Goal: Task Accomplishment & Management: Use online tool/utility

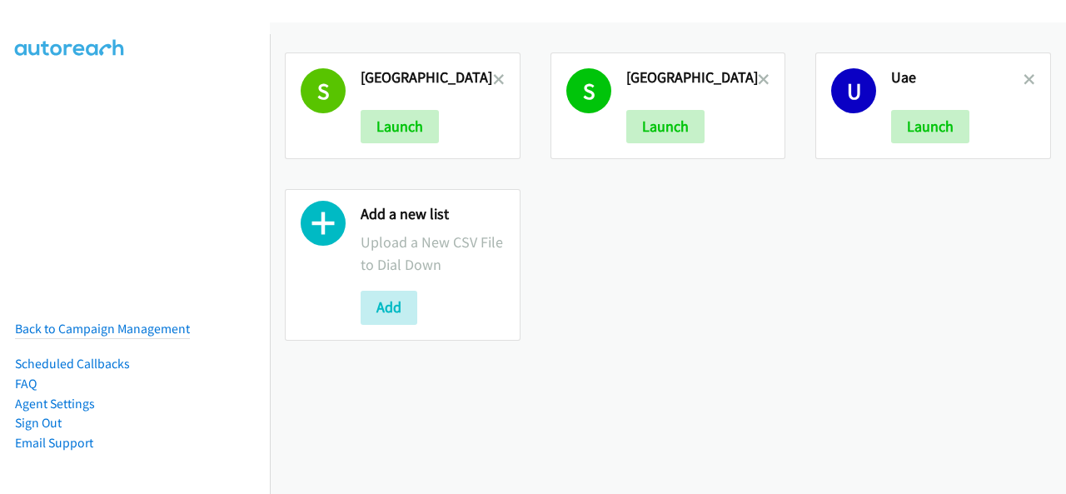
click at [499, 75] on icon at bounding box center [499, 81] width 12 height 12
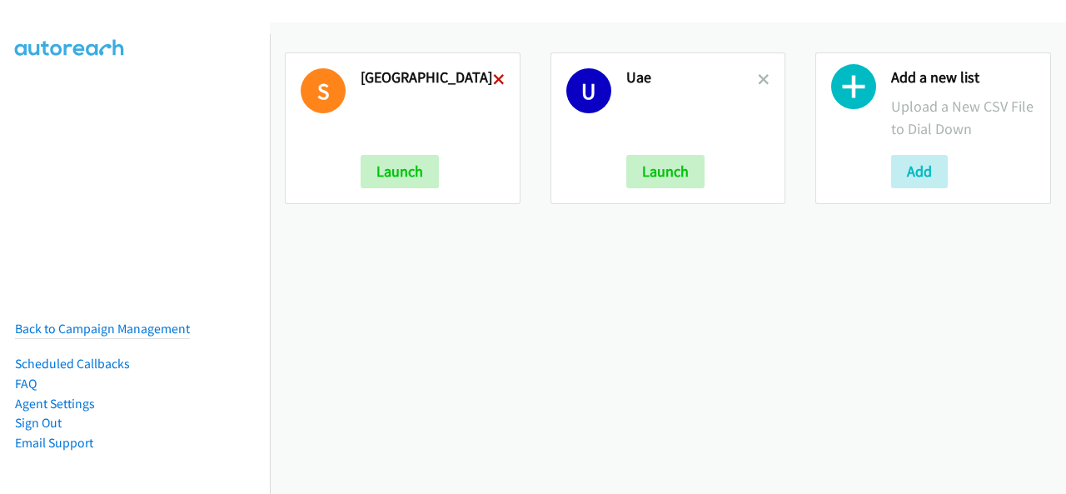
drag, startPoint x: 0, startPoint y: 0, endPoint x: 497, endPoint y: 79, distance: 503.5
click at [497, 79] on icon at bounding box center [499, 81] width 12 height 12
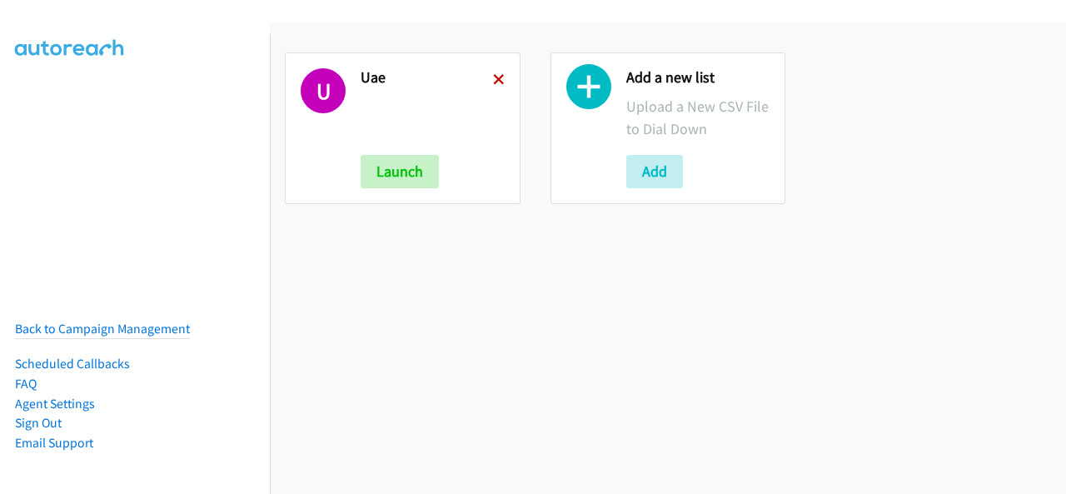
drag, startPoint x: 0, startPoint y: 0, endPoint x: 496, endPoint y: 79, distance: 502.7
click at [496, 79] on icon at bounding box center [499, 81] width 12 height 12
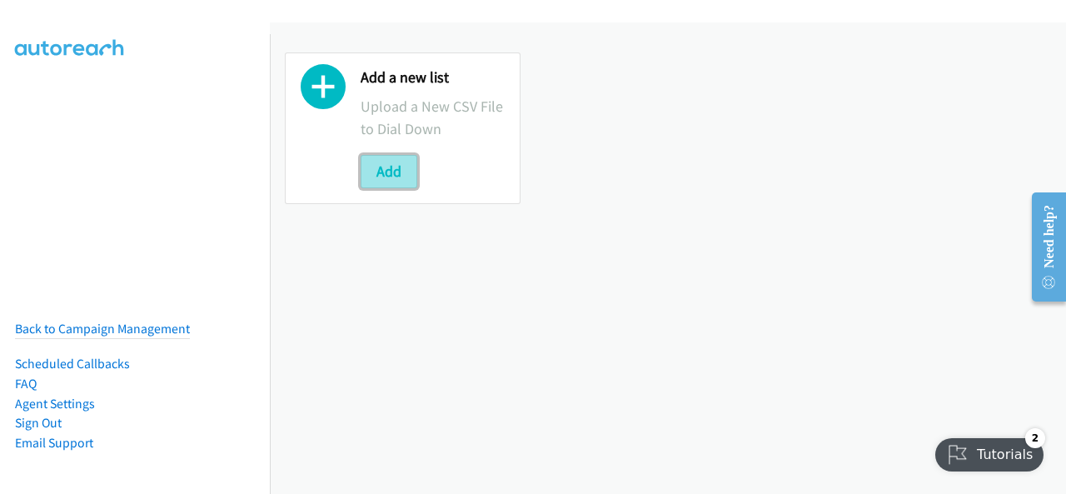
click at [373, 175] on button "Add" at bounding box center [389, 171] width 57 height 33
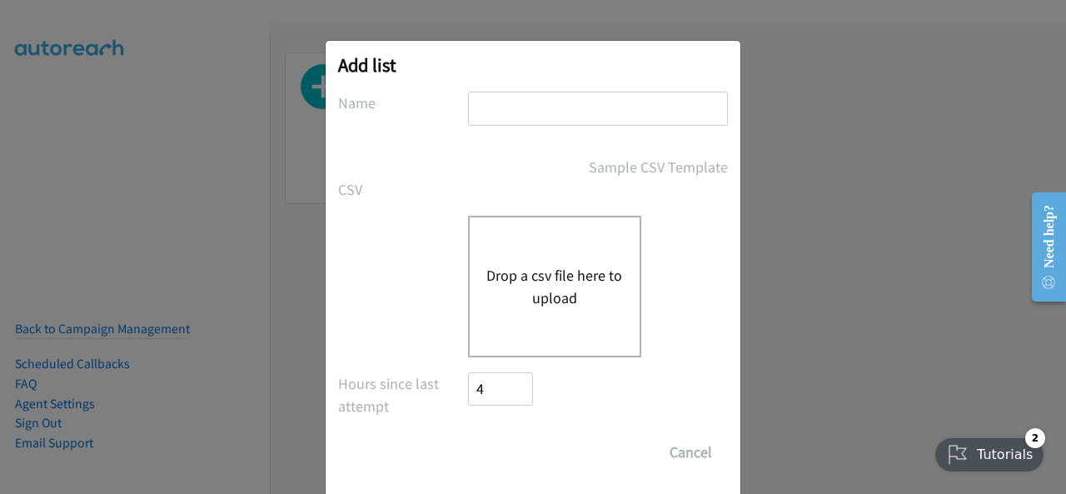
click at [560, 266] on button "Drop a csv file here to upload" at bounding box center [554, 286] width 137 height 45
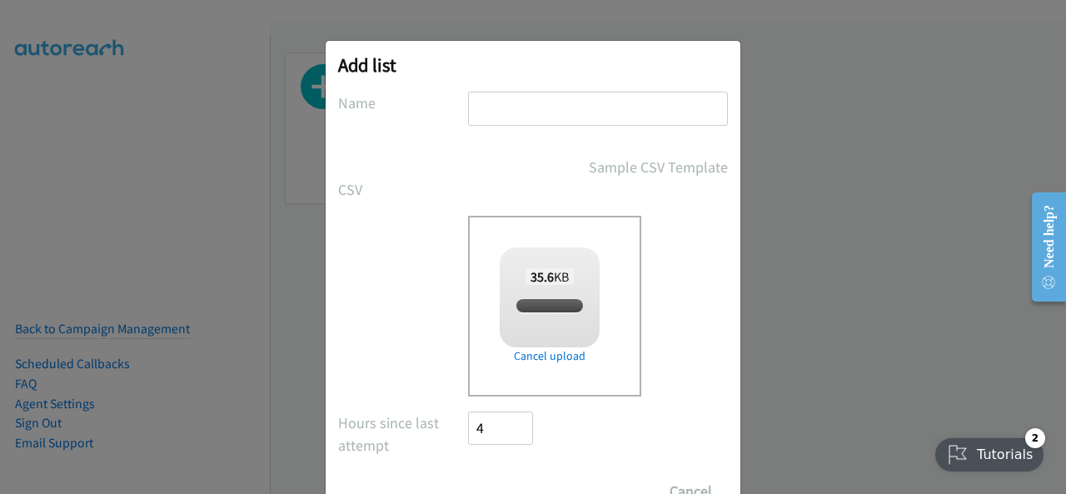
checkbox input "true"
click at [495, 103] on input "text" at bounding box center [598, 109] width 260 height 34
type input "UAE"
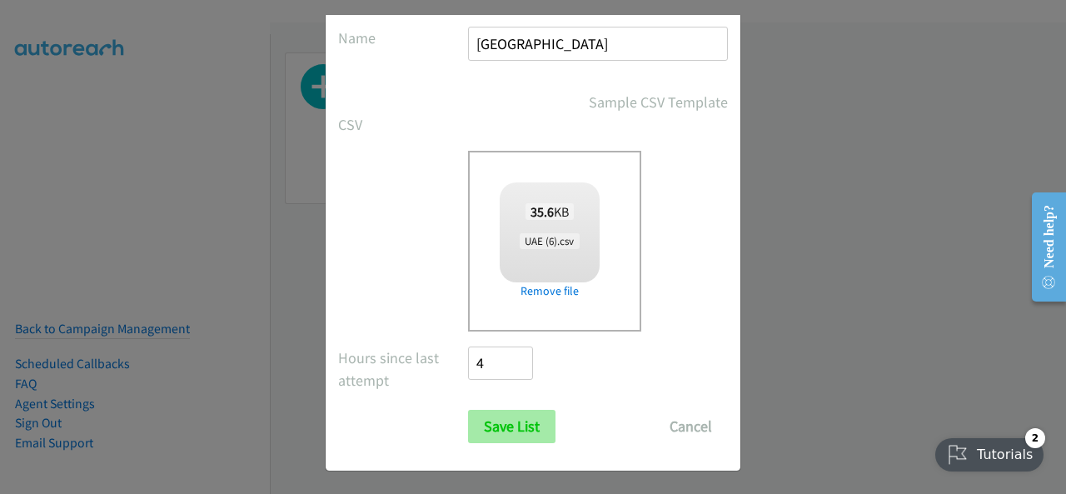
scroll to position [67, 0]
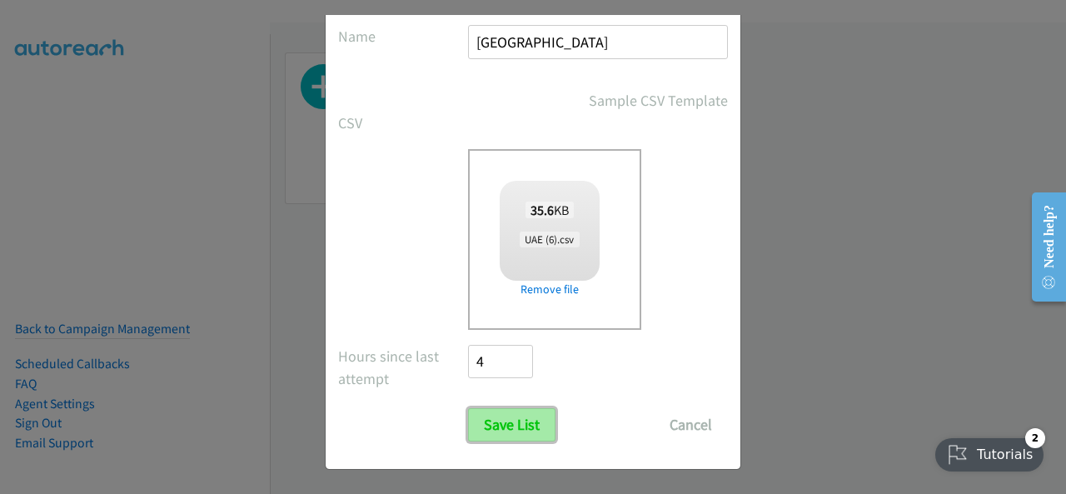
click at [511, 411] on input "Save List" at bounding box center [511, 424] width 87 height 33
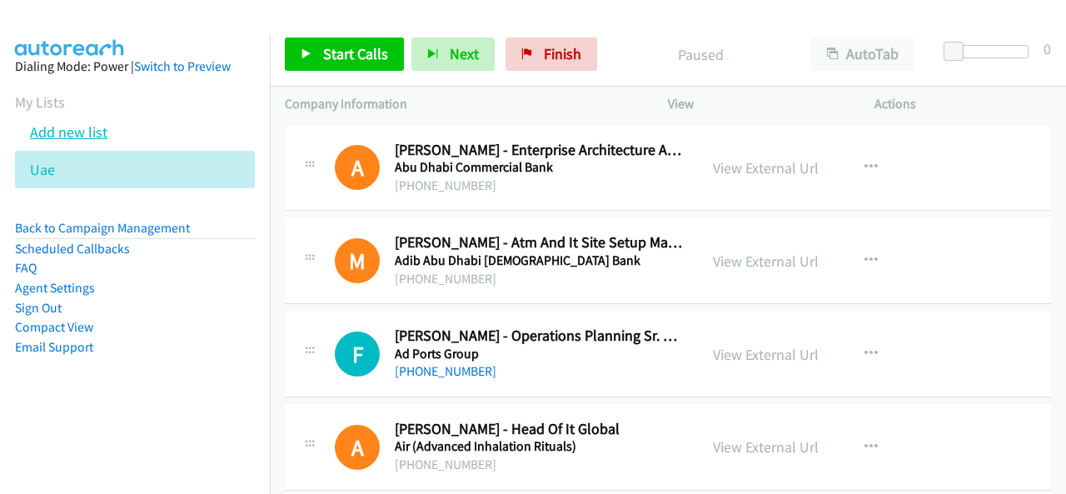
click at [87, 135] on link "Add new list" at bounding box center [68, 131] width 77 height 19
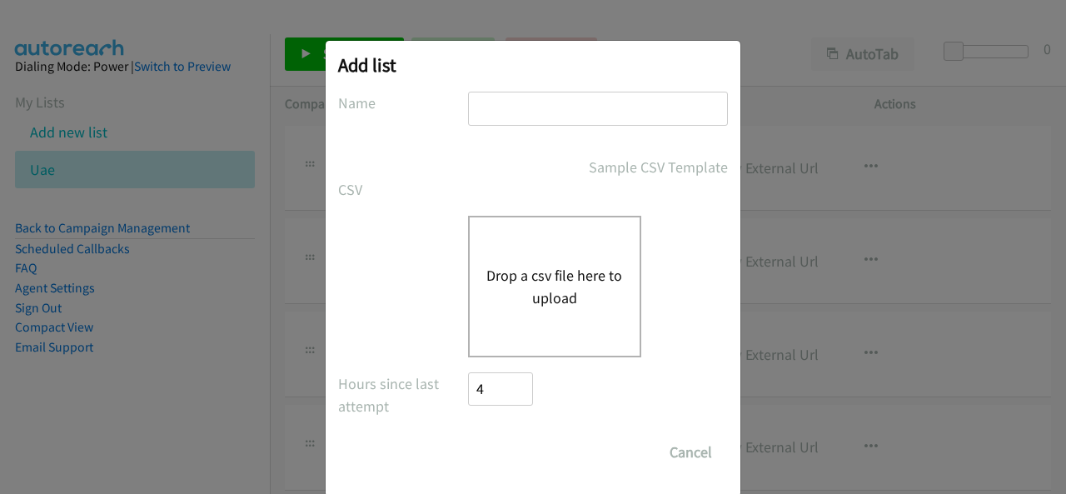
click at [577, 256] on div "Drop a csv file here to upload" at bounding box center [554, 287] width 173 height 142
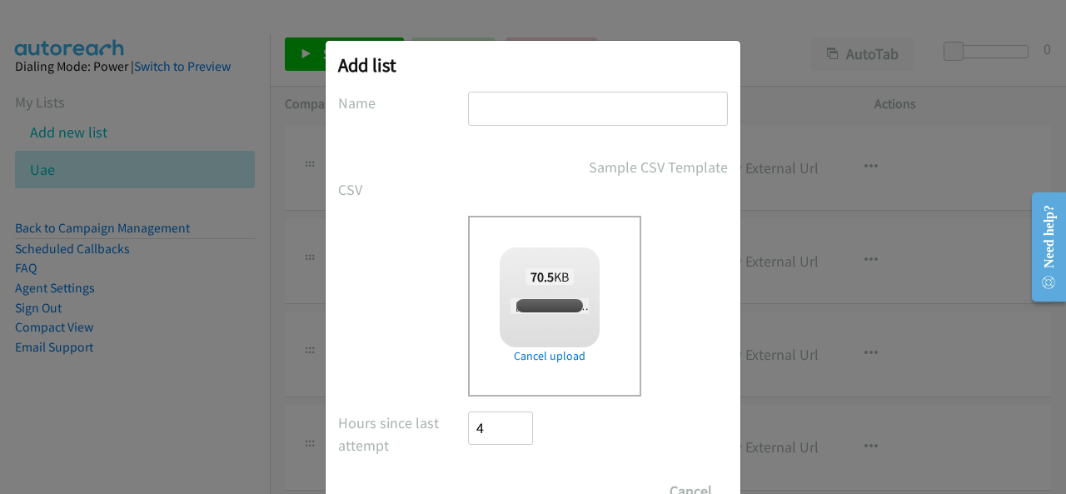
checkbox input "true"
click at [511, 95] on input "text" at bounding box center [598, 109] width 260 height 34
type input "South Africa"
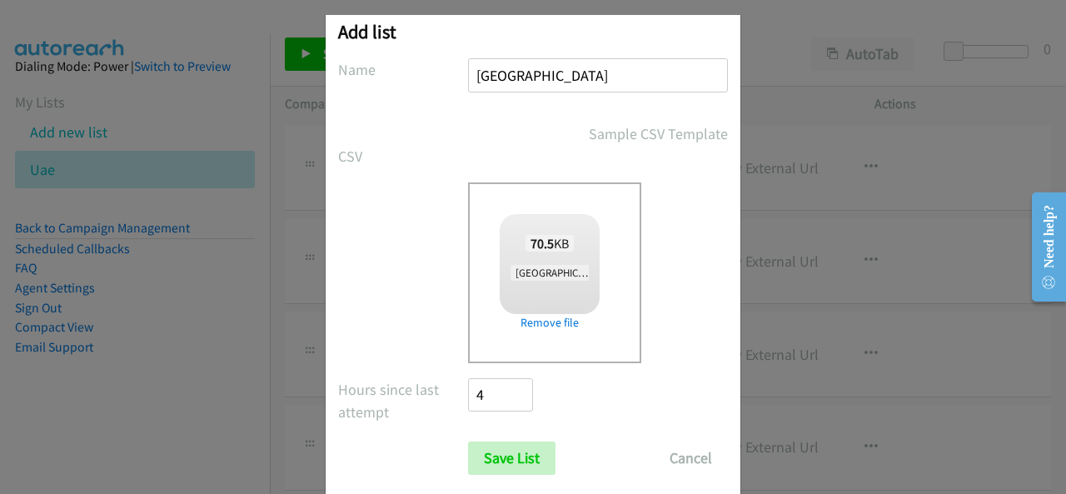
scroll to position [67, 0]
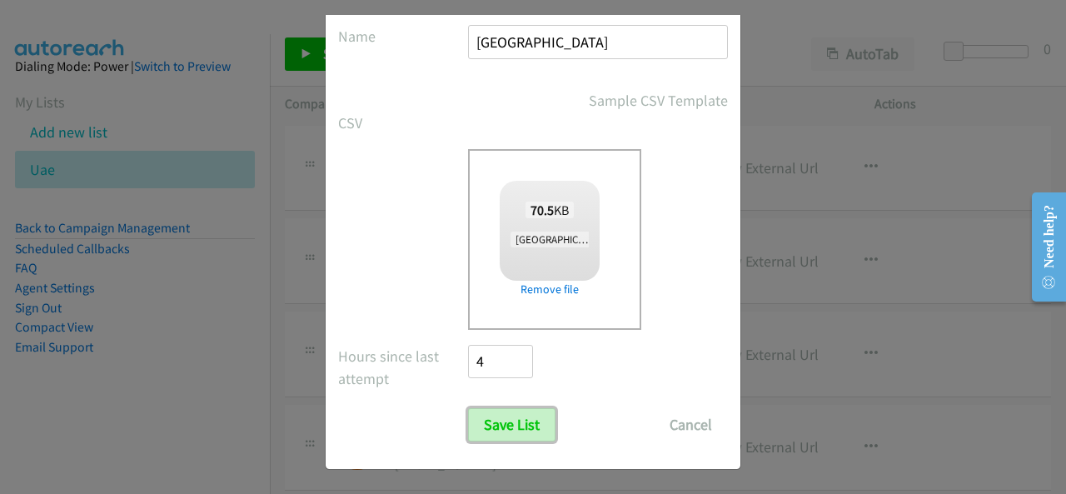
drag, startPoint x: 521, startPoint y: 414, endPoint x: 536, endPoint y: 444, distance: 33.9
click at [520, 414] on input "Save List" at bounding box center [511, 424] width 87 height 33
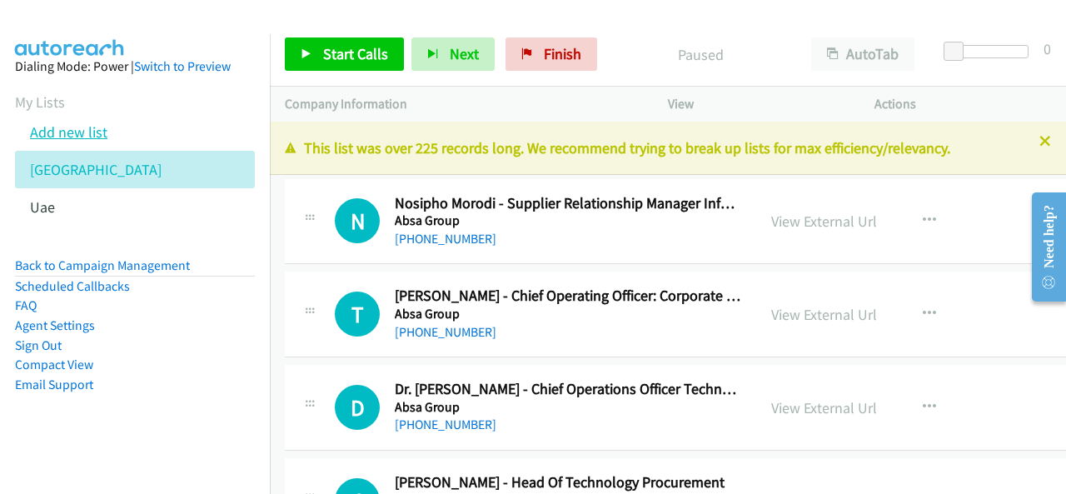
click at [93, 130] on link "Add new list" at bounding box center [68, 131] width 77 height 19
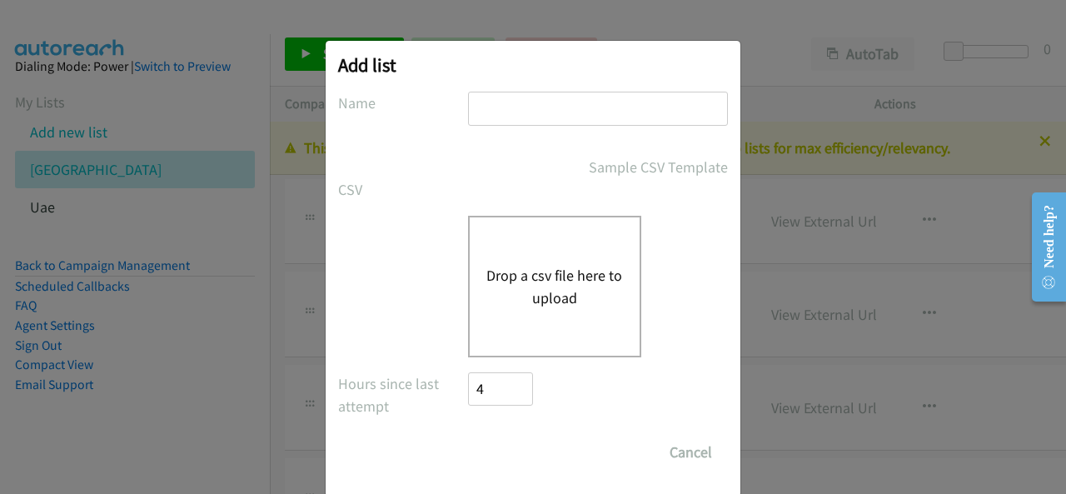
click at [551, 277] on button "Drop a csv file here to upload" at bounding box center [554, 286] width 137 height 45
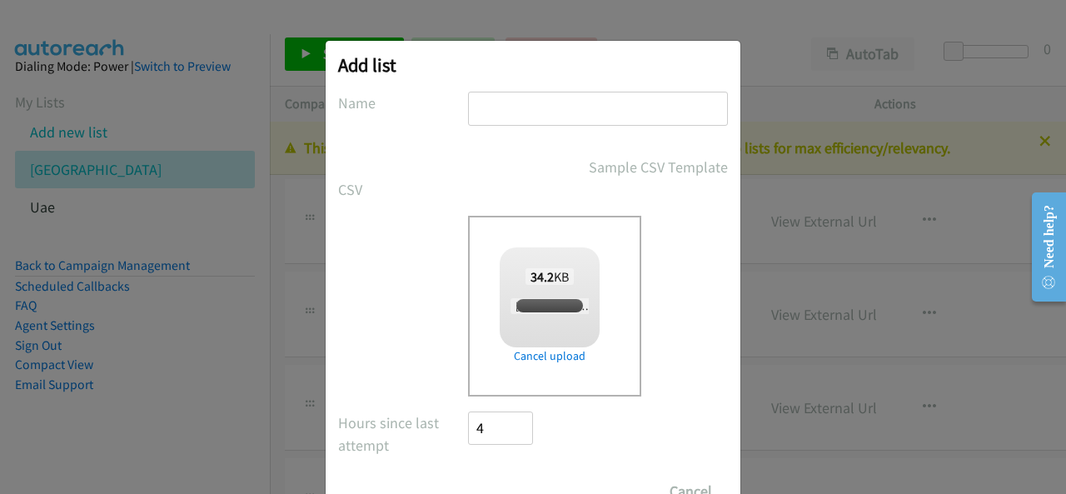
checkbox input "true"
click at [498, 122] on input "text" at bounding box center [598, 109] width 260 height 34
type input "Saudi Arabia"
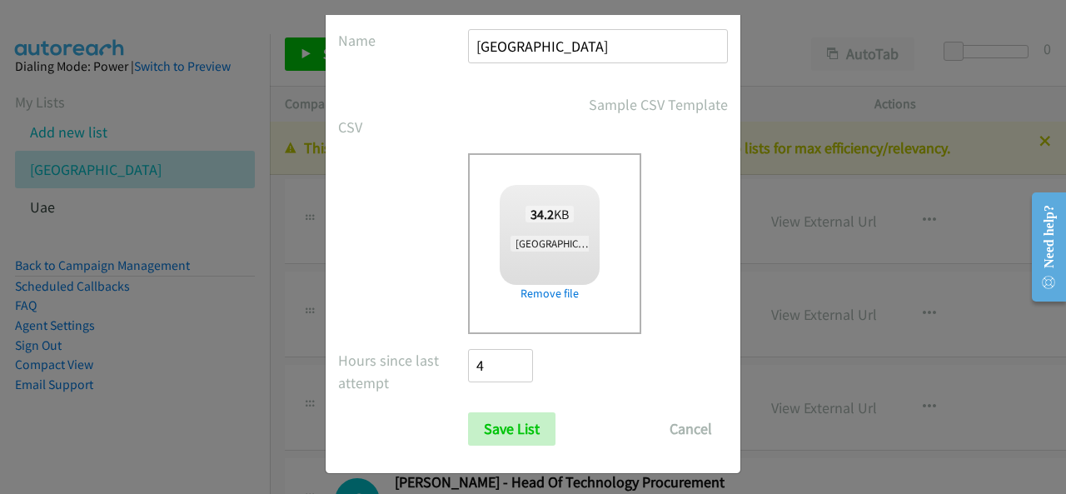
scroll to position [67, 0]
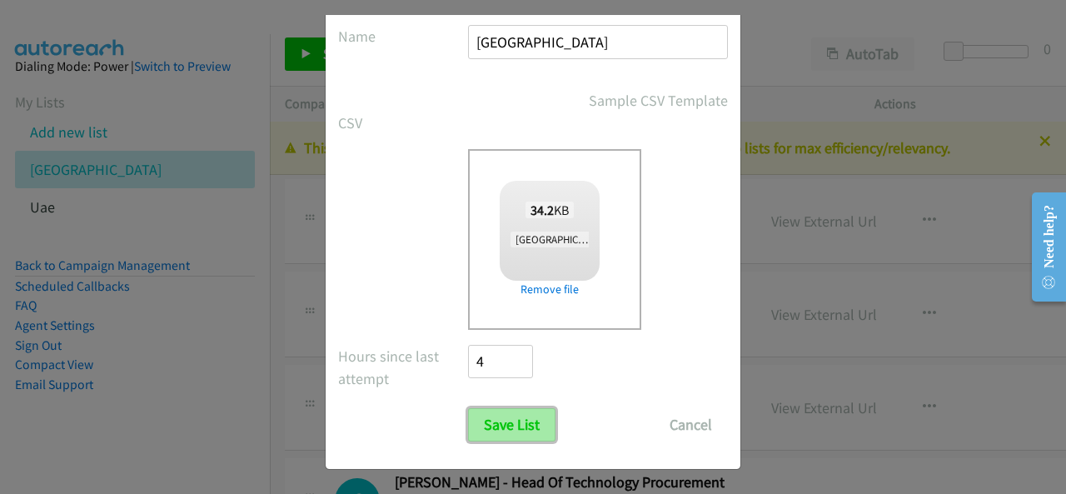
click at [503, 426] on input "Save List" at bounding box center [511, 424] width 87 height 33
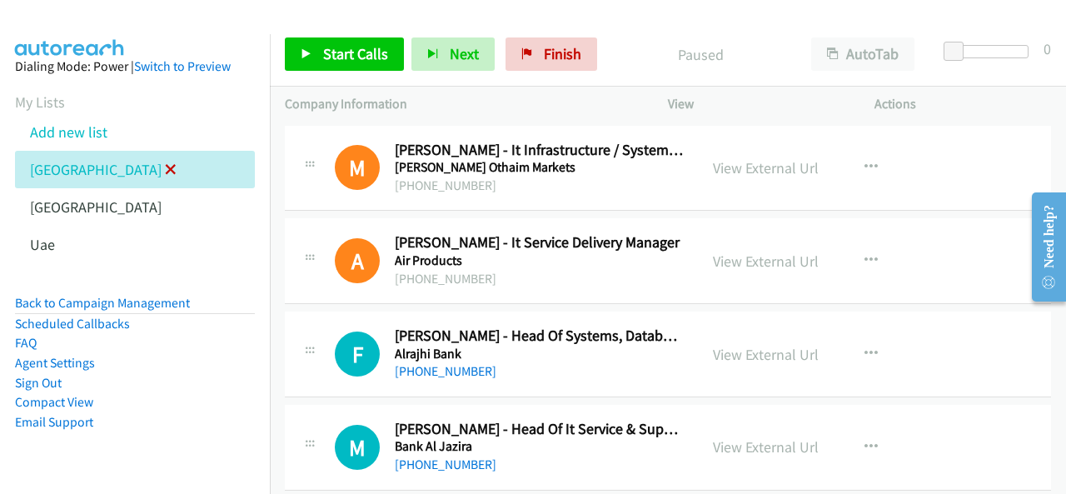
click at [165, 168] on icon at bounding box center [171, 171] width 12 height 12
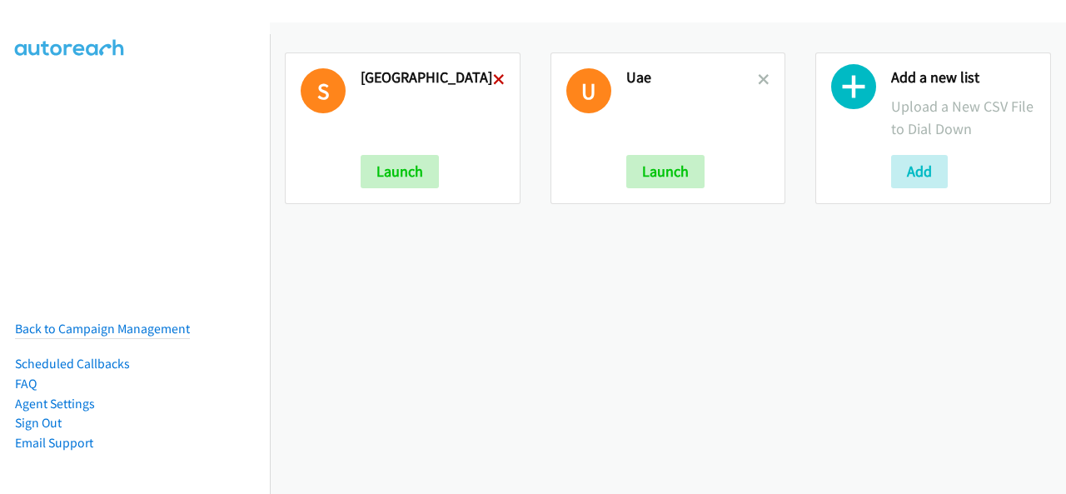
click at [493, 84] on icon at bounding box center [499, 81] width 12 height 12
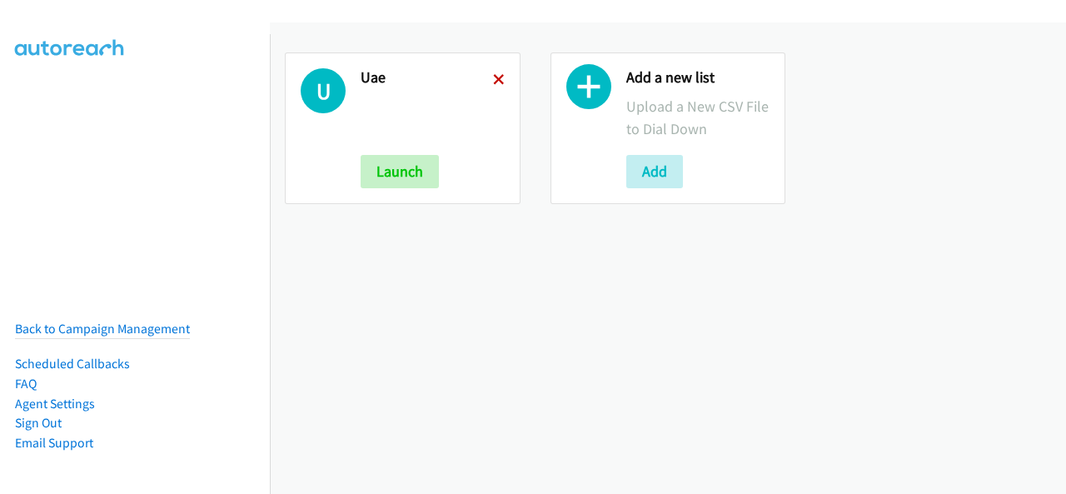
click at [500, 76] on icon at bounding box center [499, 81] width 12 height 12
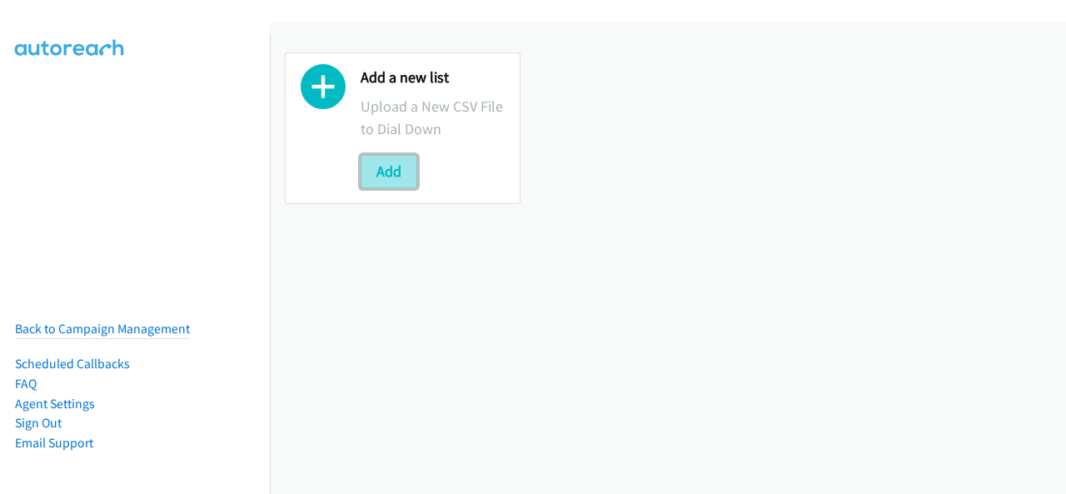
click at [375, 171] on button "Add" at bounding box center [389, 171] width 57 height 33
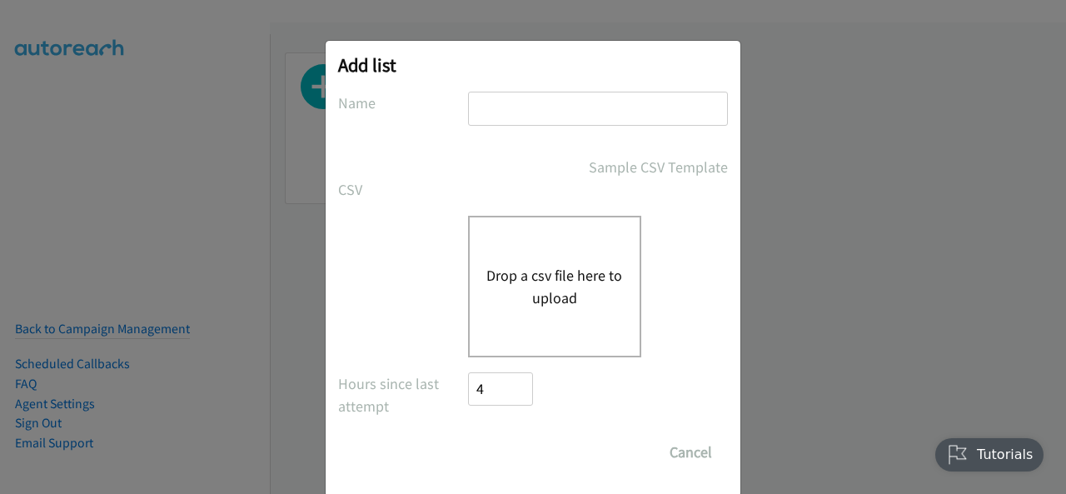
click at [571, 272] on button "Drop a csv file here to upload" at bounding box center [554, 286] width 137 height 45
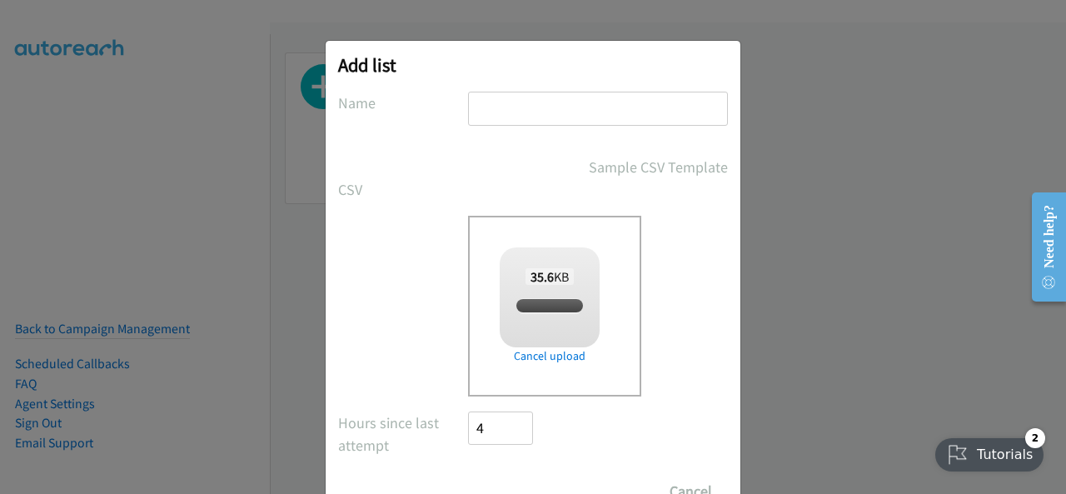
checkbox input "true"
click at [497, 94] on input "text" at bounding box center [598, 109] width 260 height 34
type input "UAE"
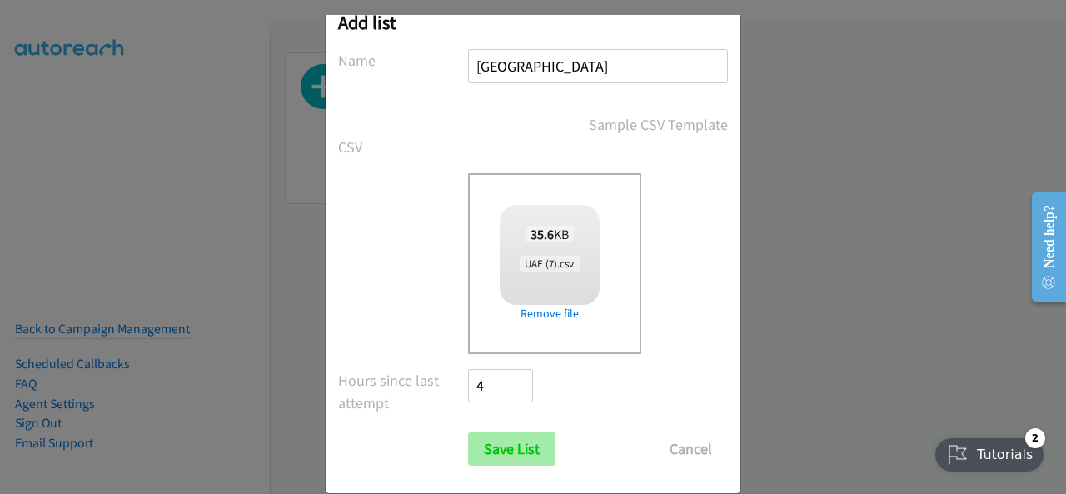
scroll to position [67, 0]
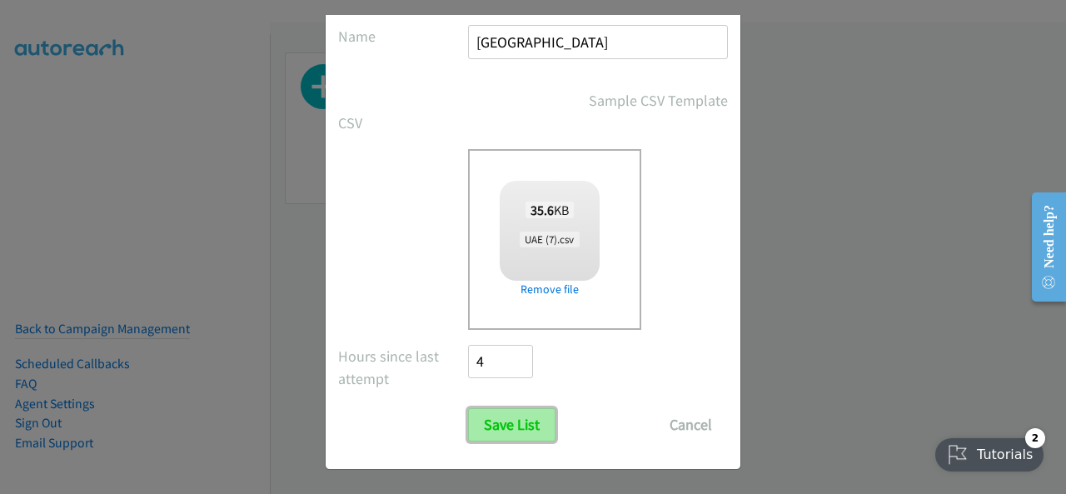
click at [508, 426] on input "Save List" at bounding box center [511, 424] width 87 height 33
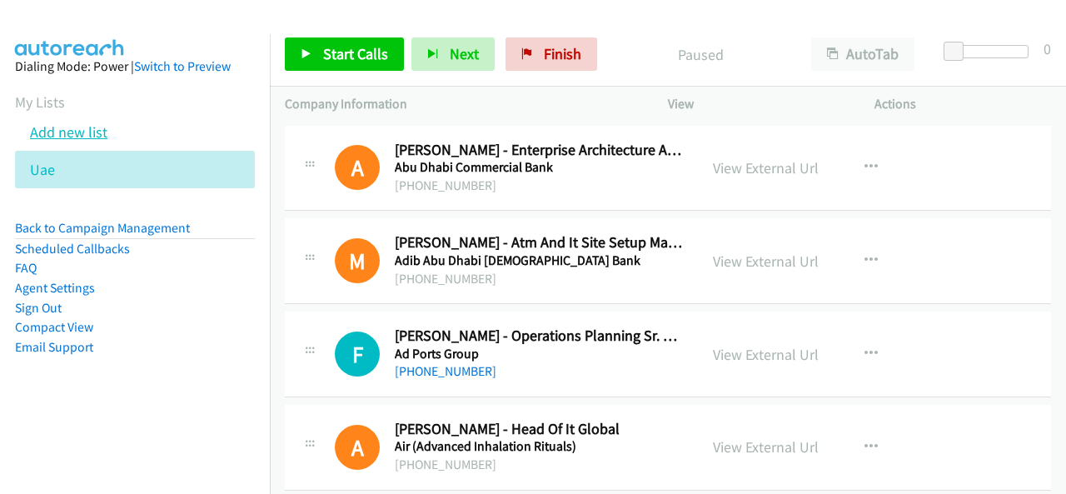
click at [63, 127] on link "Add new list" at bounding box center [68, 131] width 77 height 19
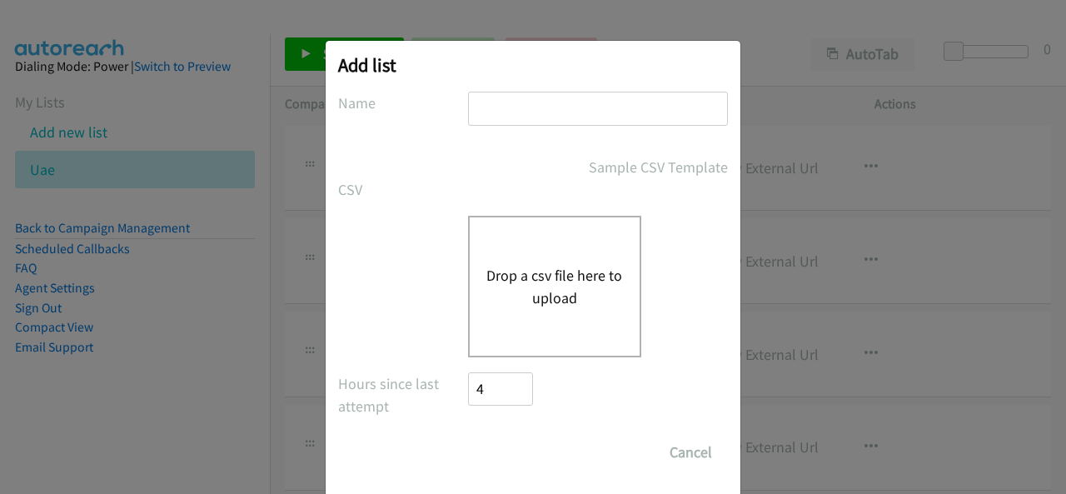
click at [528, 261] on div "Drop a csv file here to upload" at bounding box center [554, 287] width 173 height 142
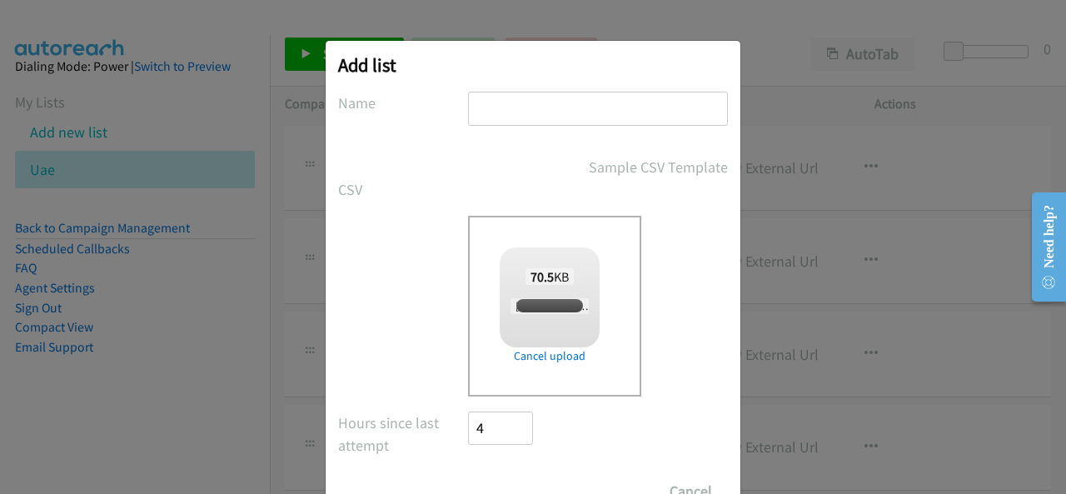
checkbox input "true"
click at [505, 114] on input "text" at bounding box center [598, 109] width 260 height 34
type input "[GEOGRAPHIC_DATA]"
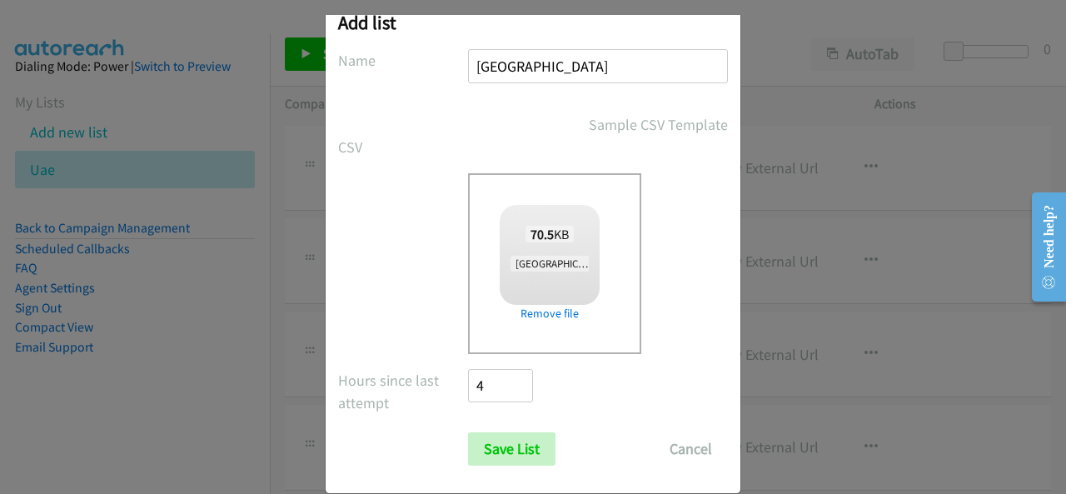
scroll to position [67, 0]
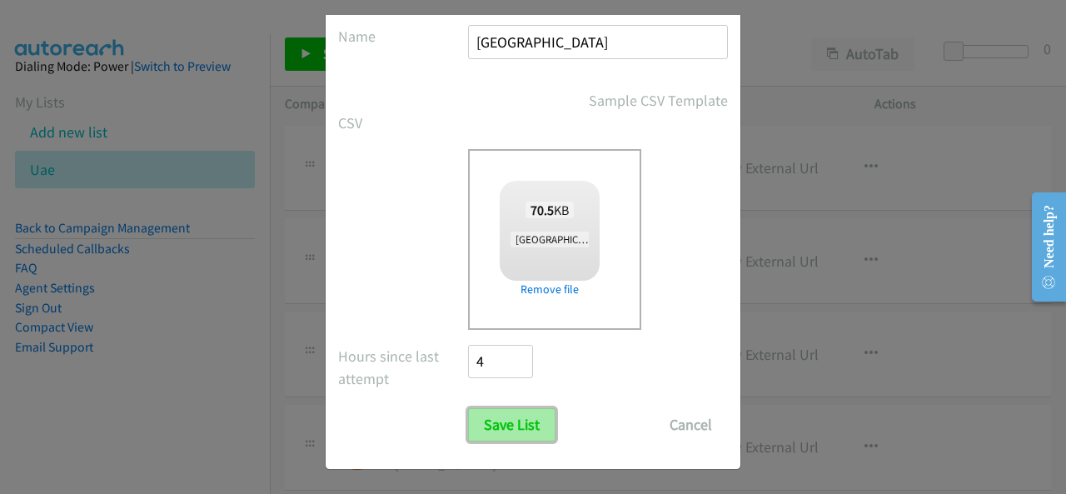
click at [506, 421] on input "Save List" at bounding box center [511, 424] width 87 height 33
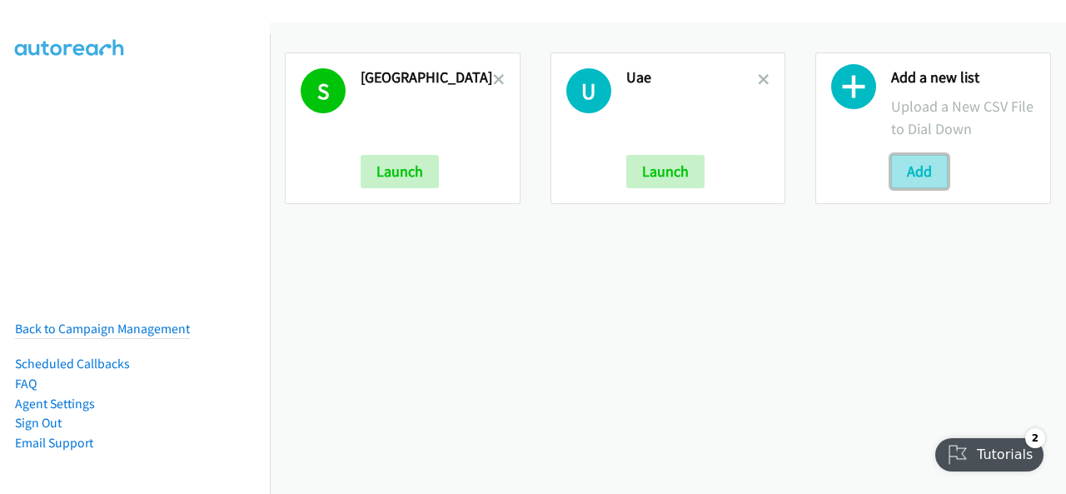
click at [895, 167] on button "Add" at bounding box center [919, 171] width 57 height 33
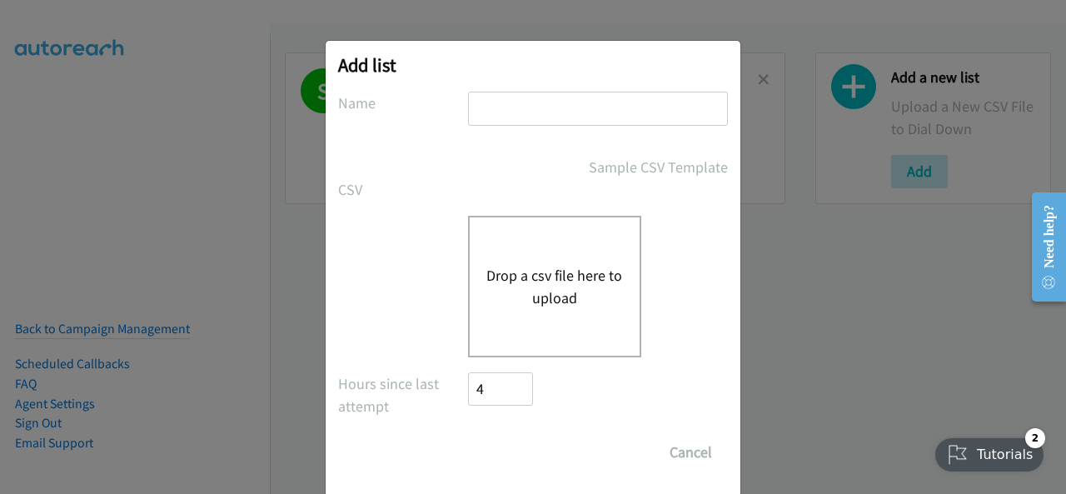
click at [501, 277] on button "Drop a csv file here to upload" at bounding box center [554, 286] width 137 height 45
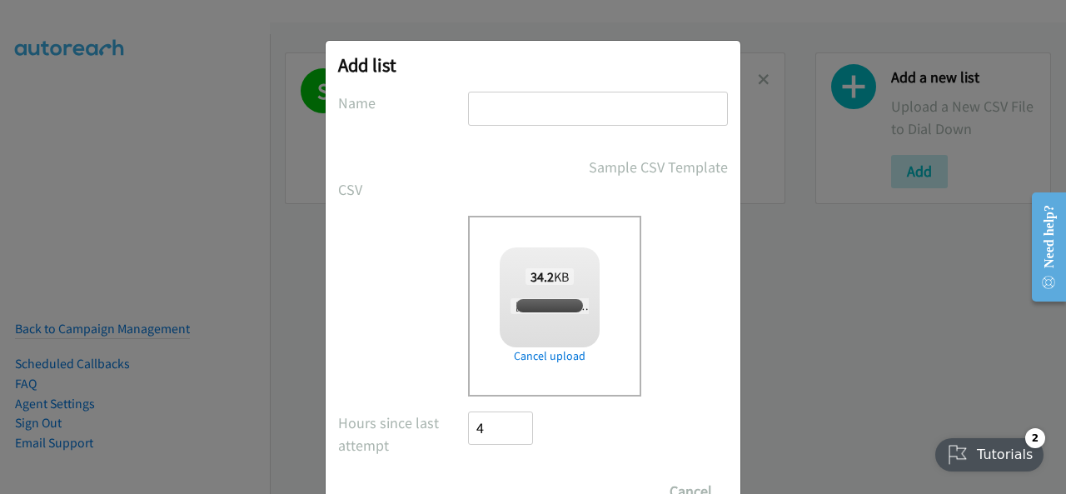
checkbox input "true"
click at [486, 100] on input "text" at bounding box center [598, 109] width 260 height 34
type input "[GEOGRAPHIC_DATA]"
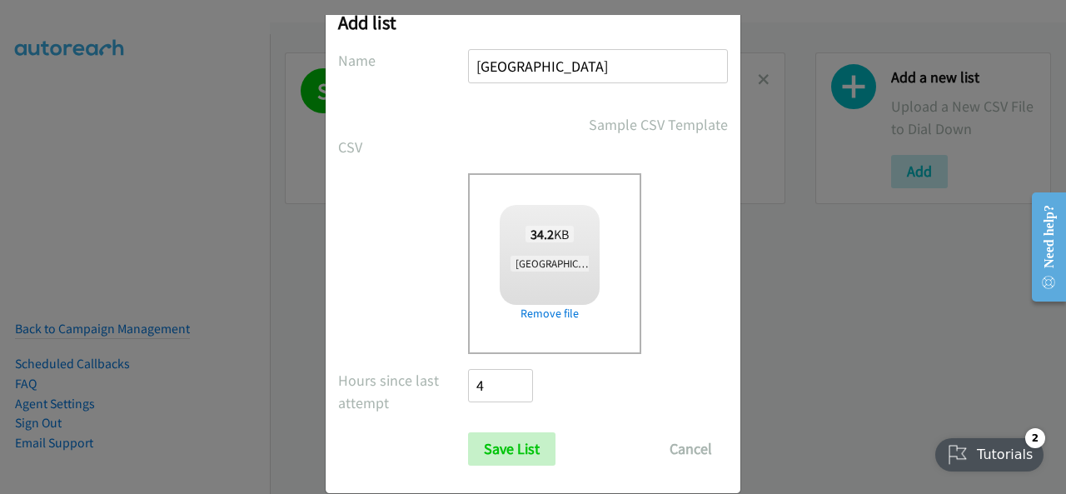
scroll to position [67, 0]
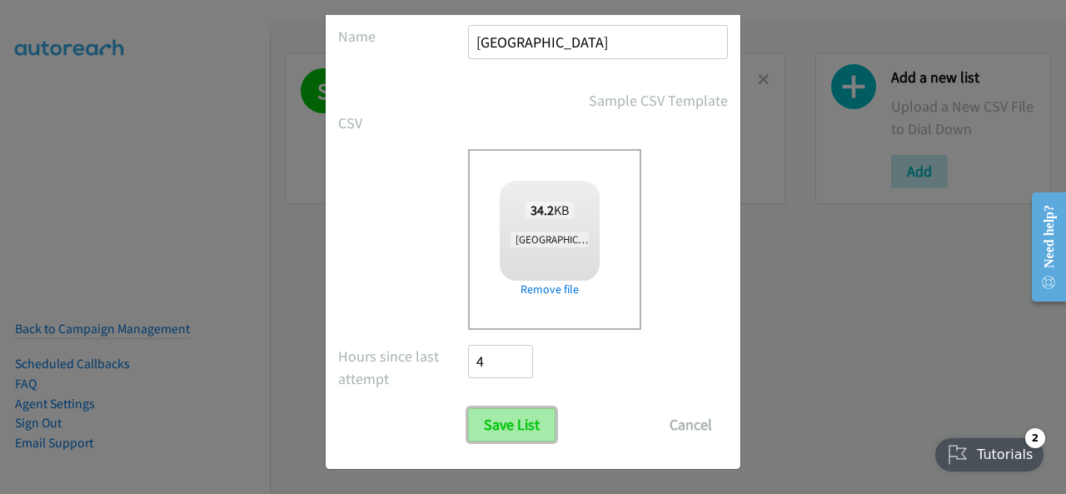
click at [513, 419] on input "Save List" at bounding box center [511, 424] width 87 height 33
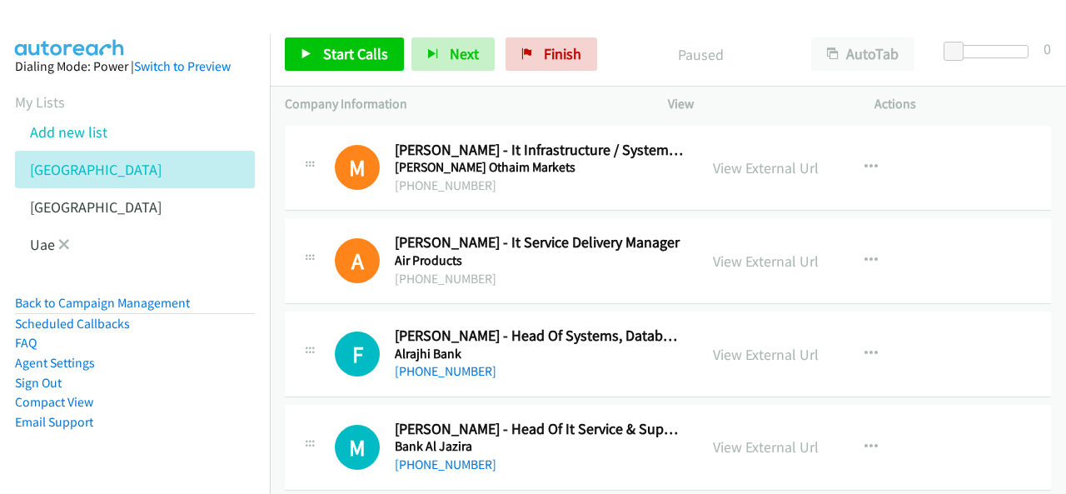
click at [27, 241] on li "Uae" at bounding box center [150, 244] width 270 height 37
click at [40, 241] on link "Uae" at bounding box center [42, 244] width 25 height 19
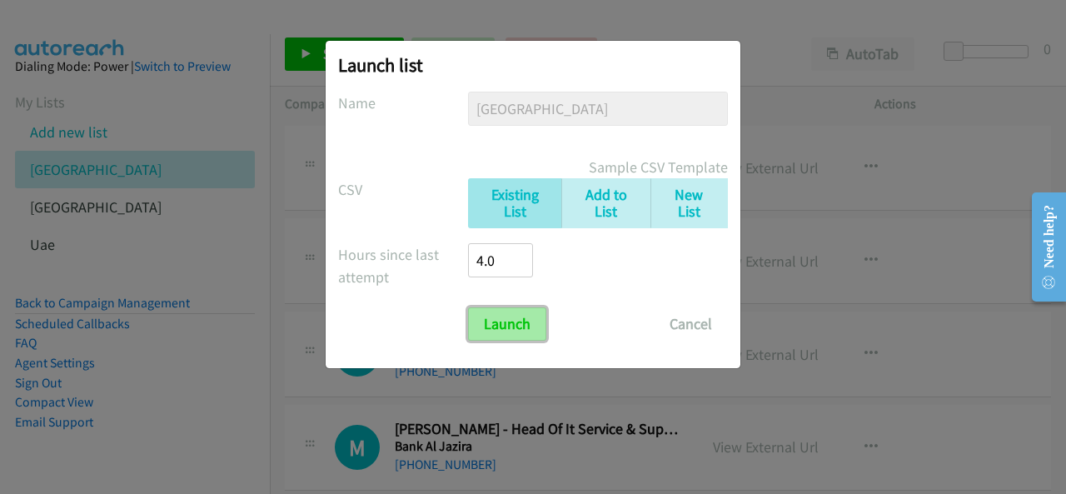
click at [504, 322] on input "Launch" at bounding box center [507, 323] width 78 height 33
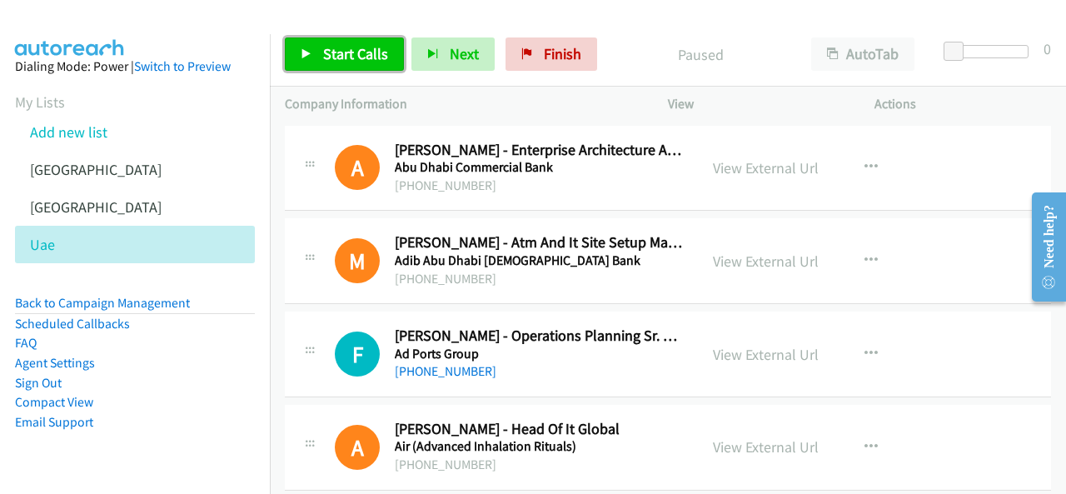
click at [341, 45] on span "Start Calls" at bounding box center [355, 53] width 65 height 19
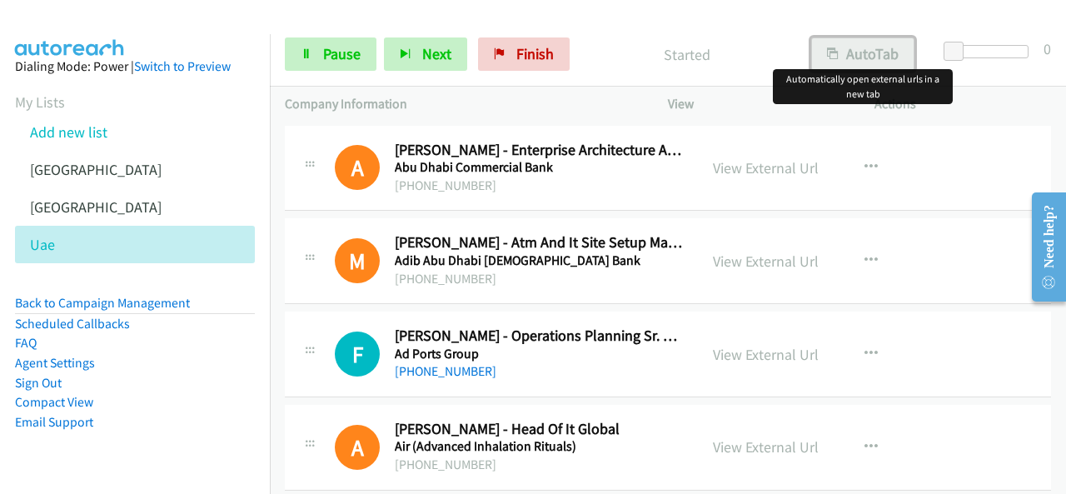
click at [873, 64] on button "AutoTab" at bounding box center [862, 53] width 103 height 33
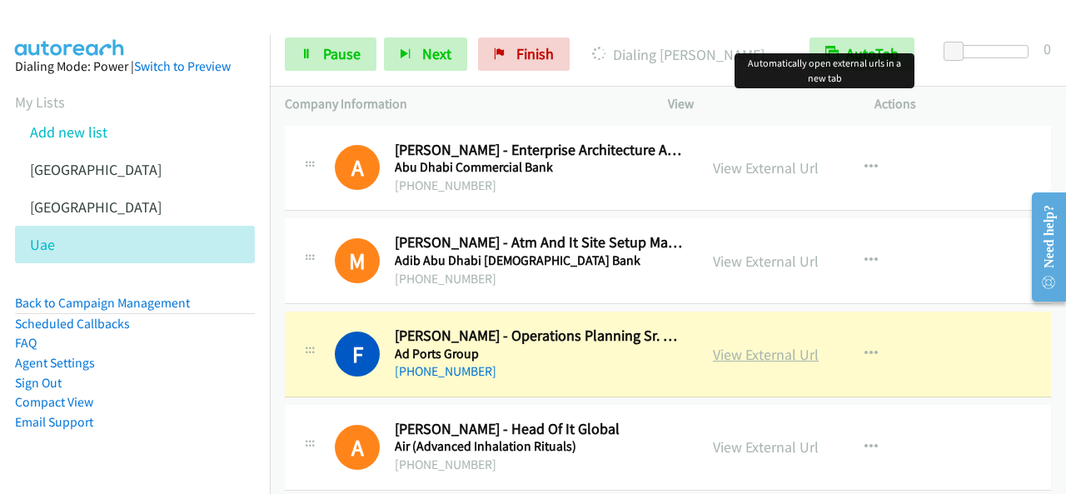
click at [780, 356] on link "View External Url" at bounding box center [766, 354] width 106 height 19
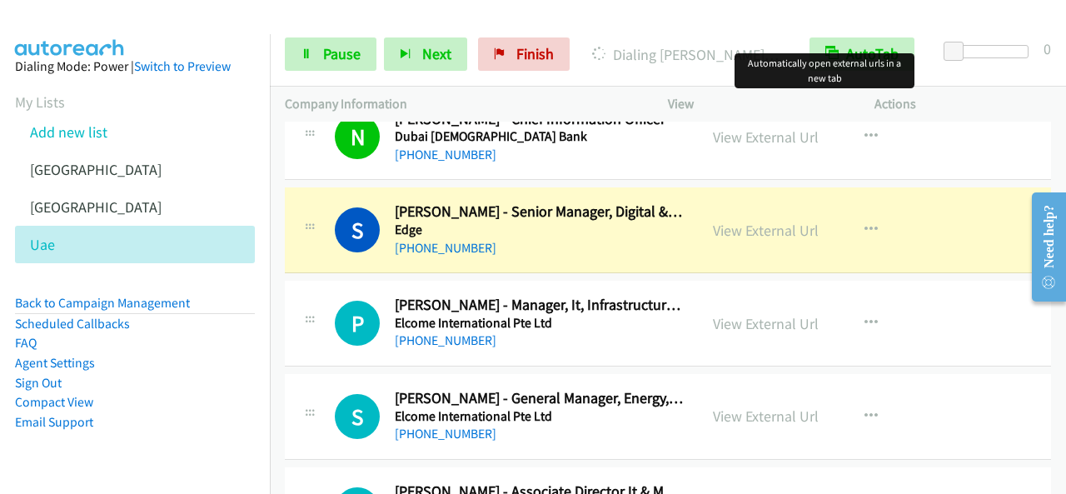
scroll to position [500, 0]
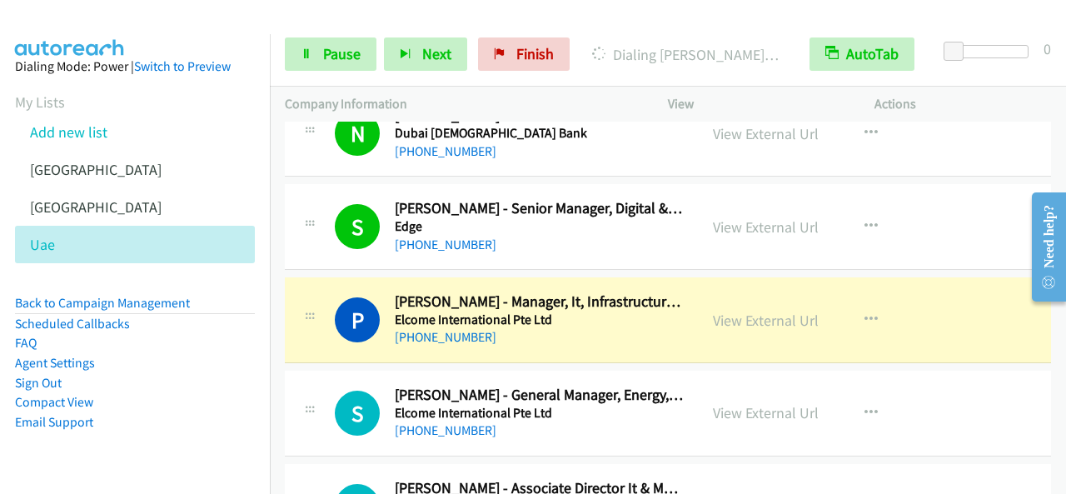
click at [600, 317] on h5 "Elcome International Pte Ltd" at bounding box center [539, 320] width 288 height 17
click at [315, 61] on link "Pause" at bounding box center [331, 53] width 92 height 33
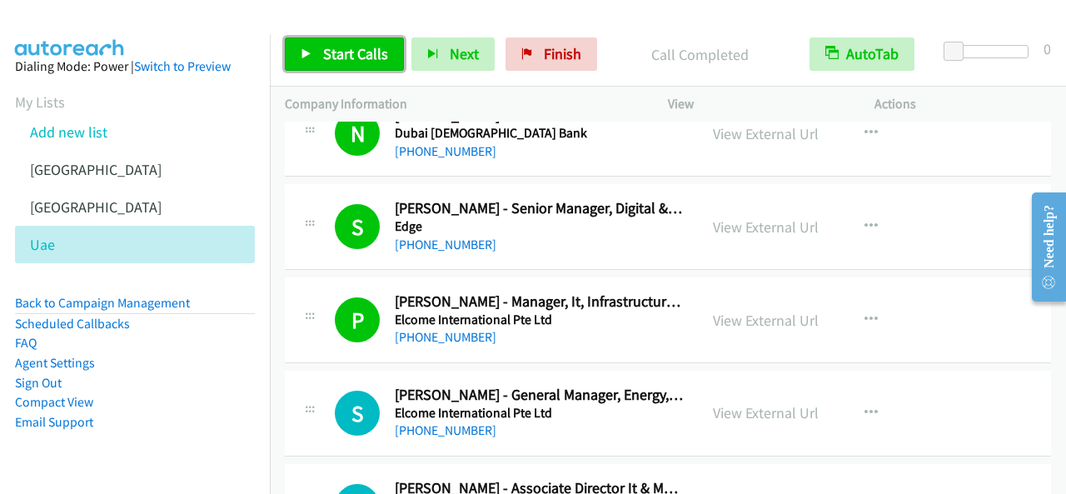
click at [338, 54] on span "Start Calls" at bounding box center [355, 53] width 65 height 19
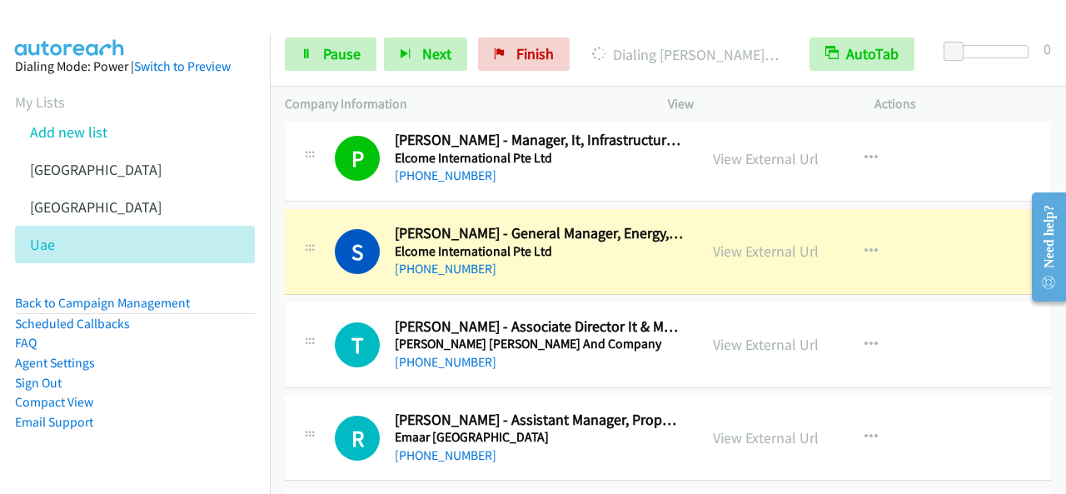
scroll to position [666, 0]
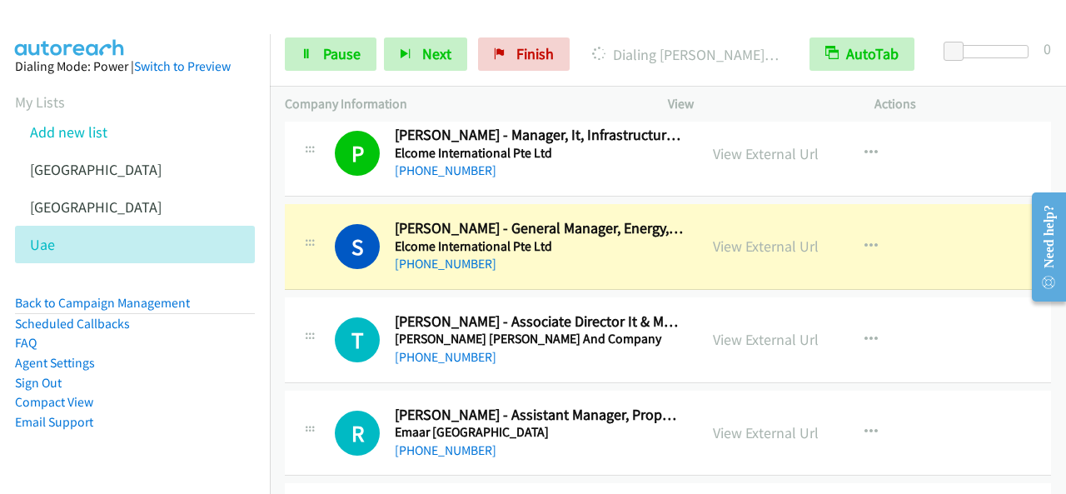
click at [297, 271] on div "S Callback Scheduled Sandeep Zutshi - General Manager, Energy, Security & Infra…" at bounding box center [491, 246] width 413 height 55
click at [353, 61] on span "Pause" at bounding box center [341, 53] width 37 height 19
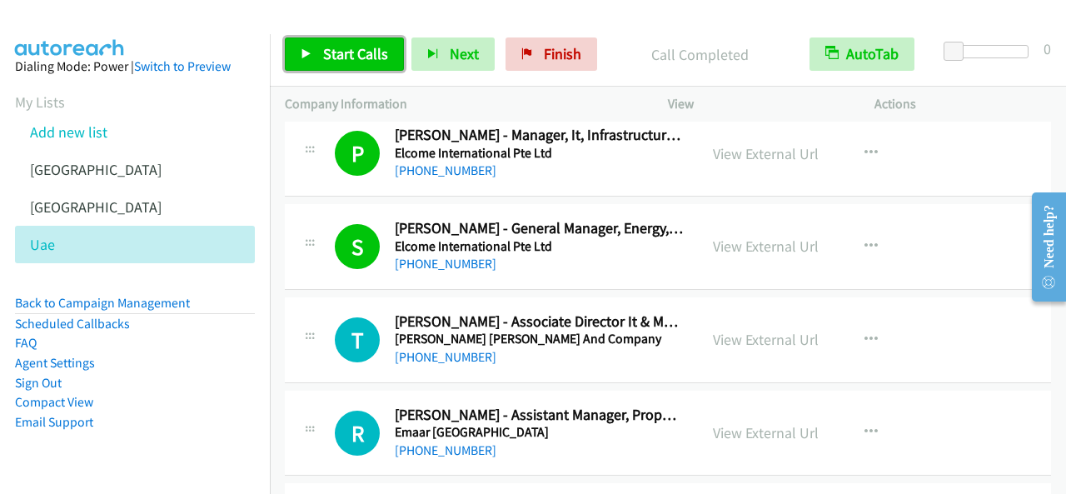
click at [343, 41] on link "Start Calls" at bounding box center [344, 53] width 119 height 33
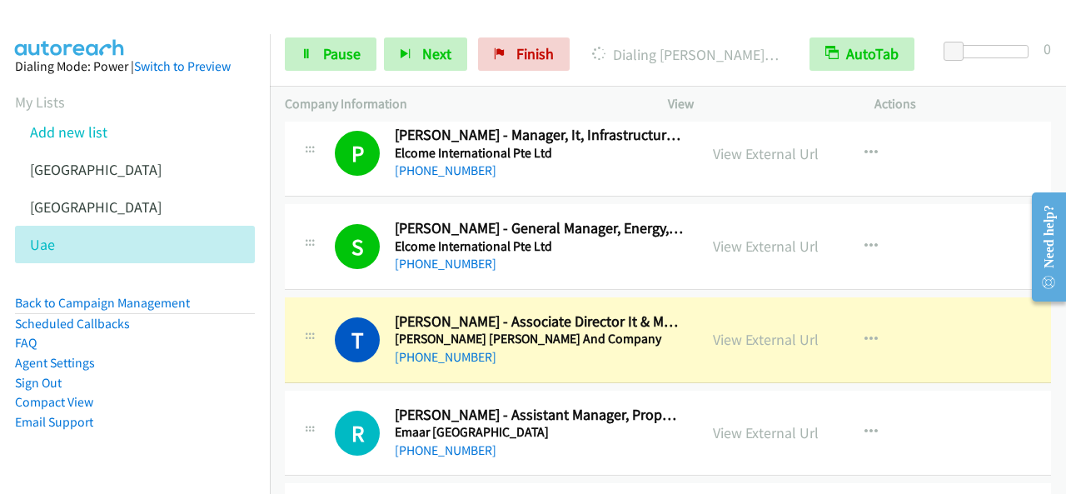
scroll to position [750, 0]
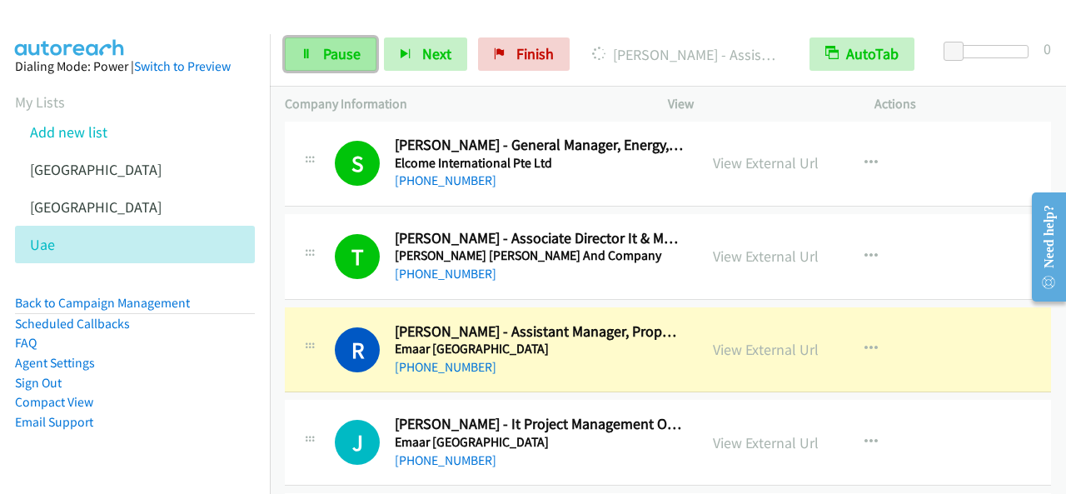
click at [370, 42] on link "Pause" at bounding box center [331, 53] width 92 height 33
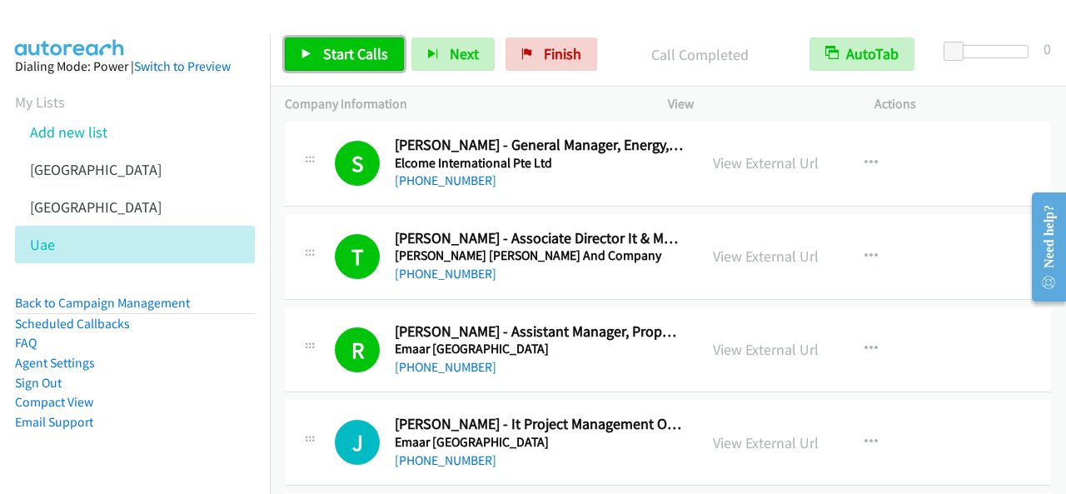
click at [358, 62] on span "Start Calls" at bounding box center [355, 53] width 65 height 19
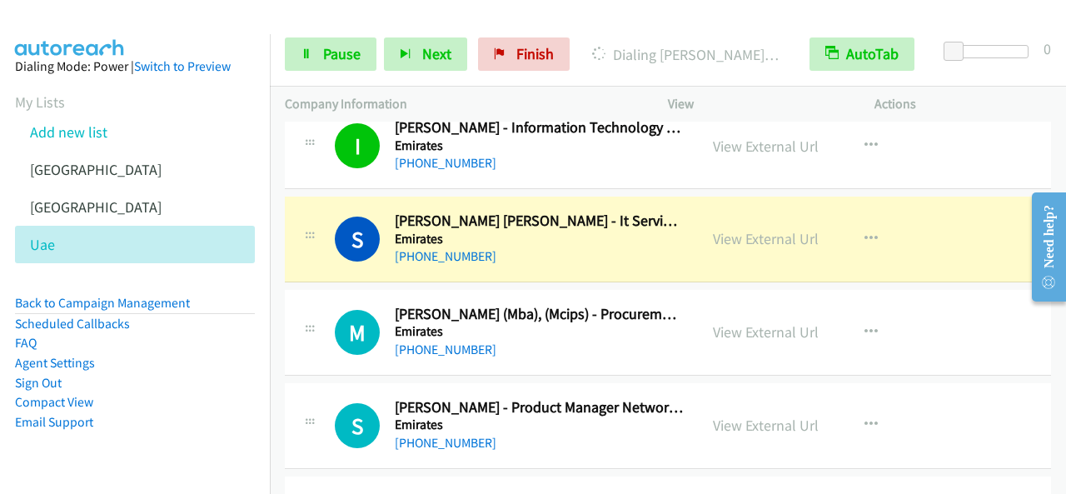
scroll to position [1166, 0]
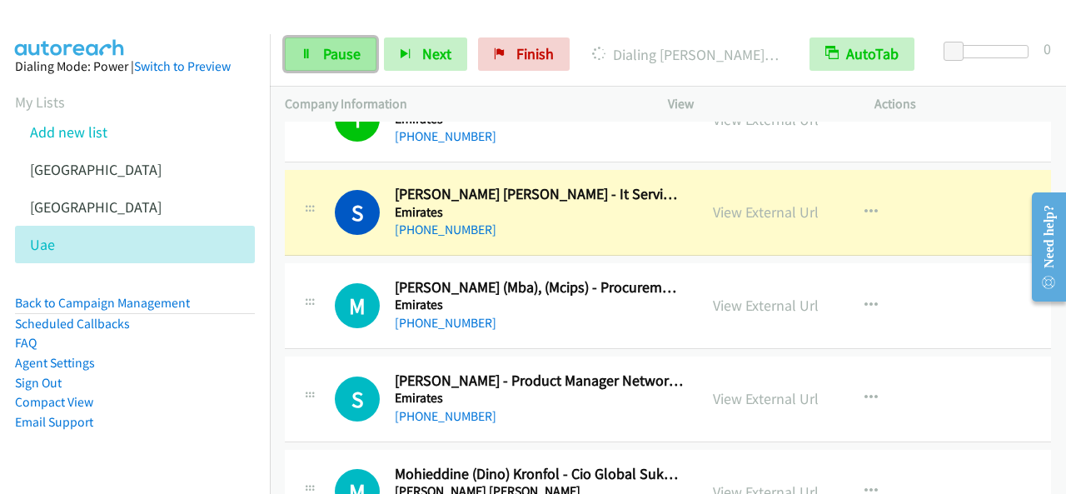
click at [336, 53] on span "Pause" at bounding box center [341, 53] width 37 height 19
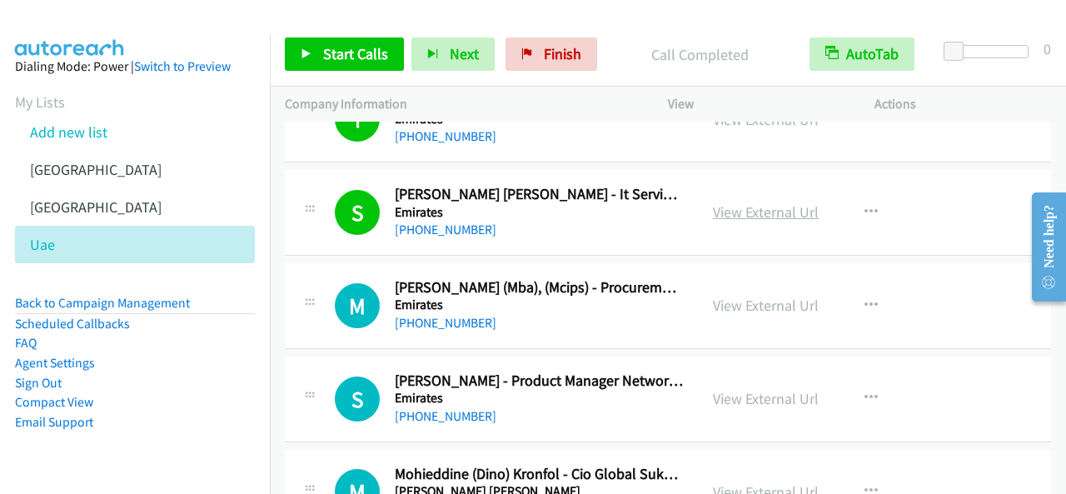
click at [782, 212] on link "View External Url" at bounding box center [766, 211] width 106 height 19
click at [351, 49] on span "Start Calls" at bounding box center [355, 53] width 65 height 19
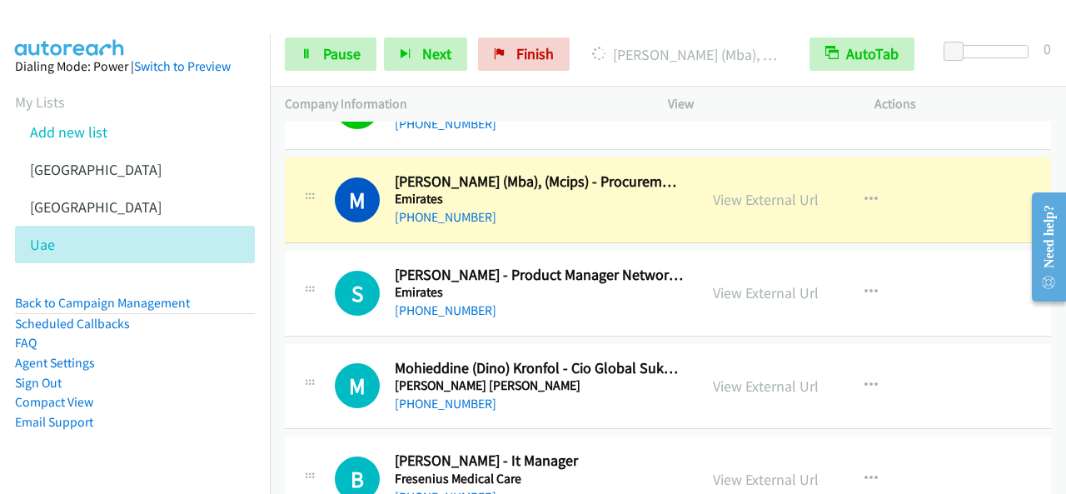
scroll to position [1249, 0]
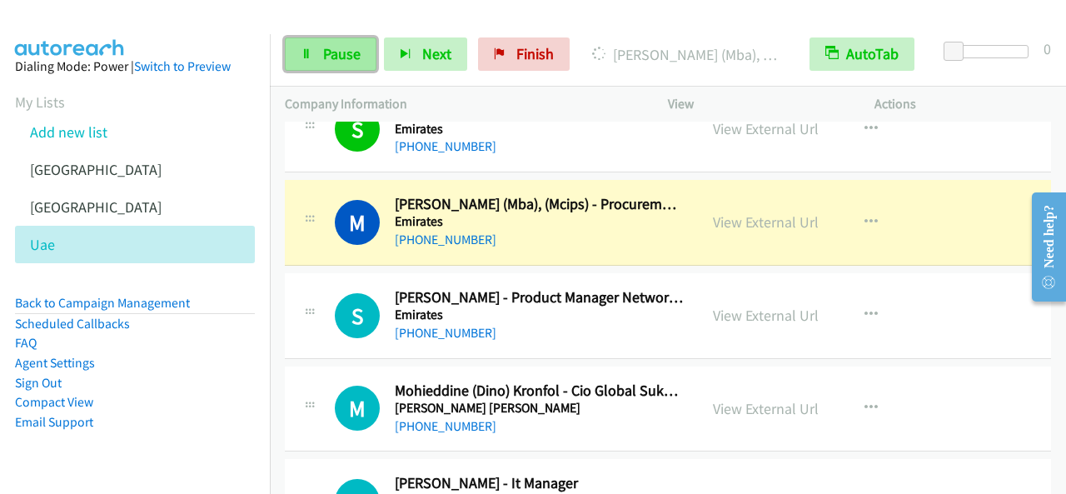
click at [337, 42] on link "Pause" at bounding box center [331, 53] width 92 height 33
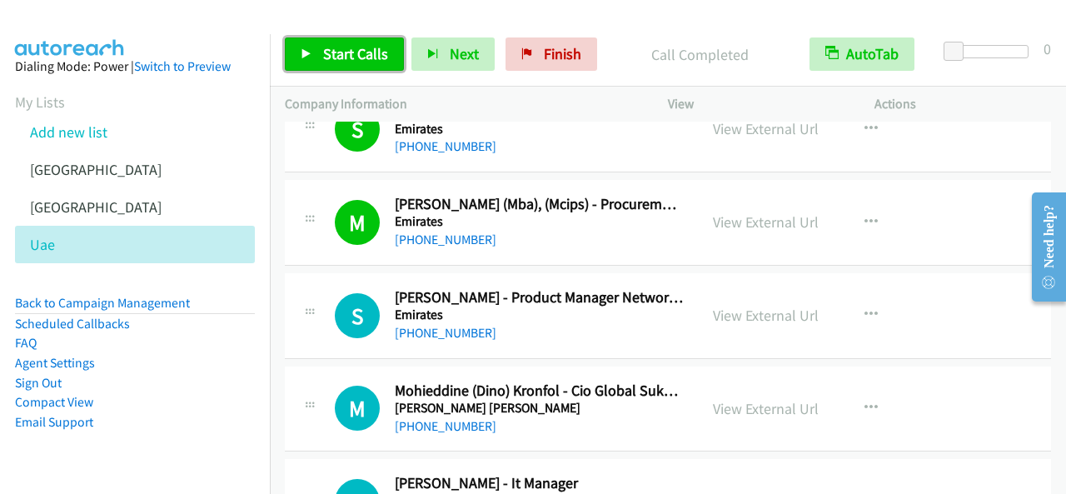
click at [353, 54] on span "Start Calls" at bounding box center [355, 53] width 65 height 19
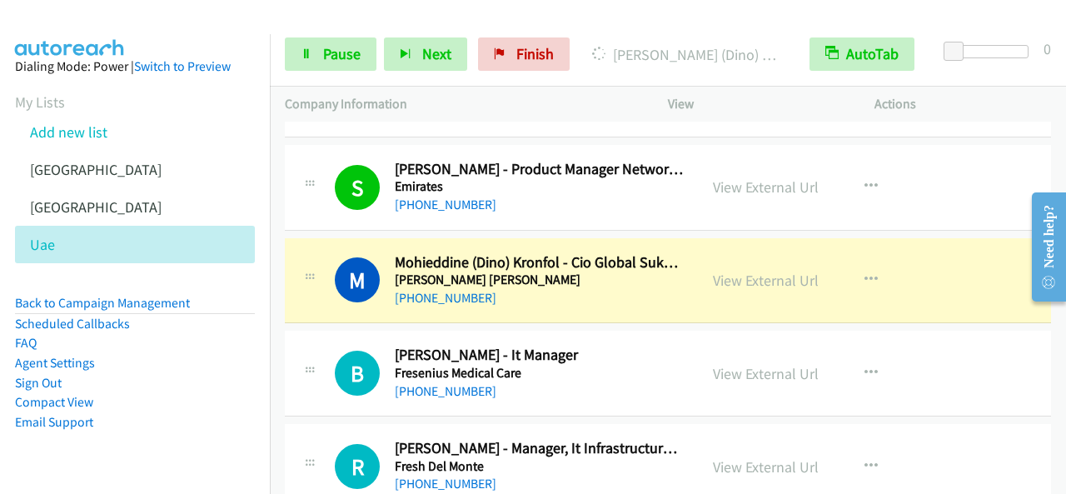
scroll to position [1416, 0]
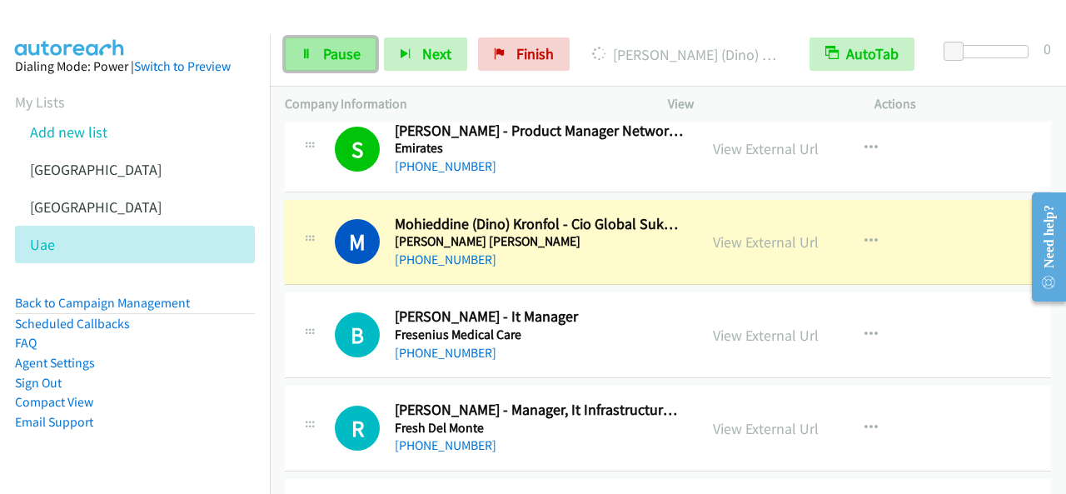
drag, startPoint x: 332, startPoint y: 56, endPoint x: 371, endPoint y: 56, distance: 38.3
click at [333, 55] on span "Pause" at bounding box center [341, 53] width 37 height 19
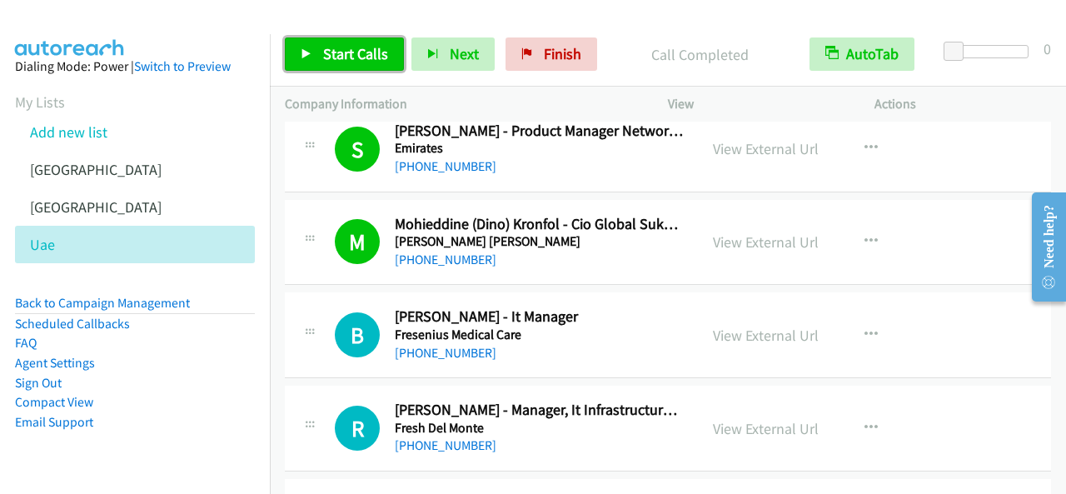
click at [329, 52] on span "Start Calls" at bounding box center [355, 53] width 65 height 19
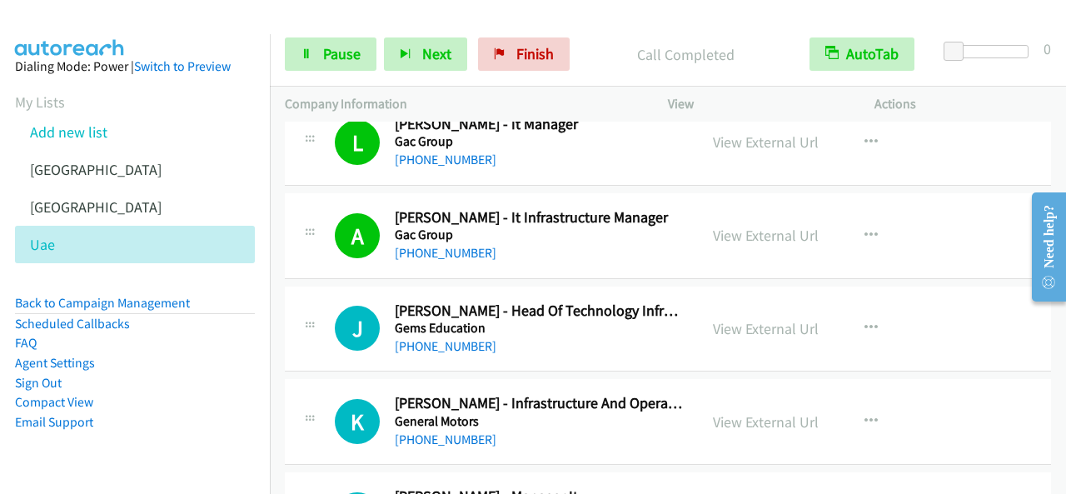
scroll to position [1832, 0]
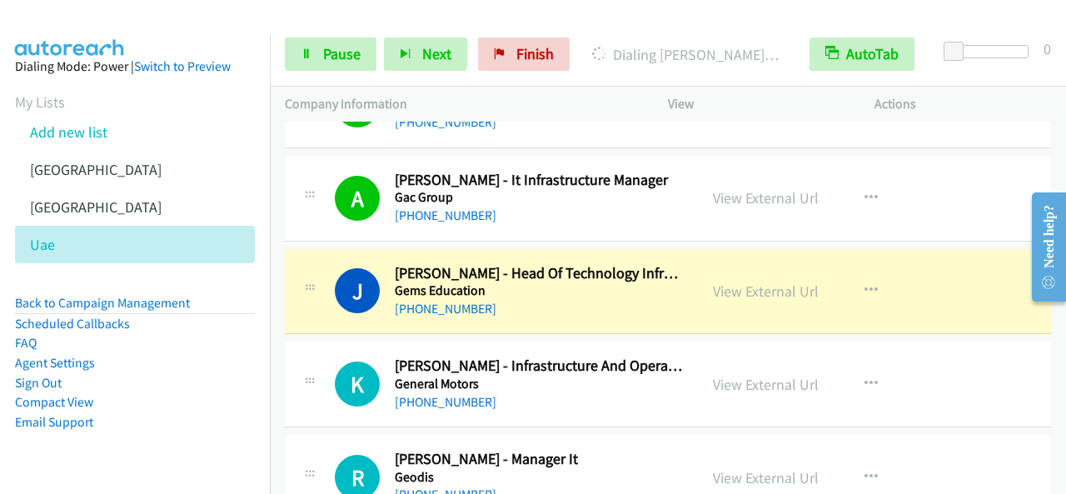
click at [203, 377] on li "Sign Out" at bounding box center [135, 383] width 240 height 20
click at [345, 57] on span "Pause" at bounding box center [341, 53] width 37 height 19
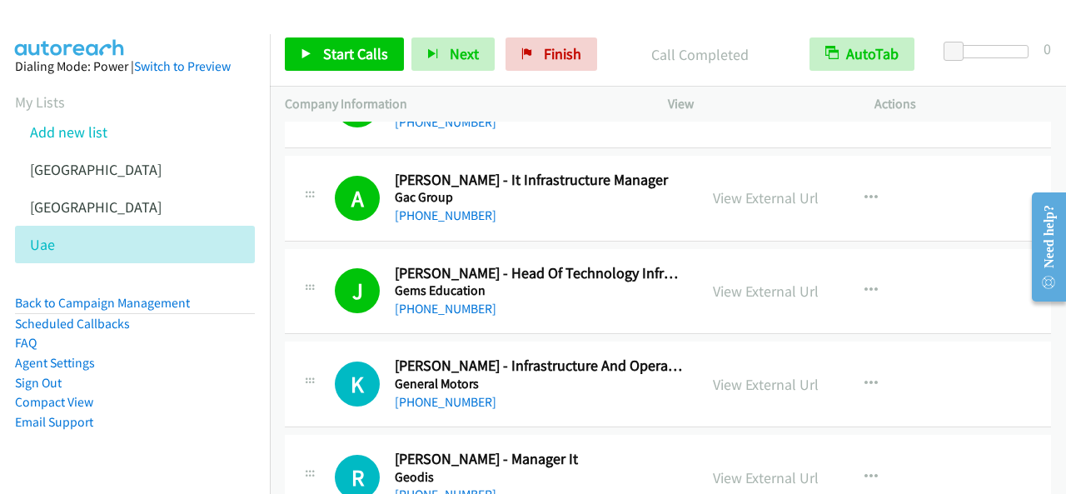
click at [202, 30] on div at bounding box center [525, 32] width 1051 height 64
click at [364, 63] on link "Start Calls" at bounding box center [344, 53] width 119 height 33
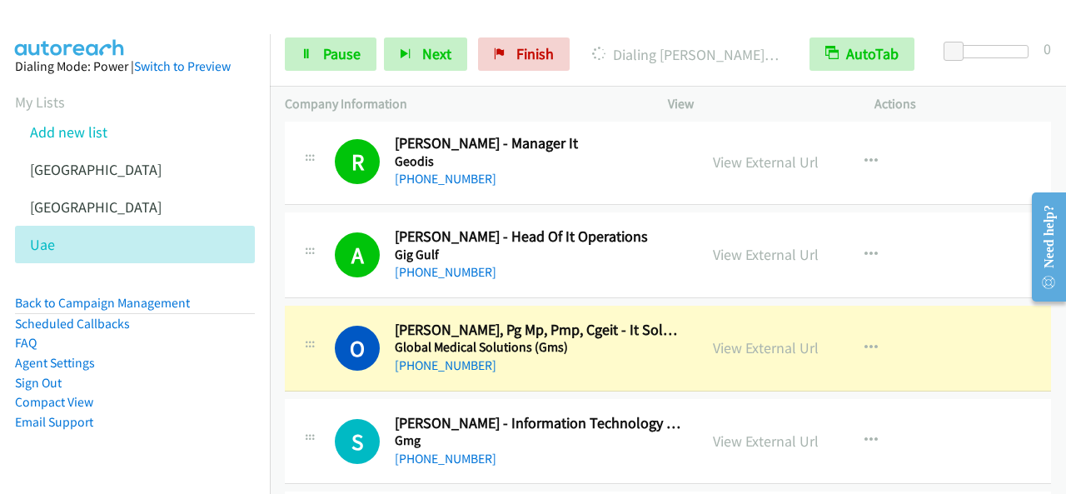
scroll to position [2249, 0]
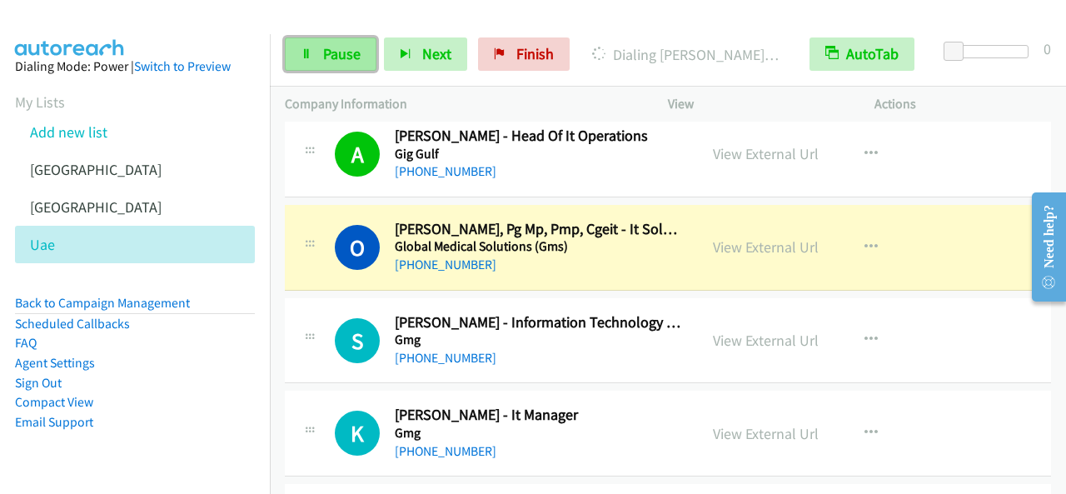
click at [340, 62] on span "Pause" at bounding box center [341, 53] width 37 height 19
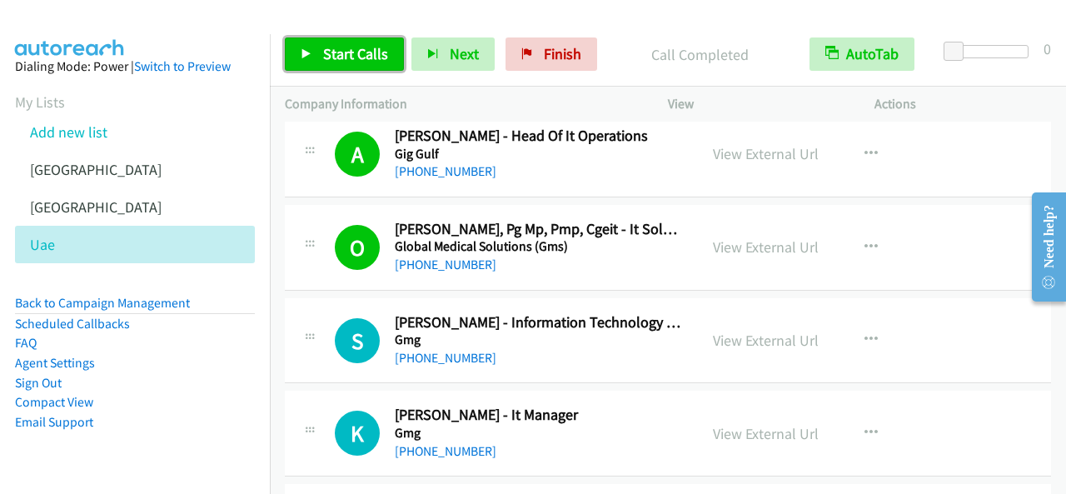
click at [349, 53] on span "Start Calls" at bounding box center [355, 53] width 65 height 19
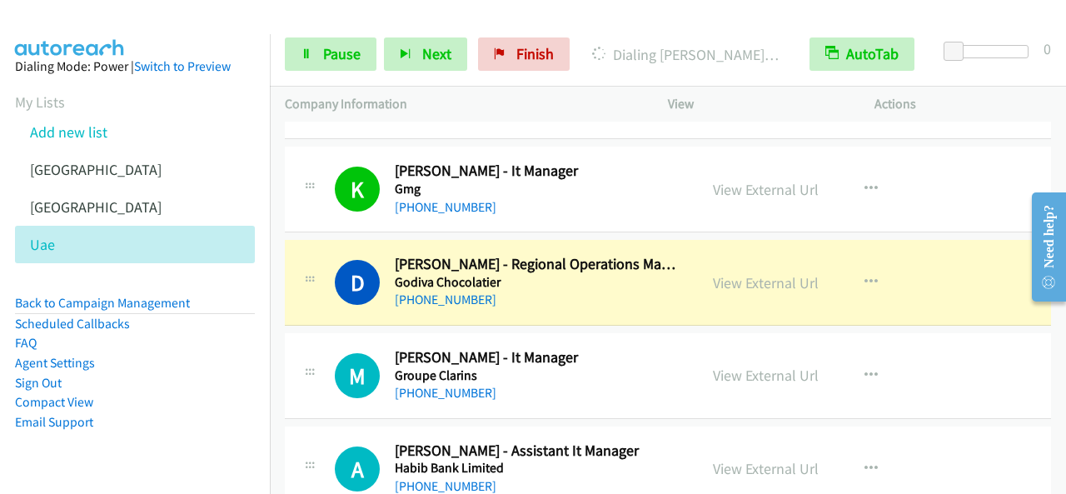
scroll to position [2499, 0]
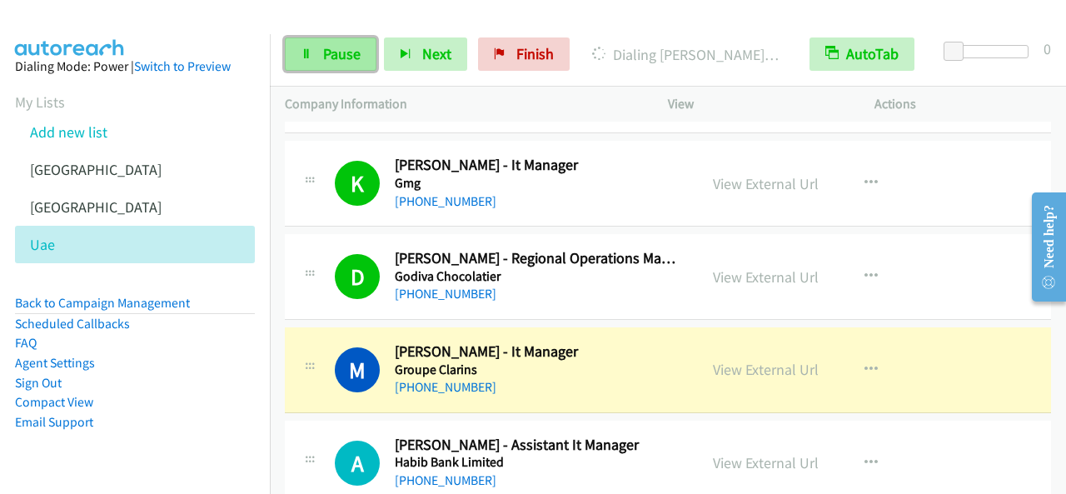
click at [336, 67] on link "Pause" at bounding box center [331, 53] width 92 height 33
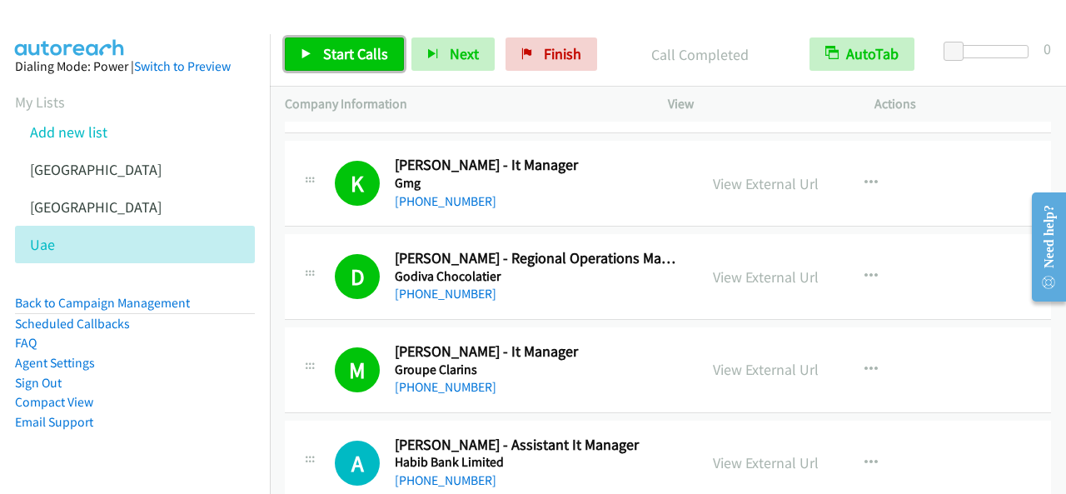
click at [337, 57] on span "Start Calls" at bounding box center [355, 53] width 65 height 19
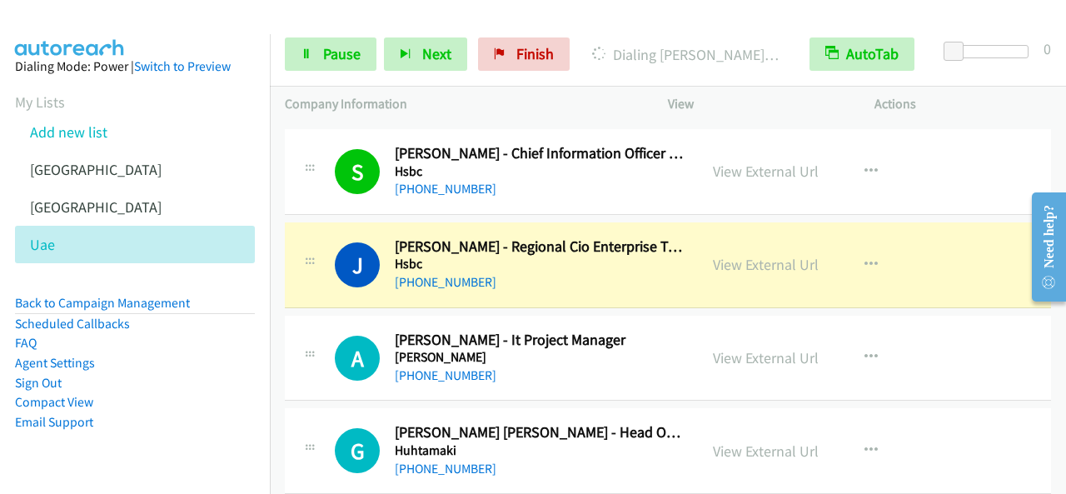
scroll to position [3748, 0]
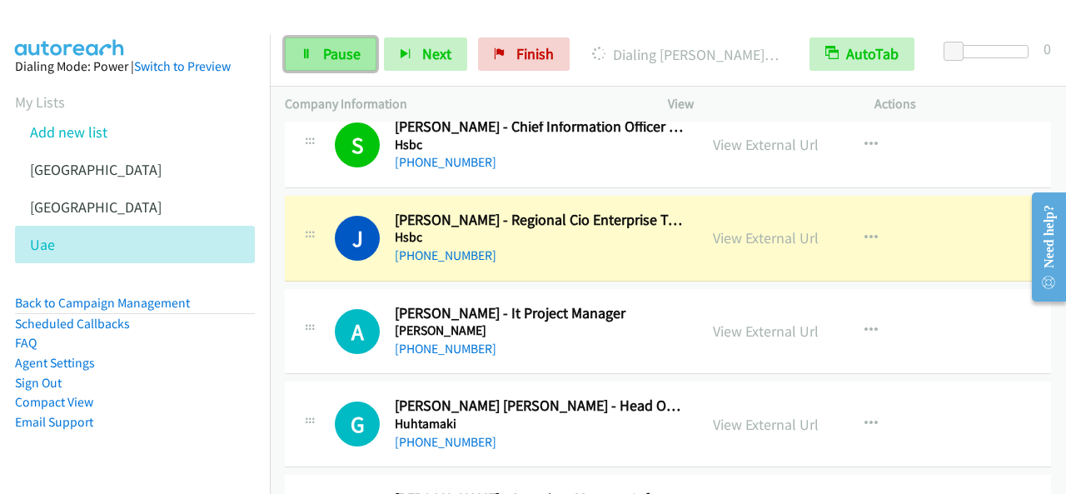
click at [338, 53] on span "Pause" at bounding box center [341, 53] width 37 height 19
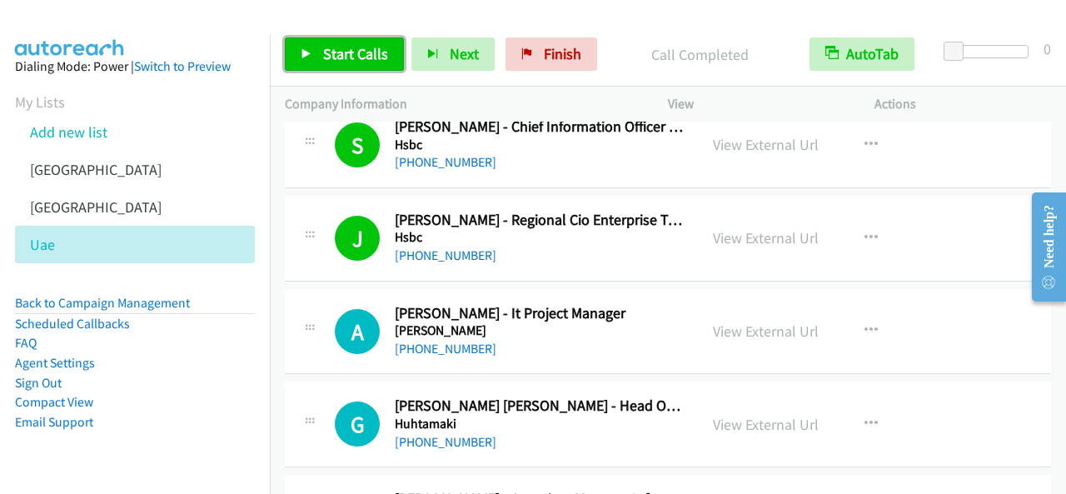
click at [361, 65] on link "Start Calls" at bounding box center [344, 53] width 119 height 33
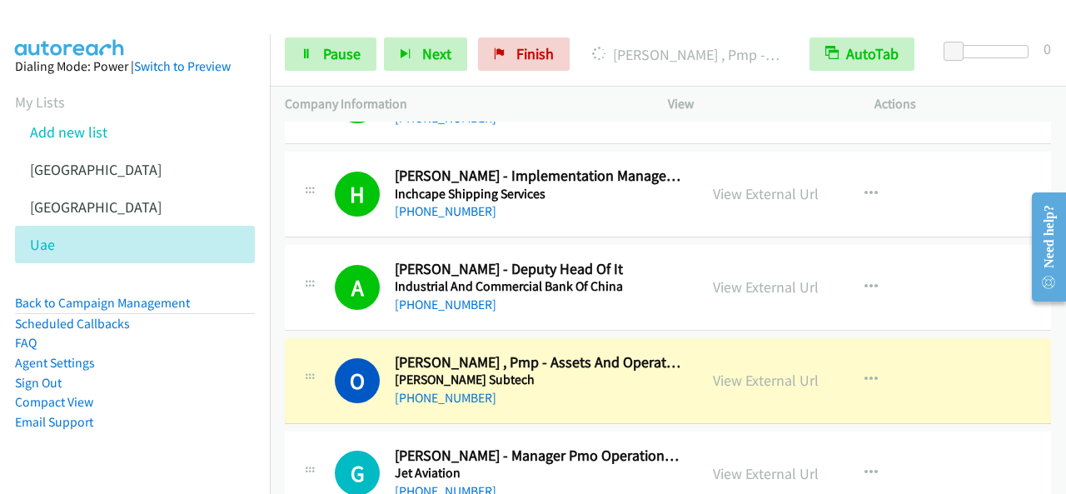
scroll to position [4248, 0]
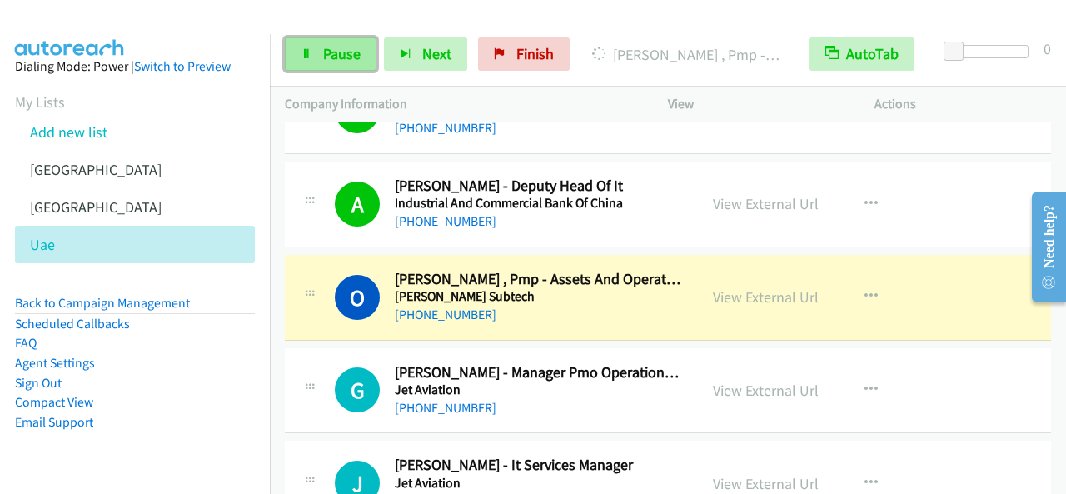
click at [360, 51] on link "Pause" at bounding box center [331, 53] width 92 height 33
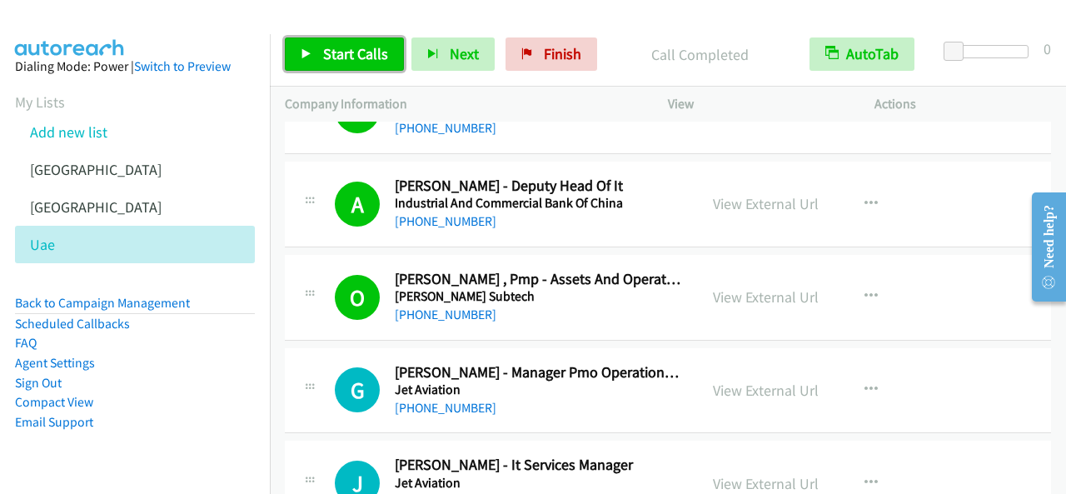
click at [385, 59] on span "Start Calls" at bounding box center [355, 53] width 65 height 19
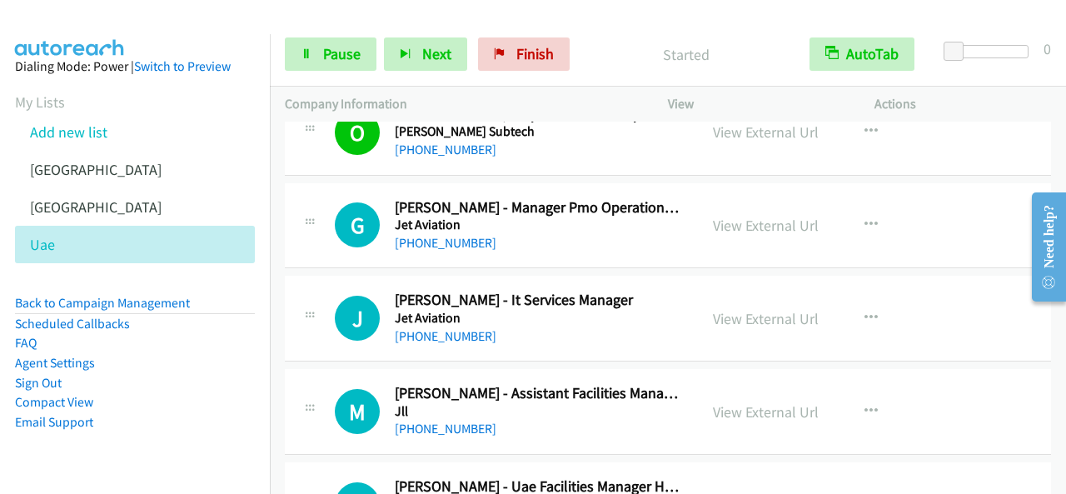
scroll to position [4414, 0]
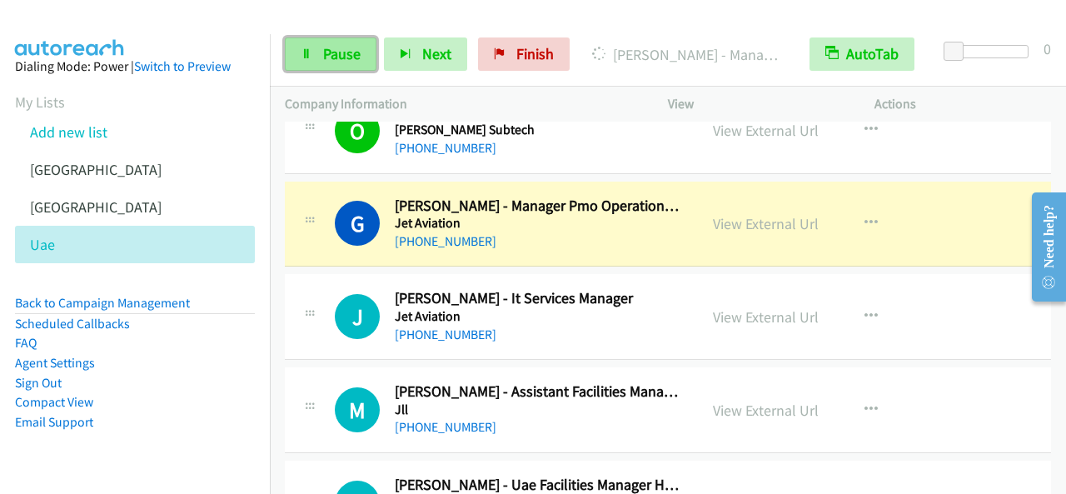
click at [321, 57] on link "Pause" at bounding box center [331, 53] width 92 height 33
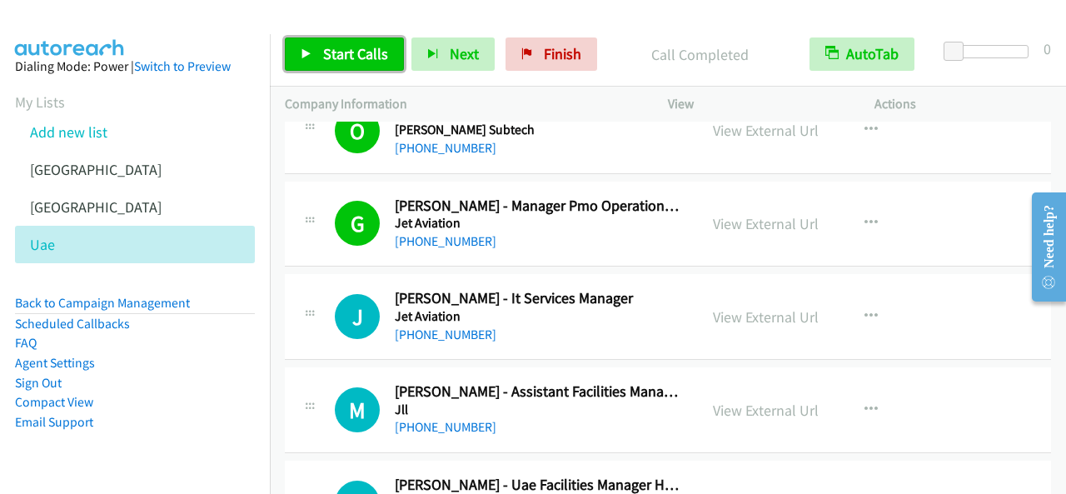
click at [361, 48] on span "Start Calls" at bounding box center [355, 53] width 65 height 19
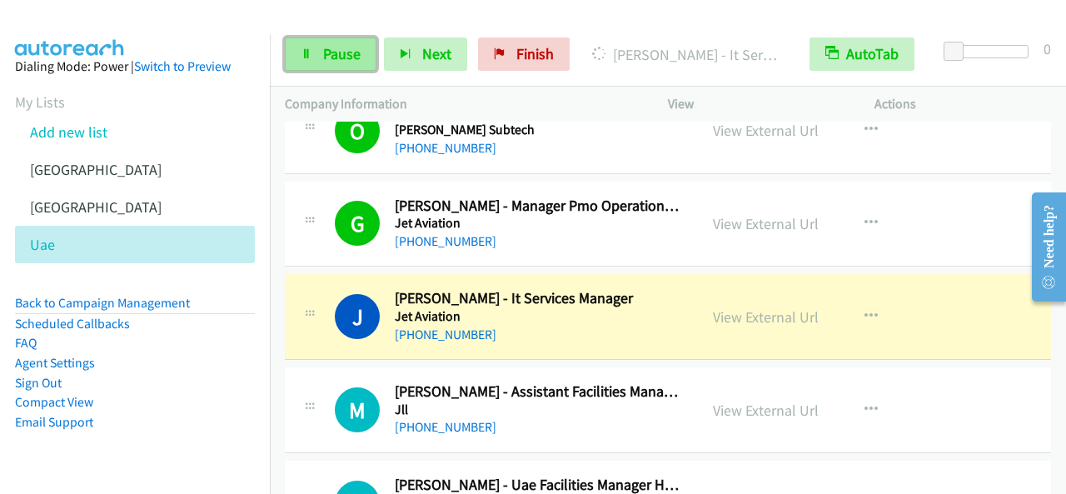
click at [301, 51] on icon at bounding box center [307, 55] width 12 height 12
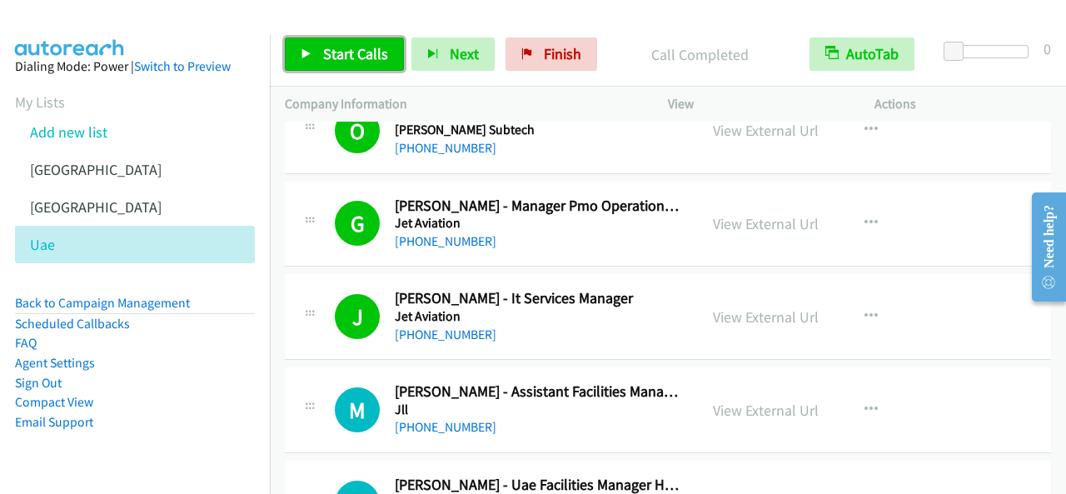
click at [356, 67] on link "Start Calls" at bounding box center [344, 53] width 119 height 33
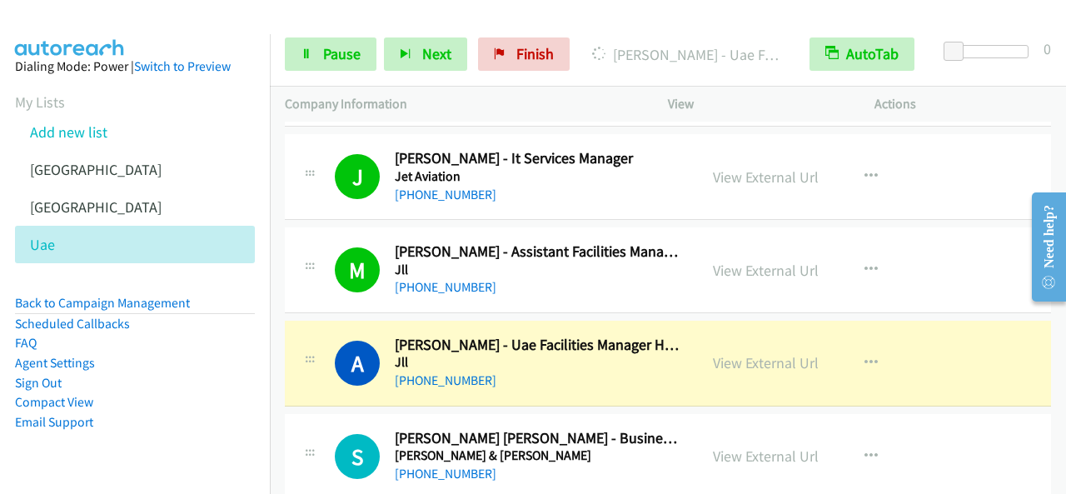
scroll to position [4581, 0]
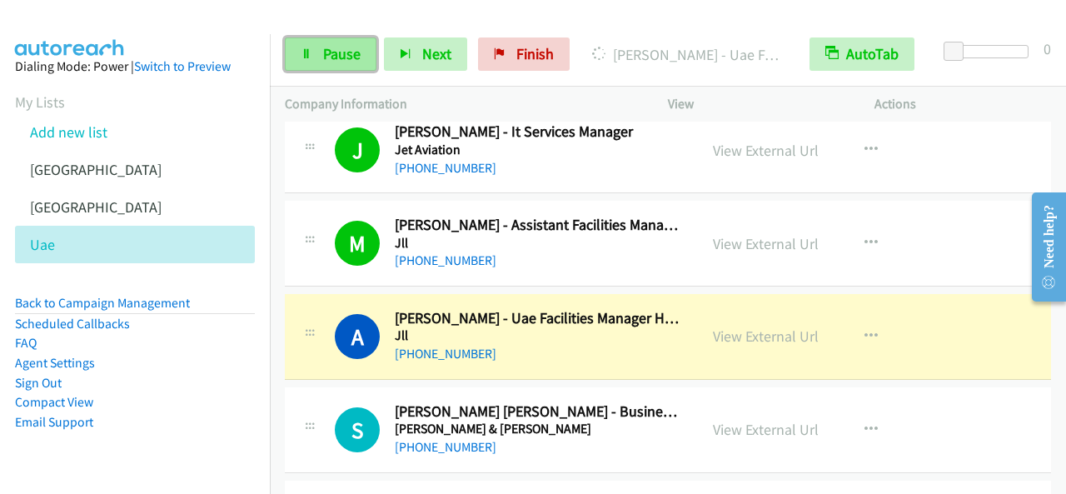
click at [336, 54] on span "Pause" at bounding box center [341, 53] width 37 height 19
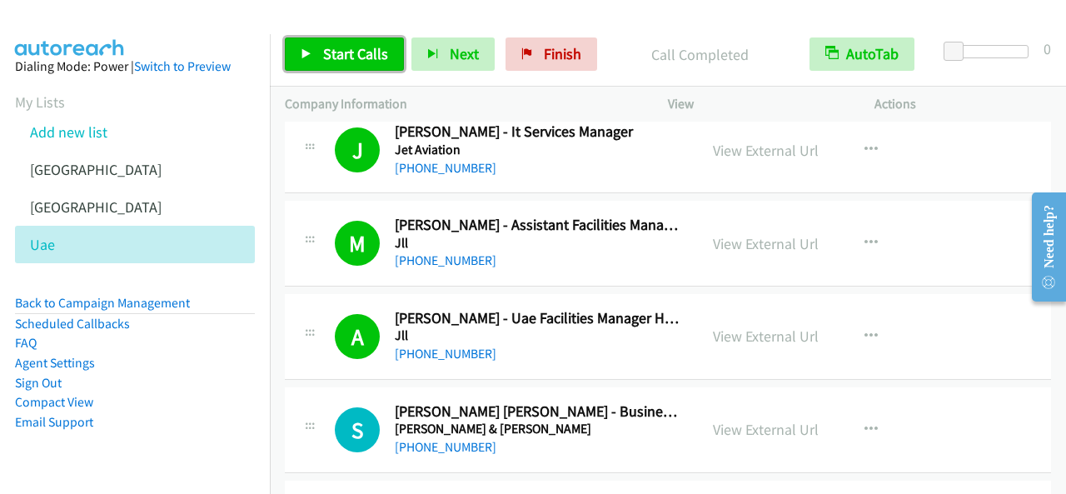
click at [318, 50] on link "Start Calls" at bounding box center [344, 53] width 119 height 33
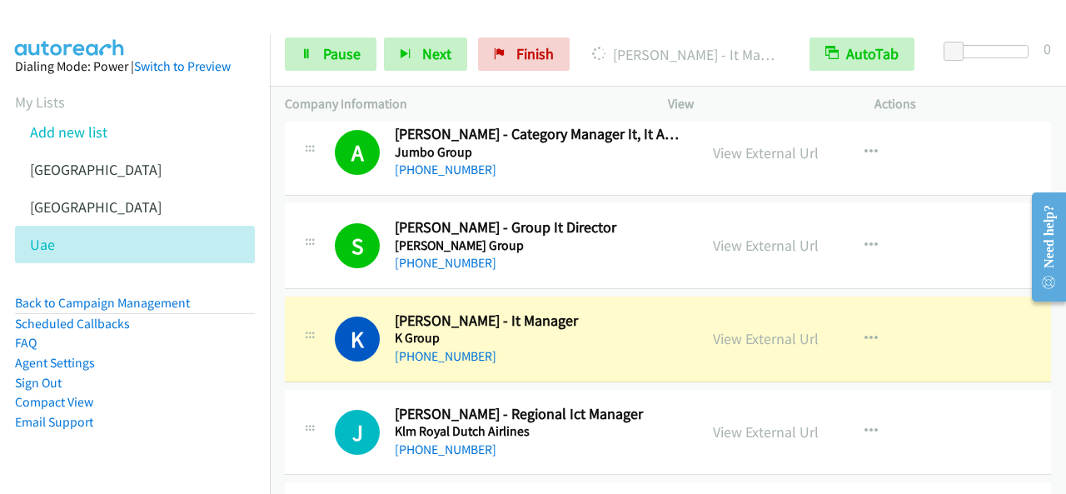
scroll to position [5164, 0]
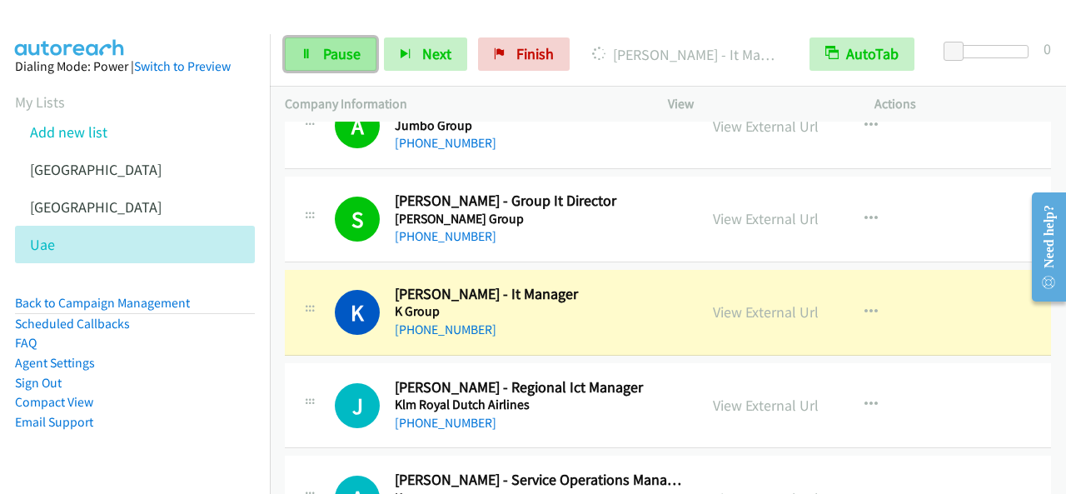
click at [330, 57] on span "Pause" at bounding box center [341, 53] width 37 height 19
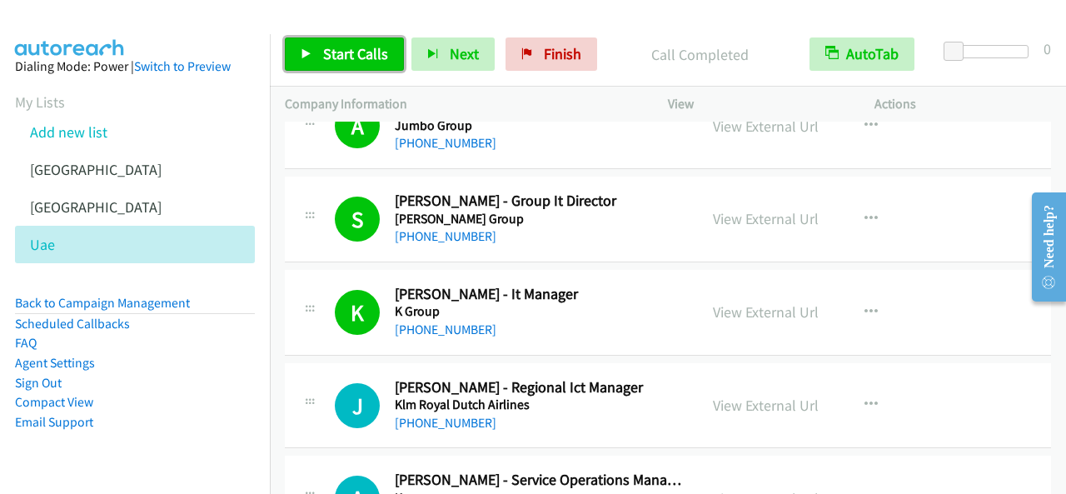
click at [336, 53] on span "Start Calls" at bounding box center [355, 53] width 65 height 19
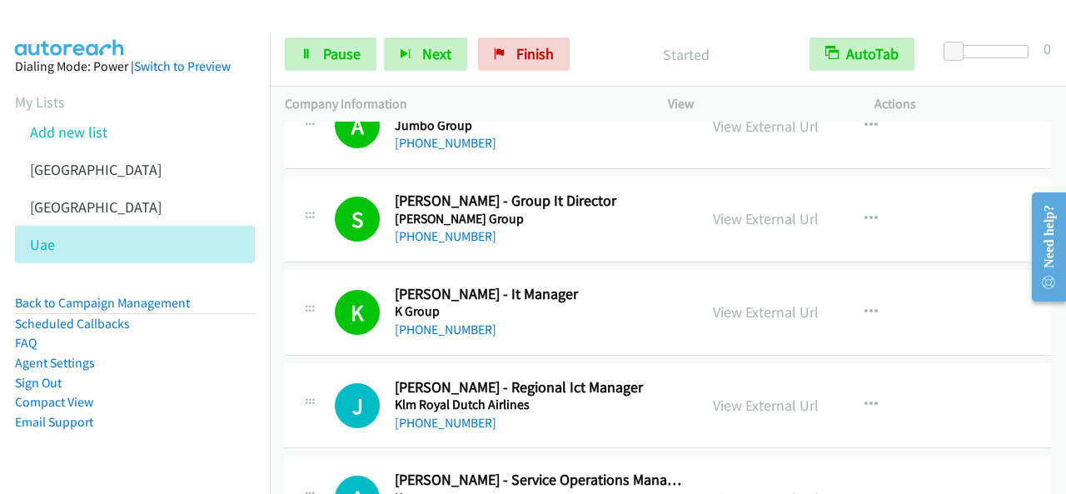
scroll to position [5247, 0]
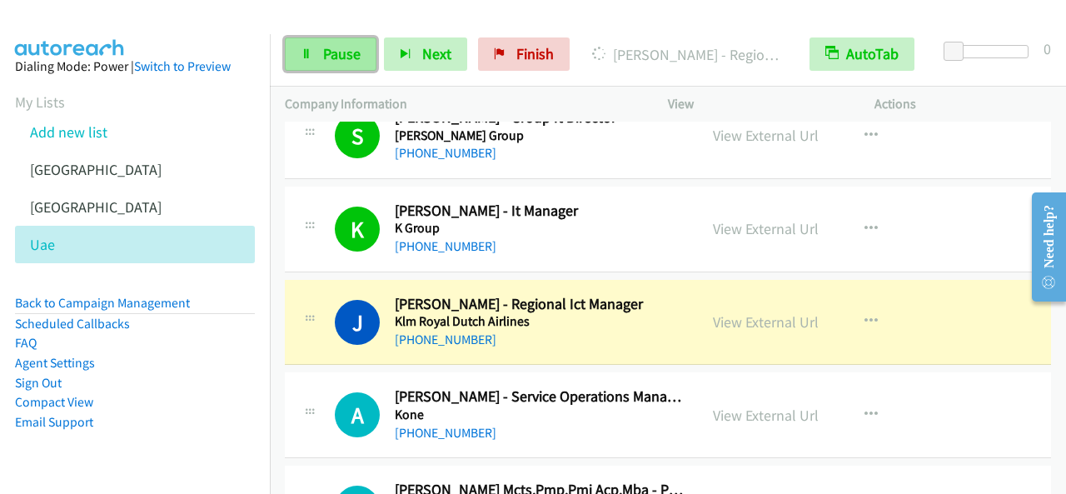
click at [315, 39] on link "Pause" at bounding box center [331, 53] width 92 height 33
click at [344, 41] on link "Pause" at bounding box center [331, 53] width 92 height 33
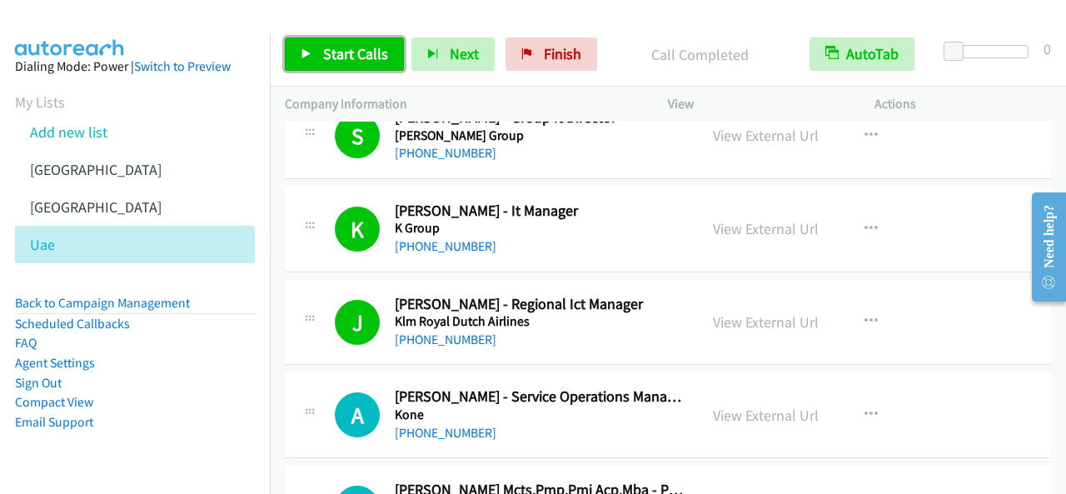
click at [342, 56] on span "Start Calls" at bounding box center [355, 53] width 65 height 19
click at [328, 60] on span "Start Calls" at bounding box center [355, 53] width 65 height 19
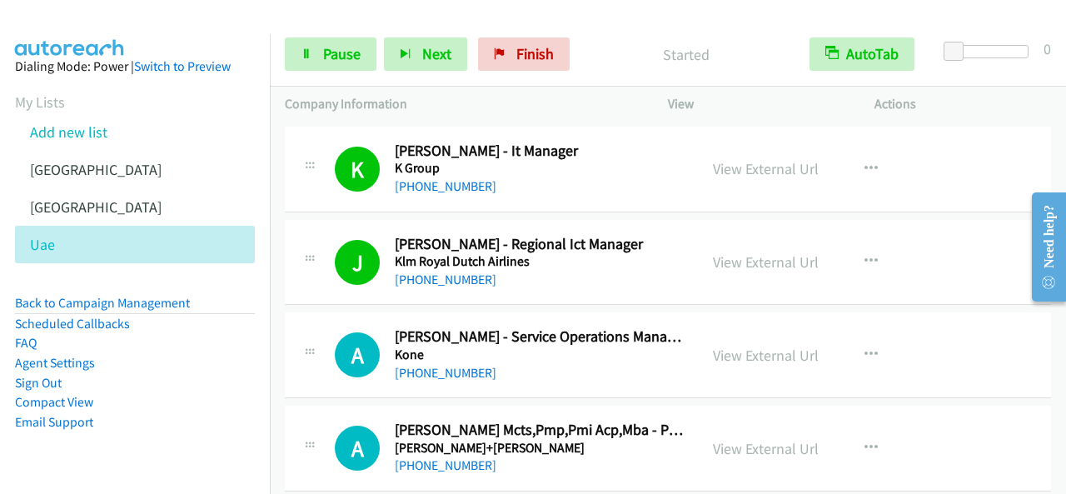
scroll to position [5414, 0]
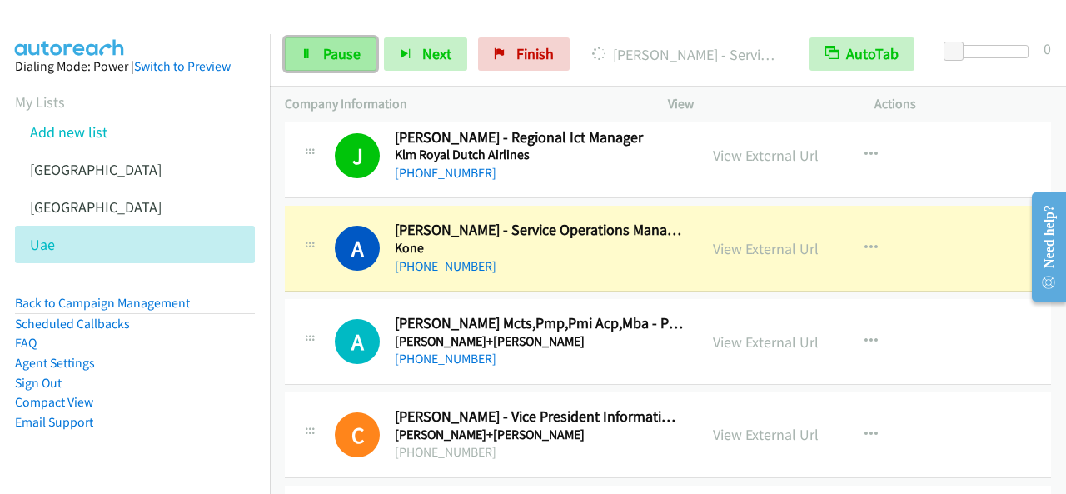
click at [355, 63] on link "Pause" at bounding box center [331, 53] width 92 height 33
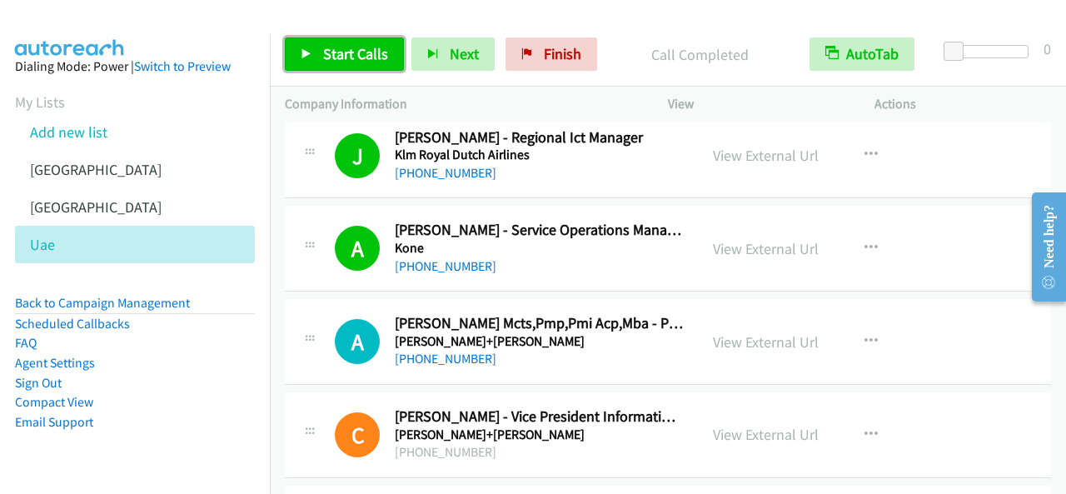
click at [361, 51] on span "Start Calls" at bounding box center [355, 53] width 65 height 19
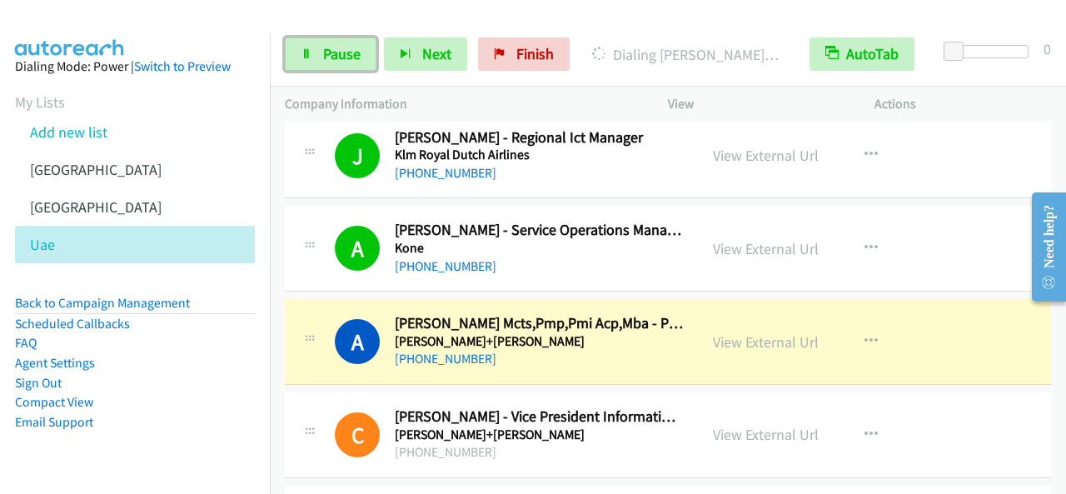
drag, startPoint x: 307, startPoint y: 57, endPoint x: 476, endPoint y: 357, distance: 344.2
click at [308, 57] on icon at bounding box center [307, 55] width 12 height 12
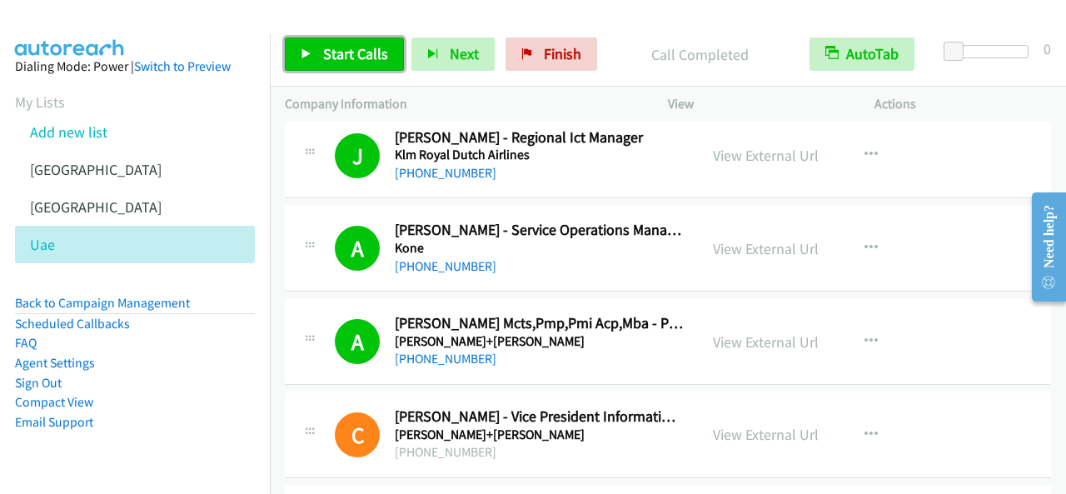
click at [376, 64] on link "Start Calls" at bounding box center [344, 53] width 119 height 33
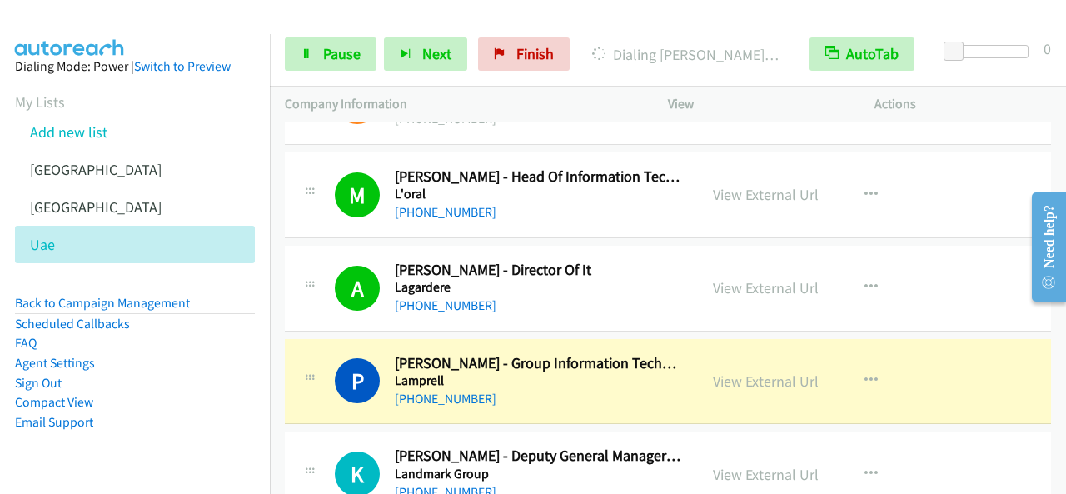
scroll to position [5830, 0]
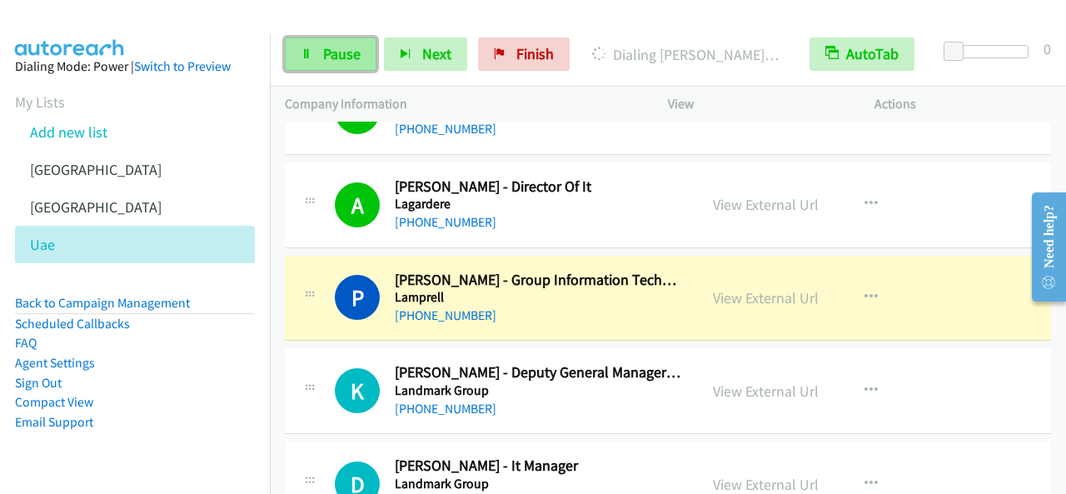
drag, startPoint x: 320, startPoint y: 46, endPoint x: 328, endPoint y: 68, distance: 24.0
click at [321, 47] on link "Pause" at bounding box center [331, 53] width 92 height 33
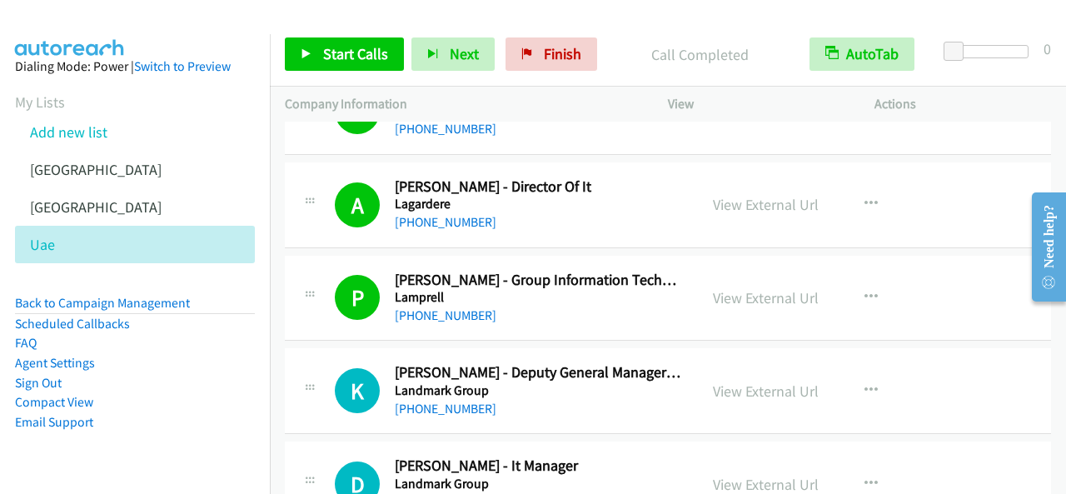
scroll to position [5914, 0]
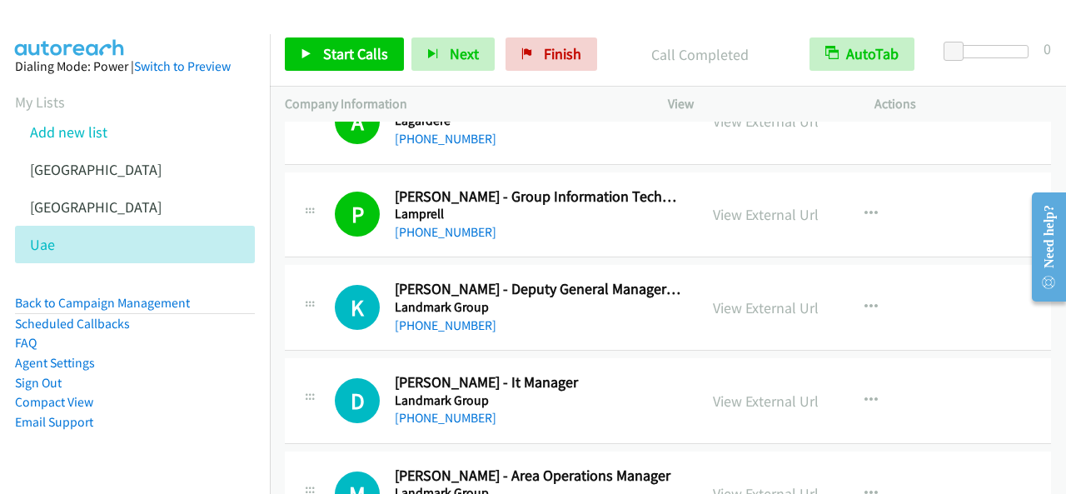
click at [317, 33] on div "Start Calls Pause Next Finish Call Completed AutoTab AutoTab 0" at bounding box center [668, 54] width 796 height 64
click at [332, 49] on span "Start Calls" at bounding box center [355, 53] width 65 height 19
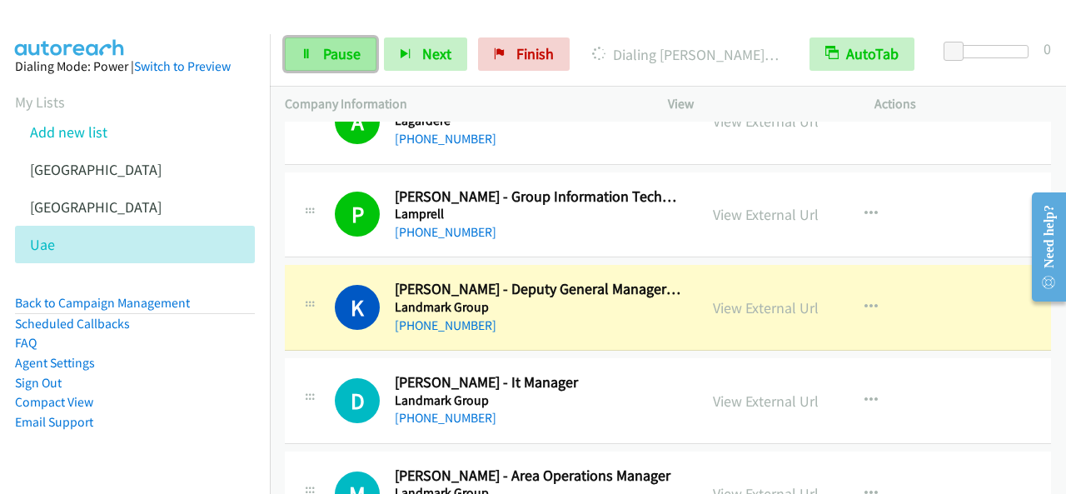
click at [355, 49] on span "Pause" at bounding box center [341, 53] width 37 height 19
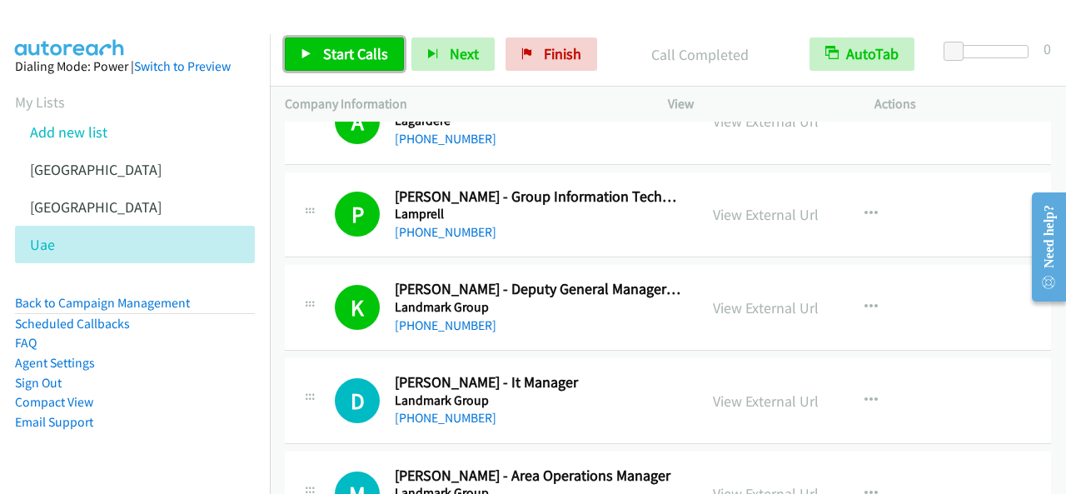
click at [333, 46] on span "Start Calls" at bounding box center [355, 53] width 65 height 19
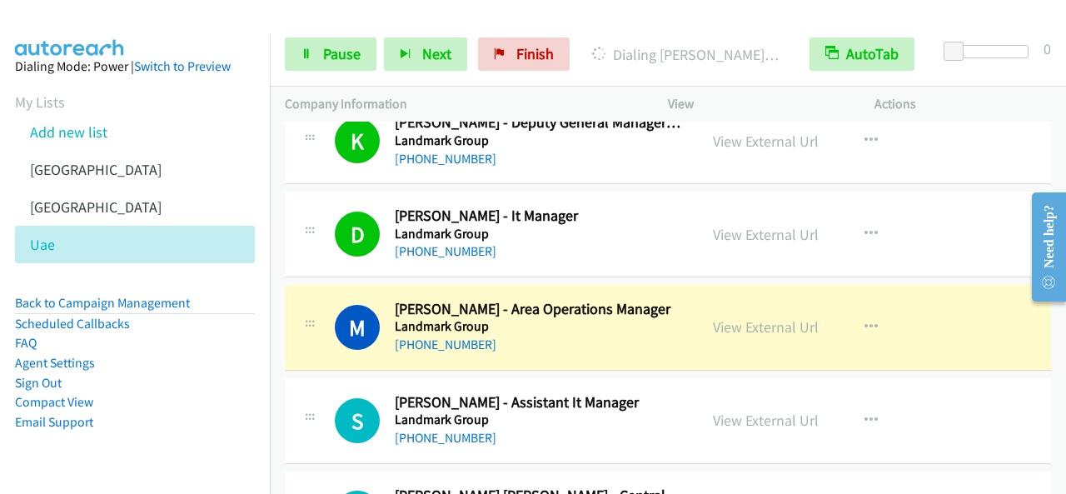
scroll to position [6164, 0]
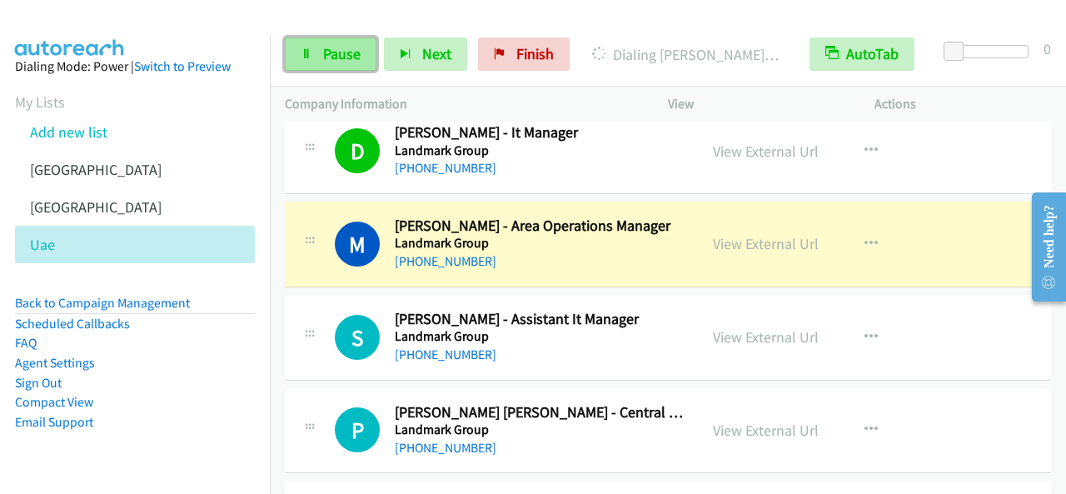
click at [327, 64] on link "Pause" at bounding box center [331, 53] width 92 height 33
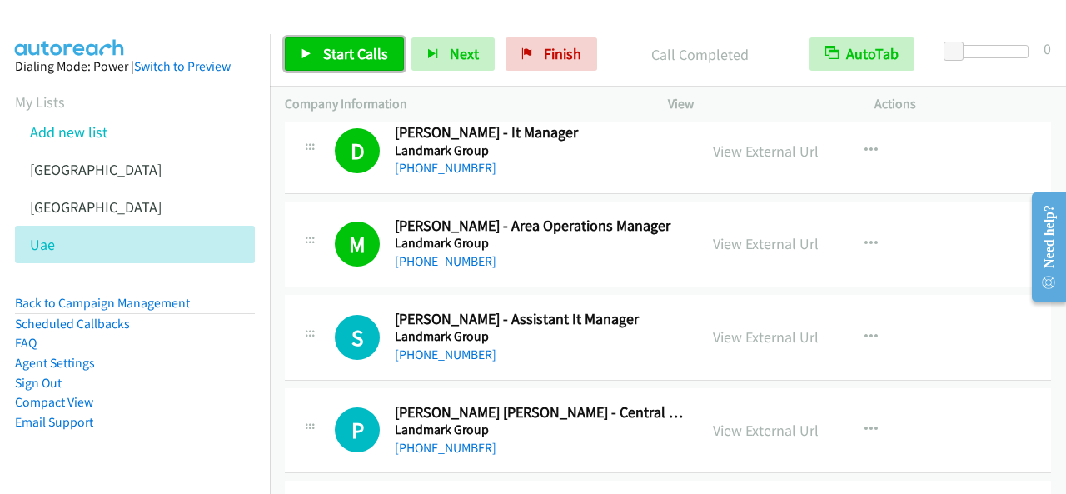
click at [371, 50] on span "Start Calls" at bounding box center [355, 53] width 65 height 19
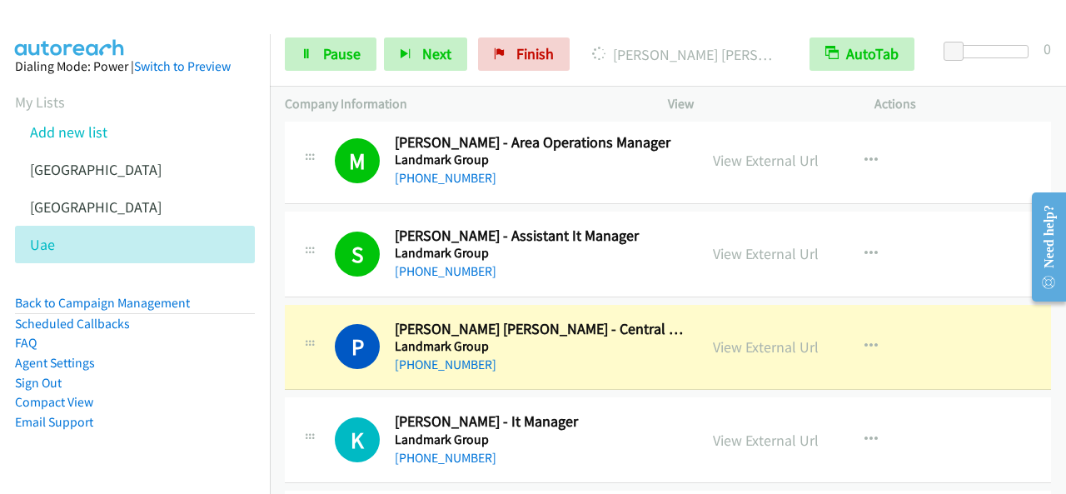
scroll to position [6330, 0]
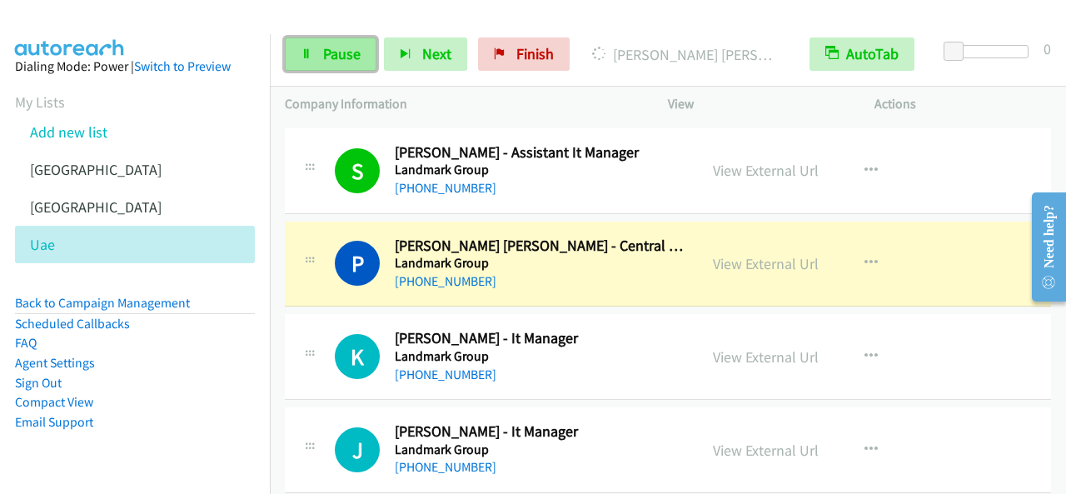
click at [317, 48] on link "Pause" at bounding box center [331, 53] width 92 height 33
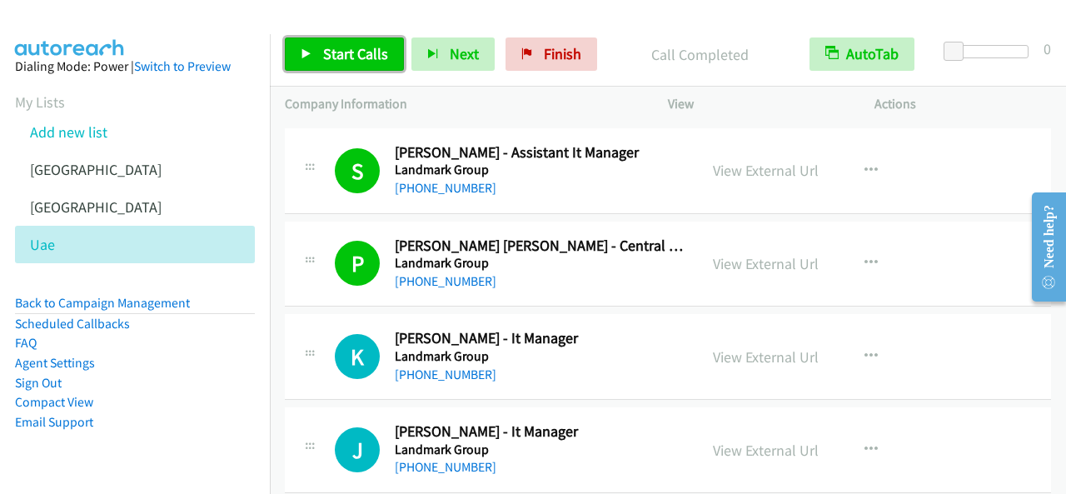
click at [347, 48] on span "Start Calls" at bounding box center [355, 53] width 65 height 19
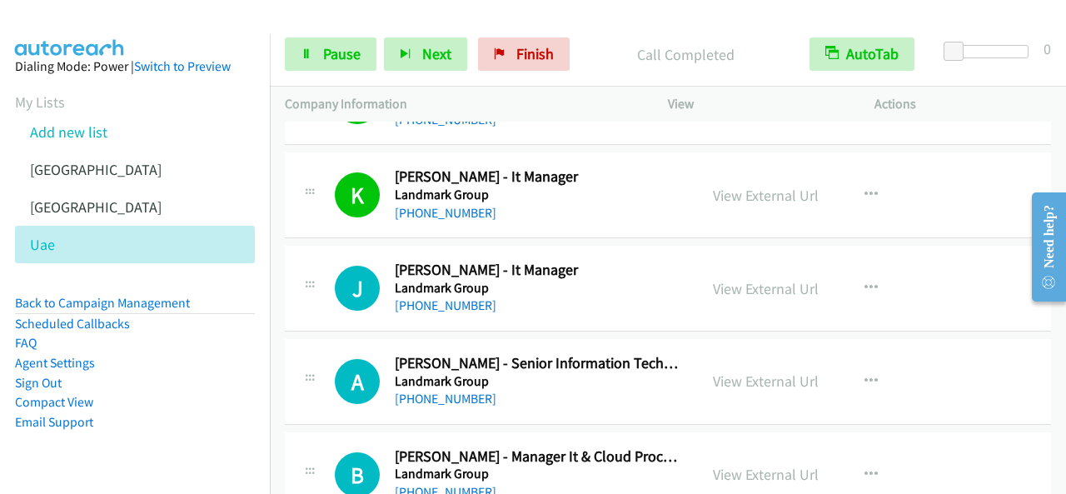
scroll to position [6580, 0]
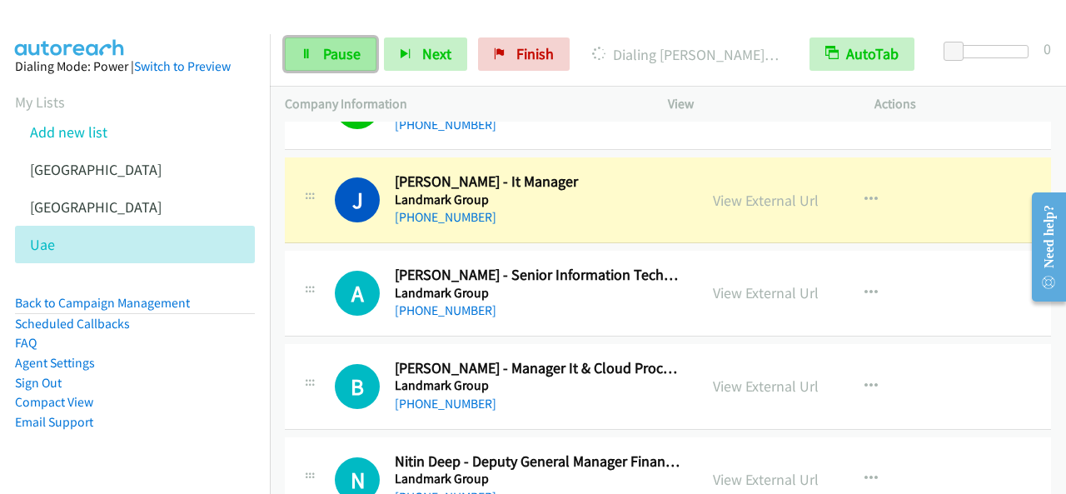
click at [349, 46] on span "Pause" at bounding box center [341, 53] width 37 height 19
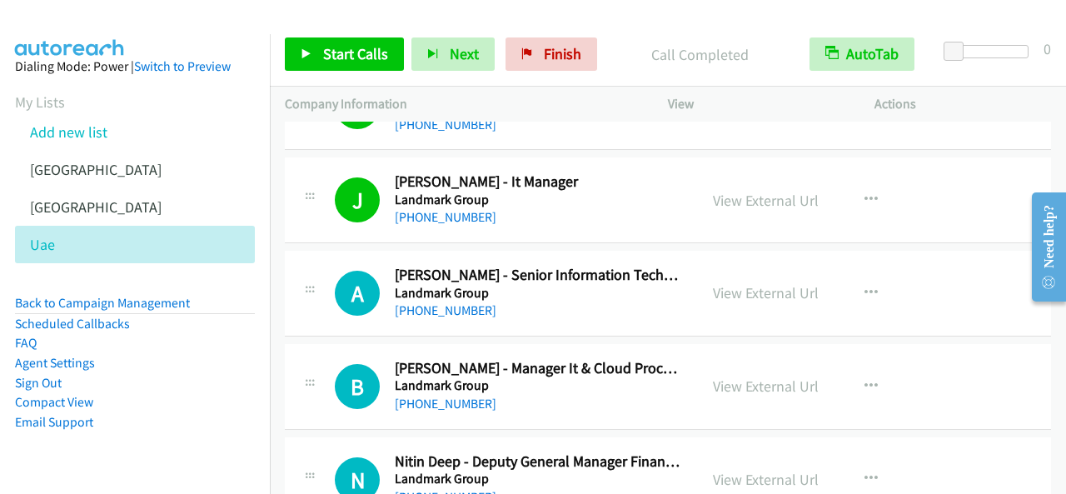
click at [346, 36] on div "Start Calls Pause Next Finish Call Completed AutoTab AutoTab 0" at bounding box center [668, 54] width 796 height 64
click at [347, 51] on span "Start Calls" at bounding box center [355, 53] width 65 height 19
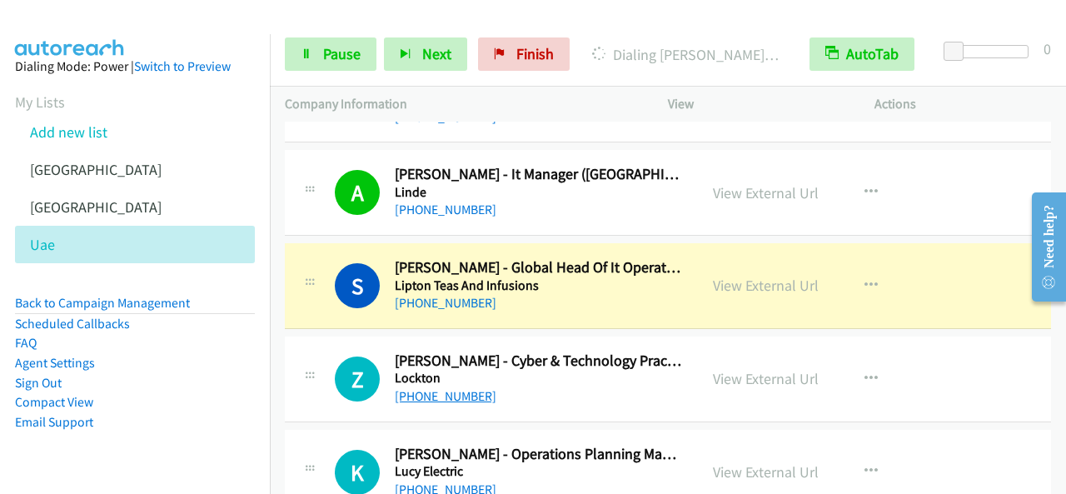
scroll to position [7080, 0]
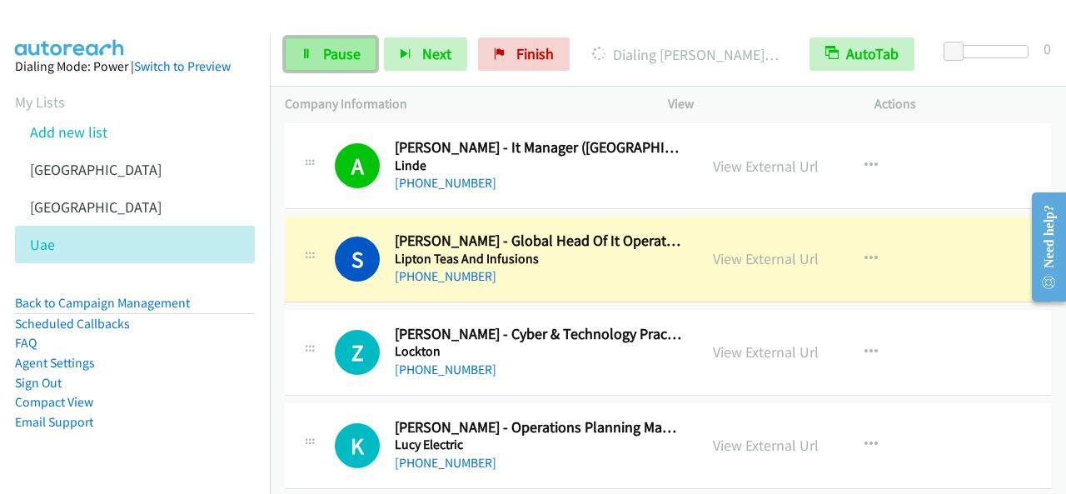
click at [305, 59] on icon at bounding box center [307, 55] width 12 height 12
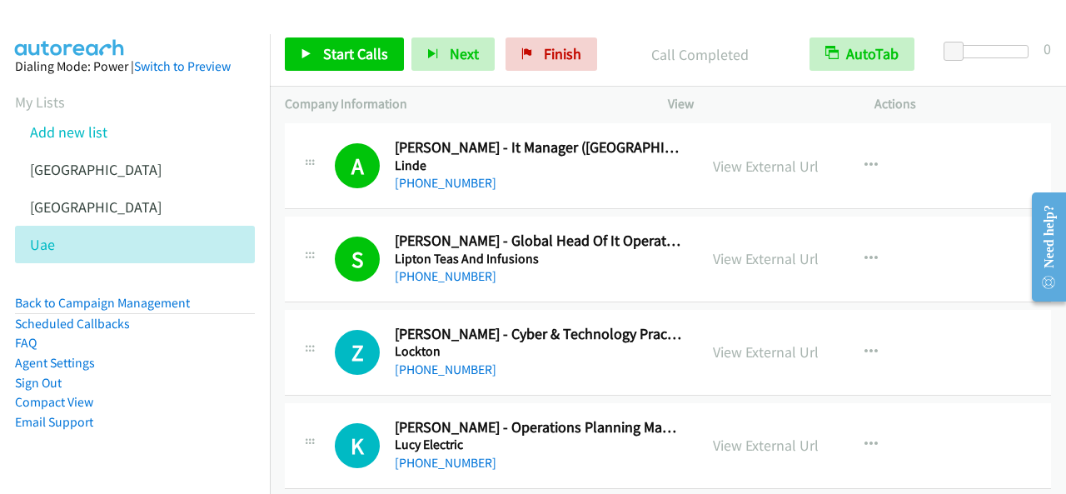
scroll to position [7163, 0]
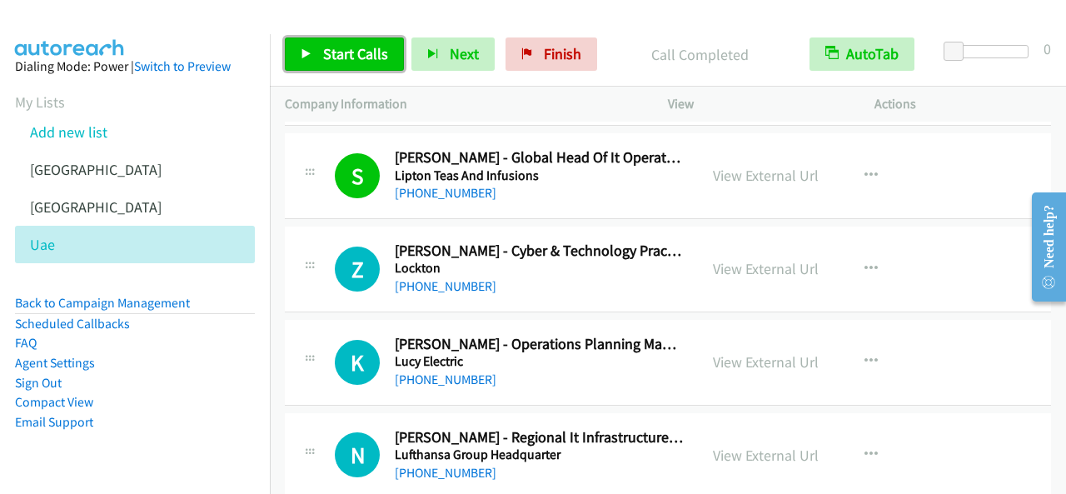
click at [348, 46] on span "Start Calls" at bounding box center [355, 53] width 65 height 19
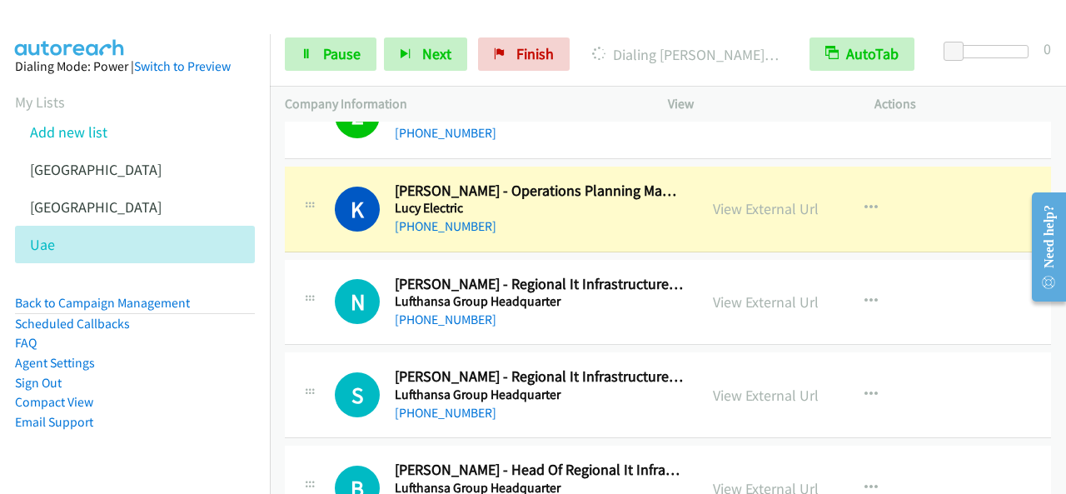
scroll to position [7330, 0]
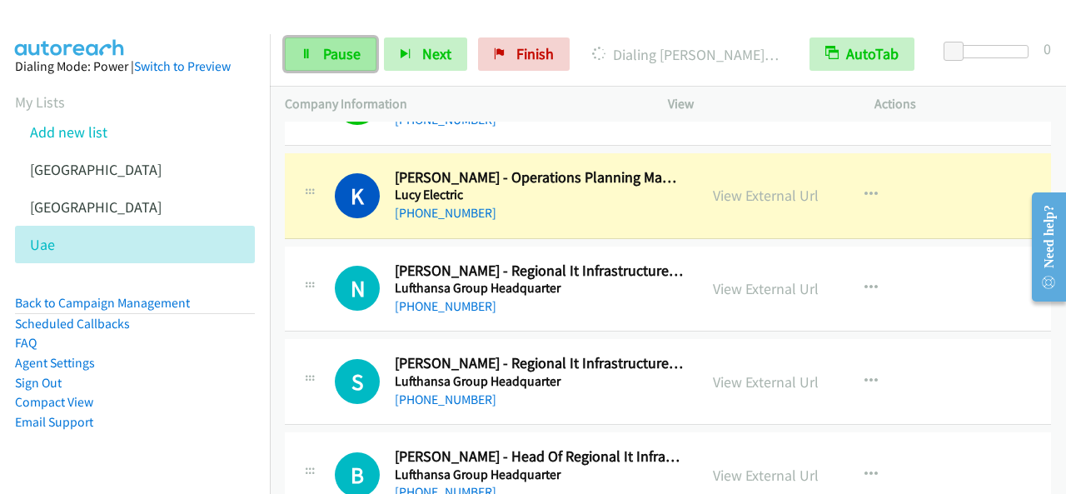
click at [356, 64] on link "Pause" at bounding box center [331, 53] width 92 height 33
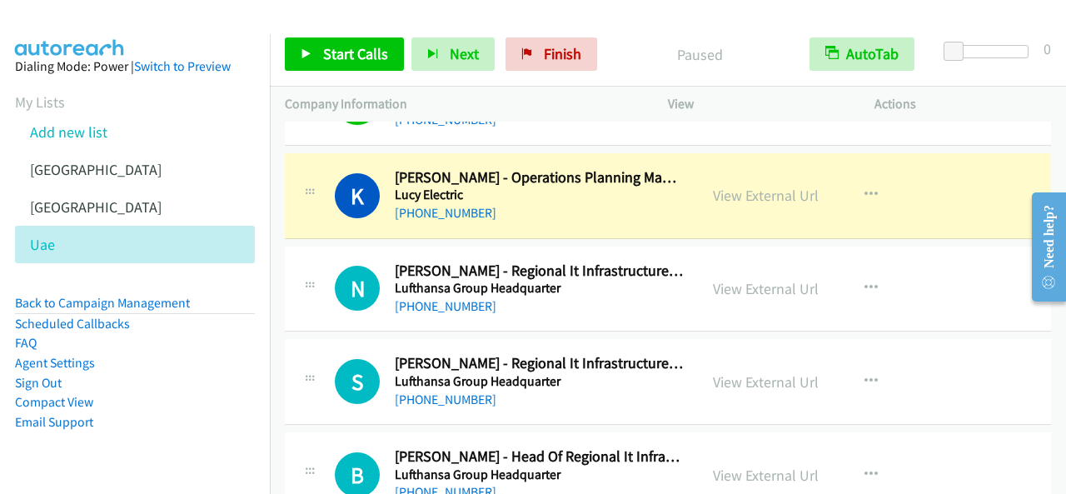
scroll to position [7246, 0]
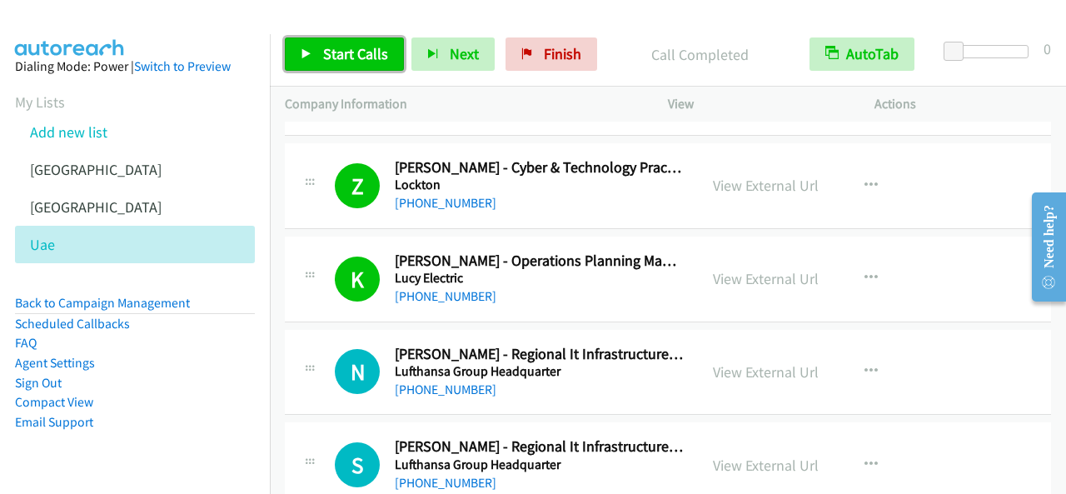
click at [361, 37] on link "Start Calls" at bounding box center [344, 53] width 119 height 33
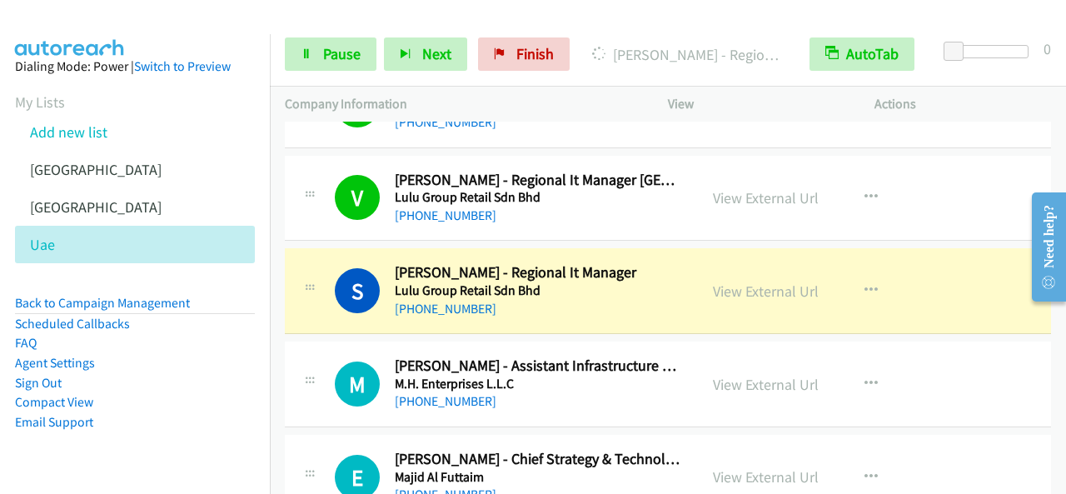
scroll to position [7913, 0]
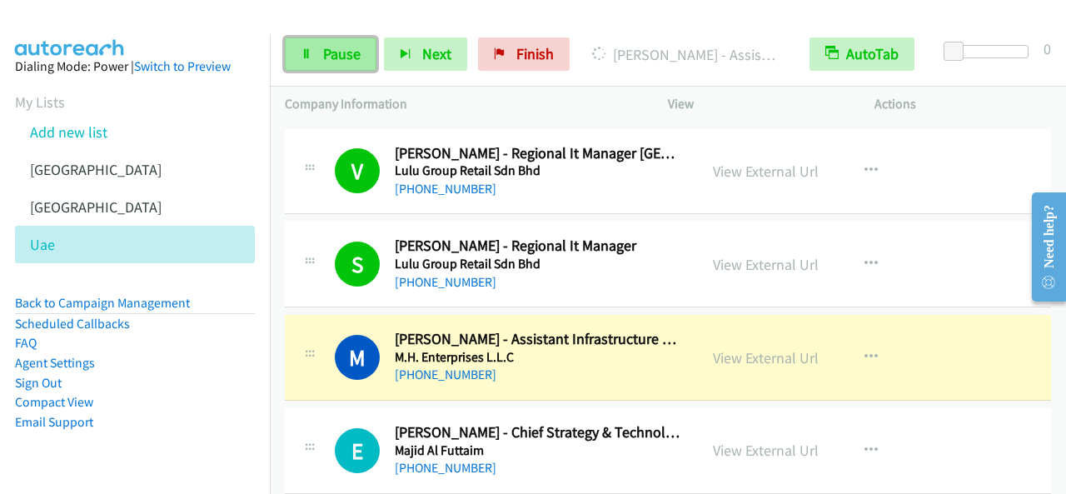
click at [351, 48] on span "Pause" at bounding box center [341, 53] width 37 height 19
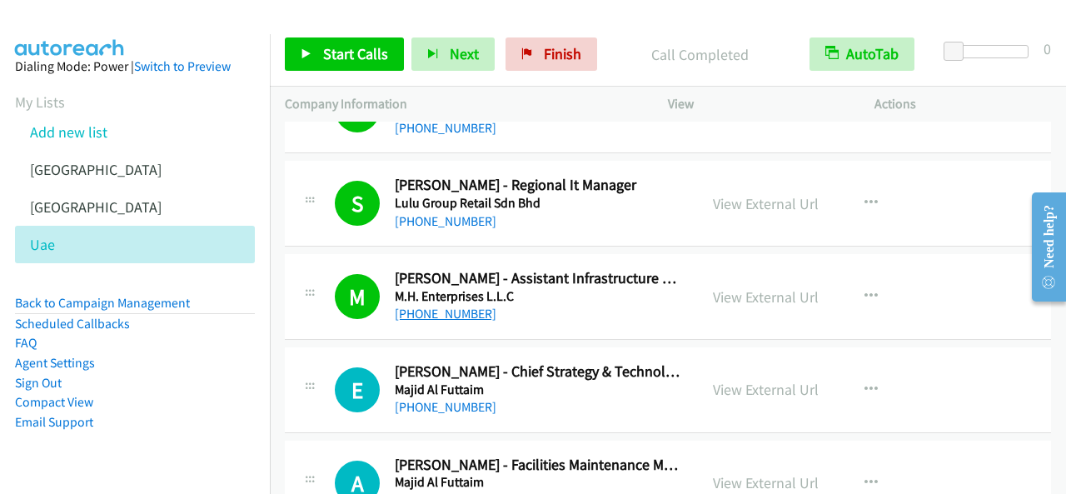
scroll to position [7996, 0]
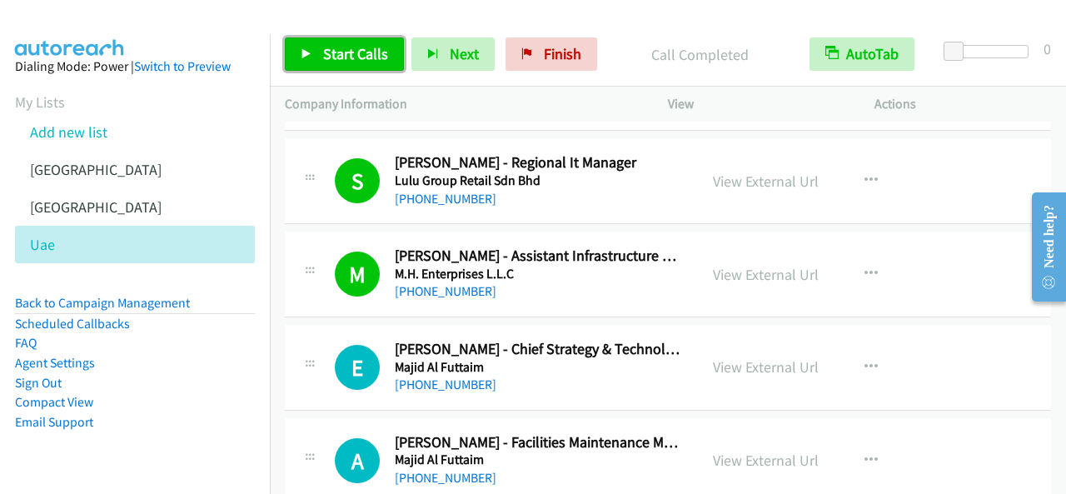
click at [357, 56] on span "Start Calls" at bounding box center [355, 53] width 65 height 19
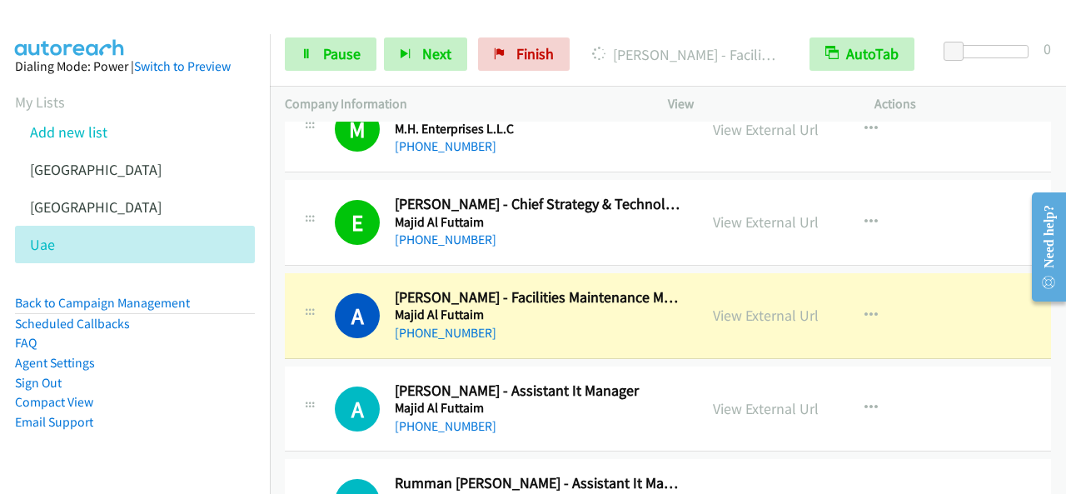
scroll to position [8246, 0]
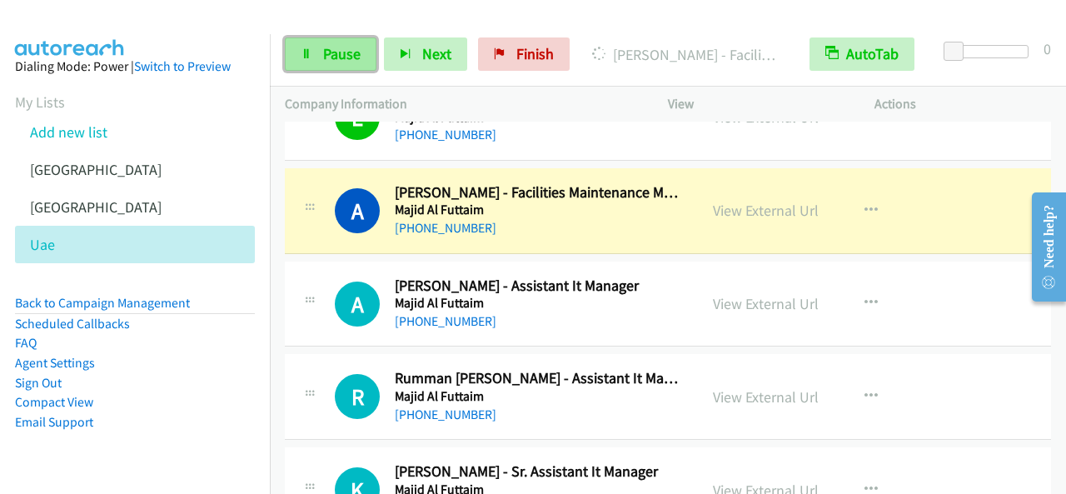
click at [315, 55] on link "Pause" at bounding box center [331, 53] width 92 height 33
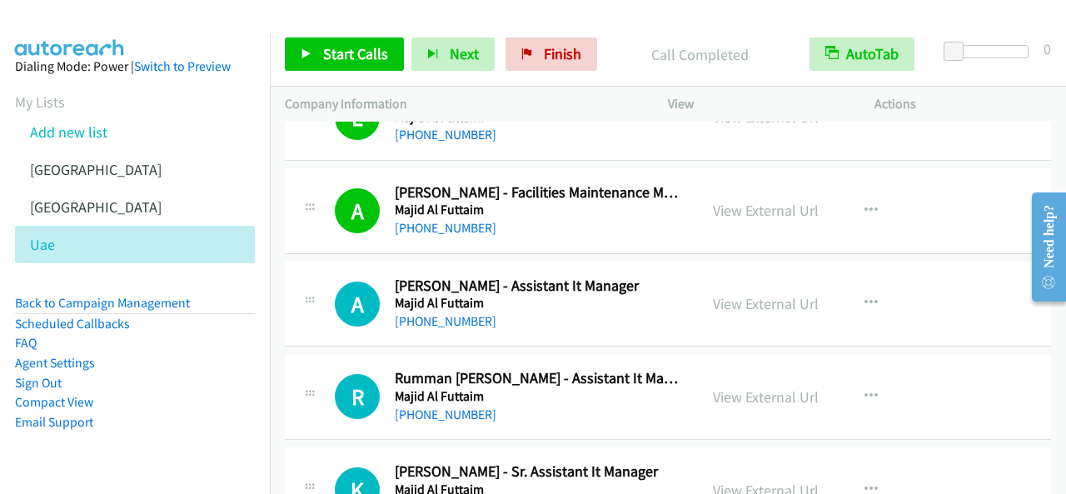
click at [333, 35] on div "Start Calls Pause Next Finish Call Completed AutoTab AutoTab 0" at bounding box center [668, 54] width 796 height 64
click at [337, 51] on span "Start Calls" at bounding box center [355, 53] width 65 height 19
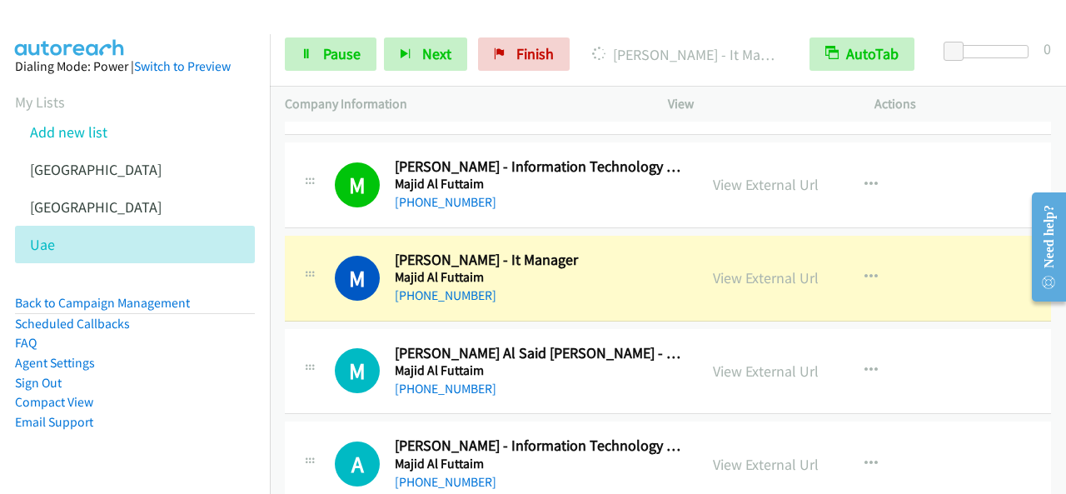
scroll to position [8746, 0]
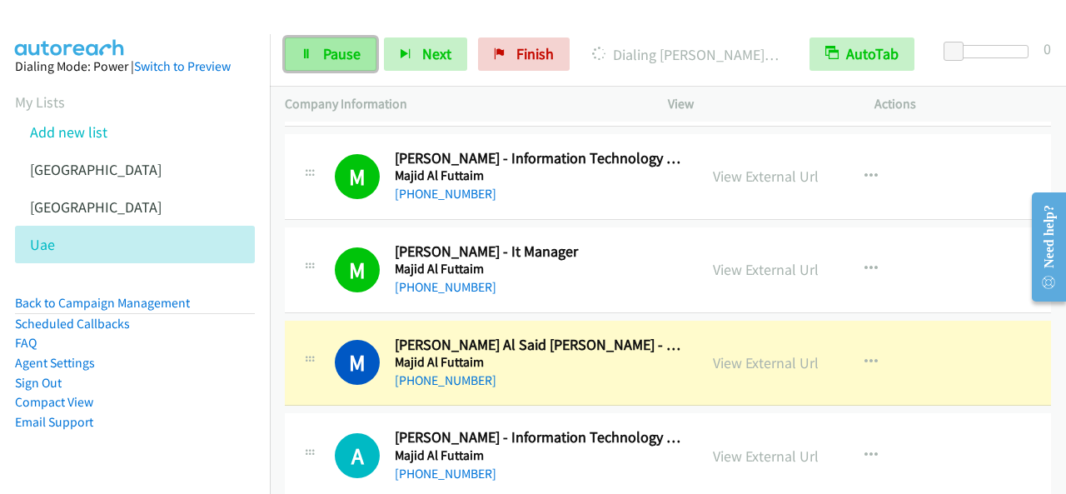
click at [361, 62] on link "Pause" at bounding box center [331, 53] width 92 height 33
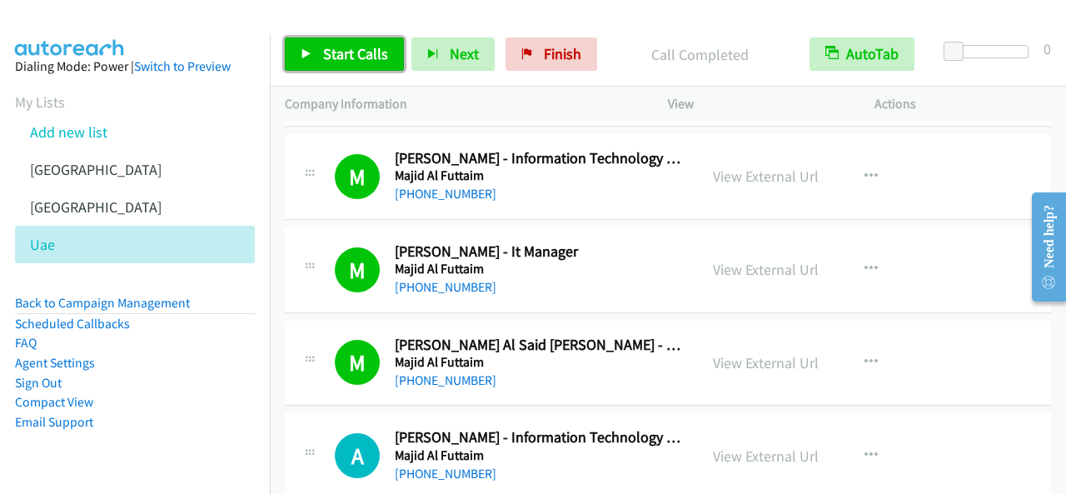
click at [356, 52] on span "Start Calls" at bounding box center [355, 53] width 65 height 19
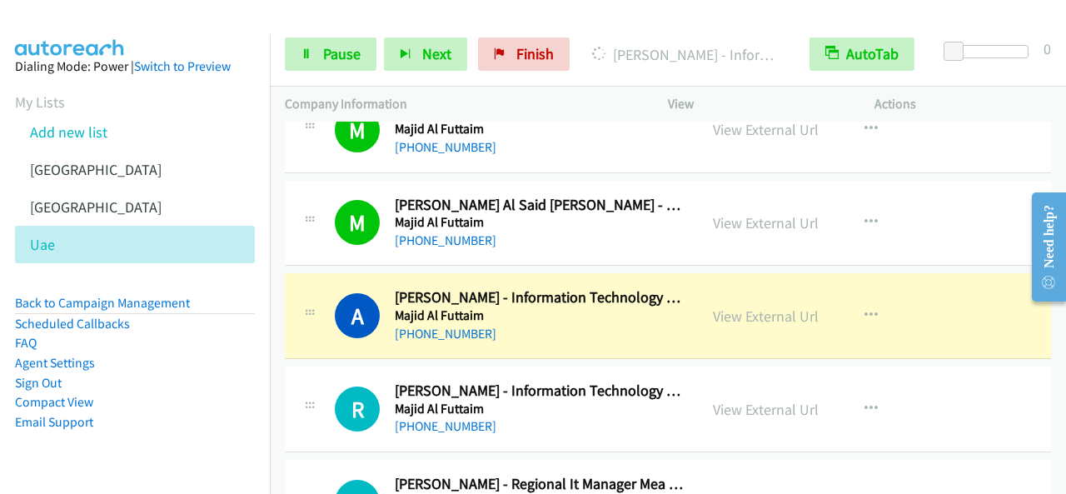
scroll to position [8912, 0]
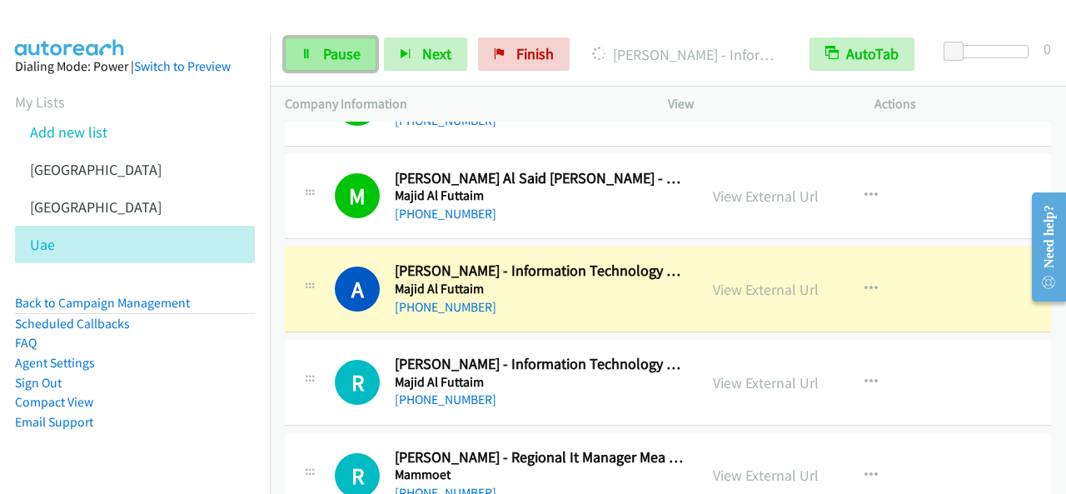
click at [353, 64] on link "Pause" at bounding box center [331, 53] width 92 height 33
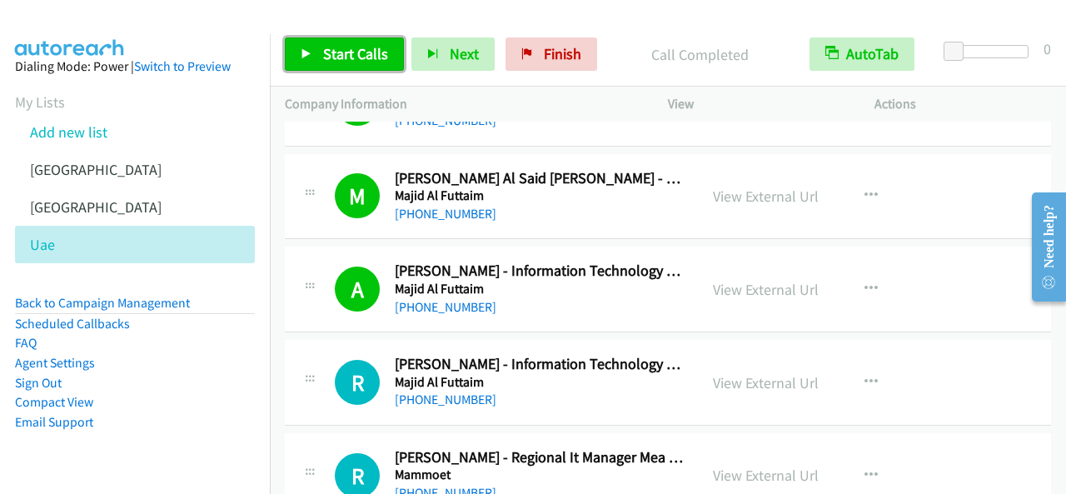
click at [348, 52] on span "Start Calls" at bounding box center [355, 53] width 65 height 19
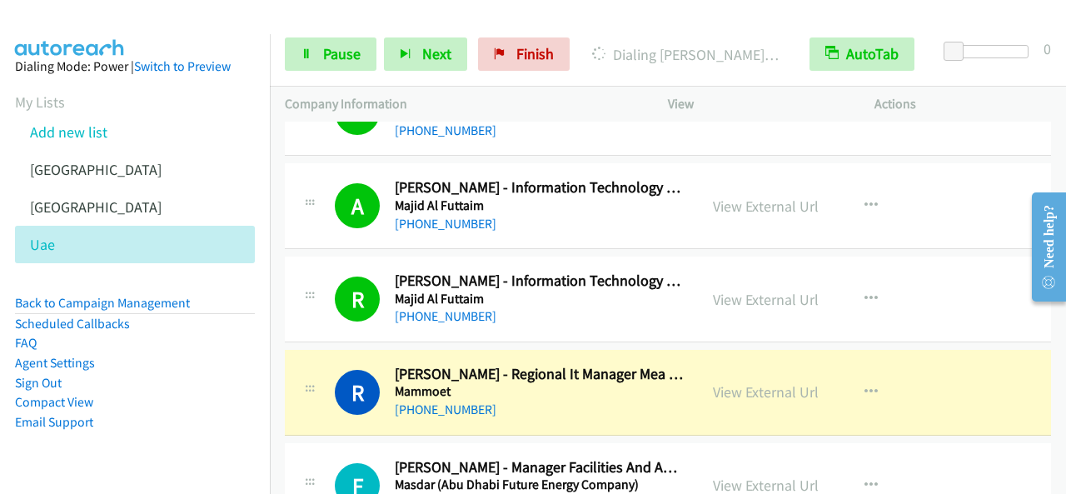
scroll to position [9079, 0]
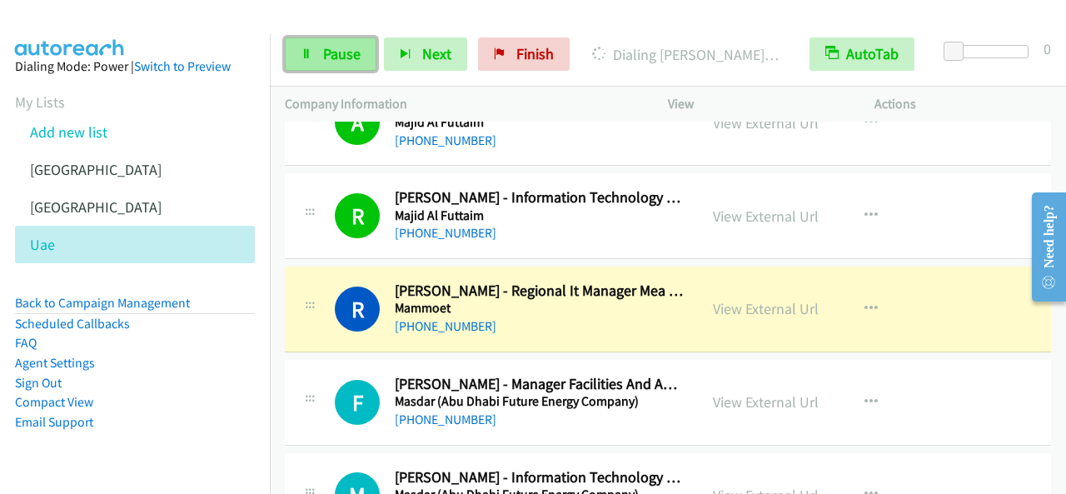
click at [349, 42] on link "Pause" at bounding box center [331, 53] width 92 height 33
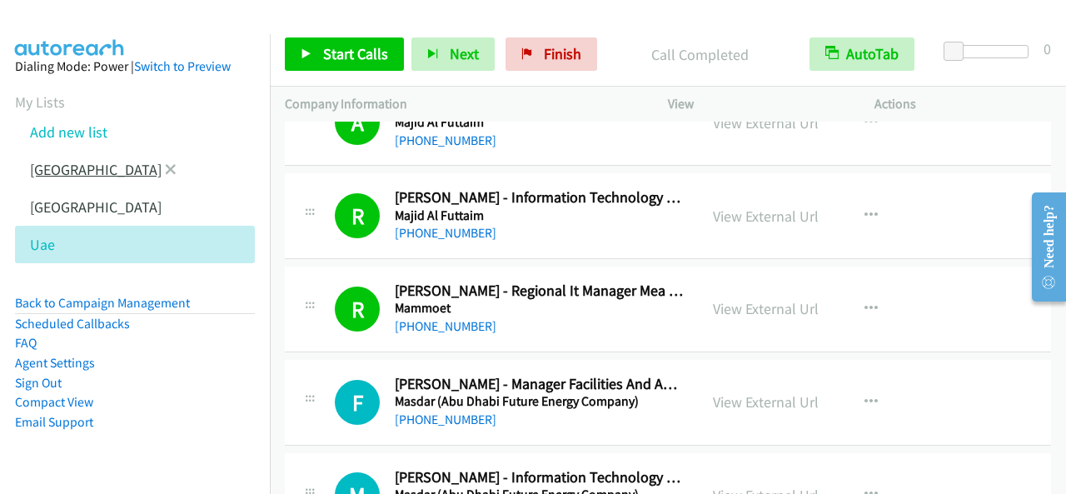
click at [80, 166] on link "[GEOGRAPHIC_DATA]" at bounding box center [96, 169] width 132 height 19
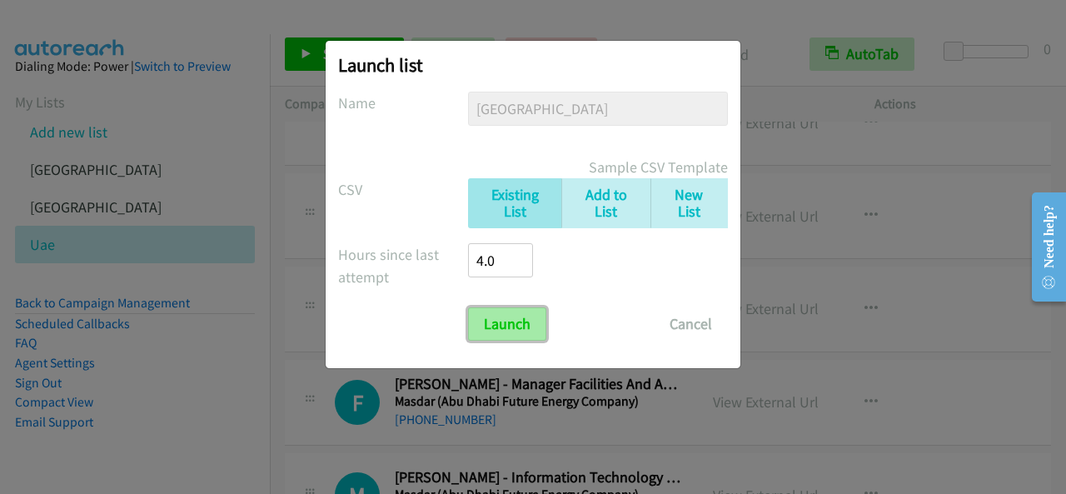
drag, startPoint x: 486, startPoint y: 331, endPoint x: 517, endPoint y: 322, distance: 31.9
click at [486, 332] on input "Launch" at bounding box center [507, 323] width 78 height 33
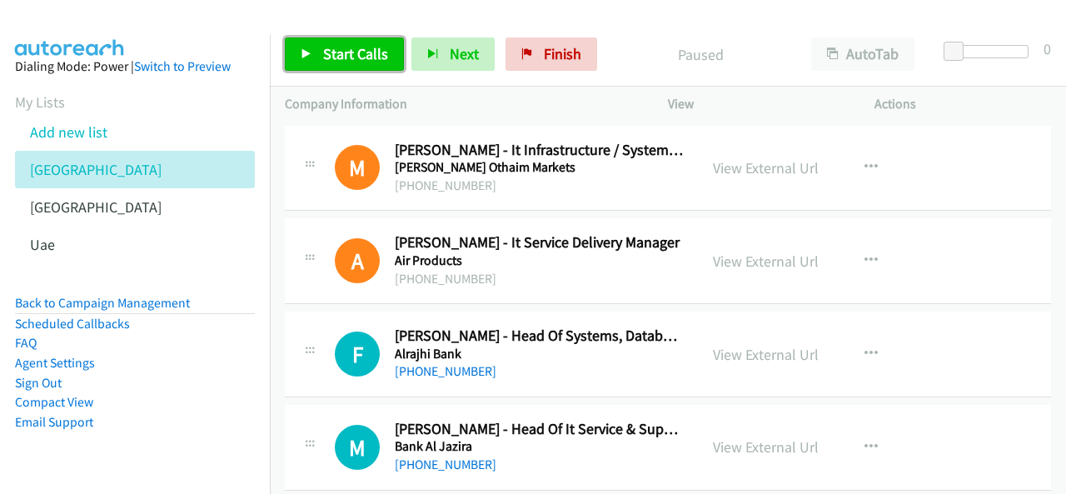
click at [386, 70] on link "Start Calls" at bounding box center [344, 53] width 119 height 33
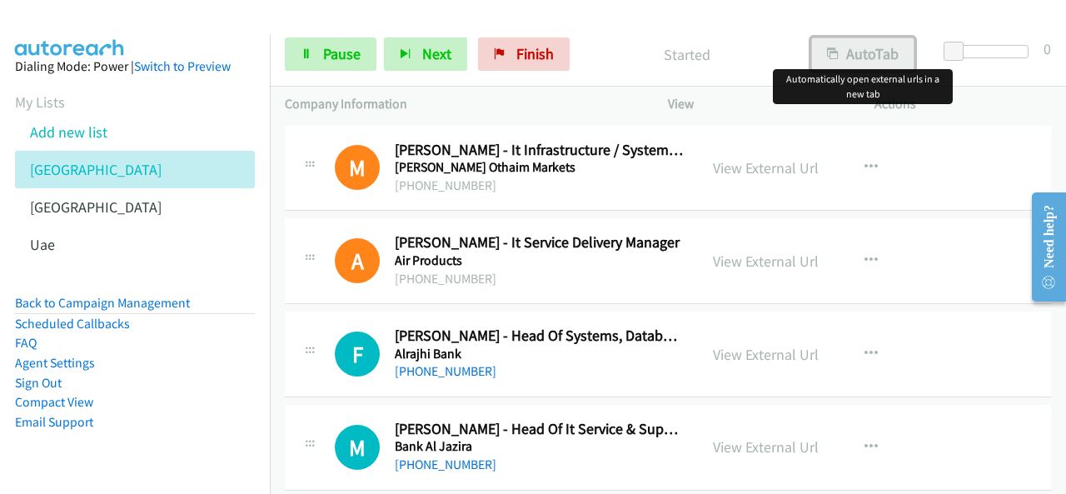
click at [880, 67] on button "AutoTab" at bounding box center [862, 53] width 103 height 33
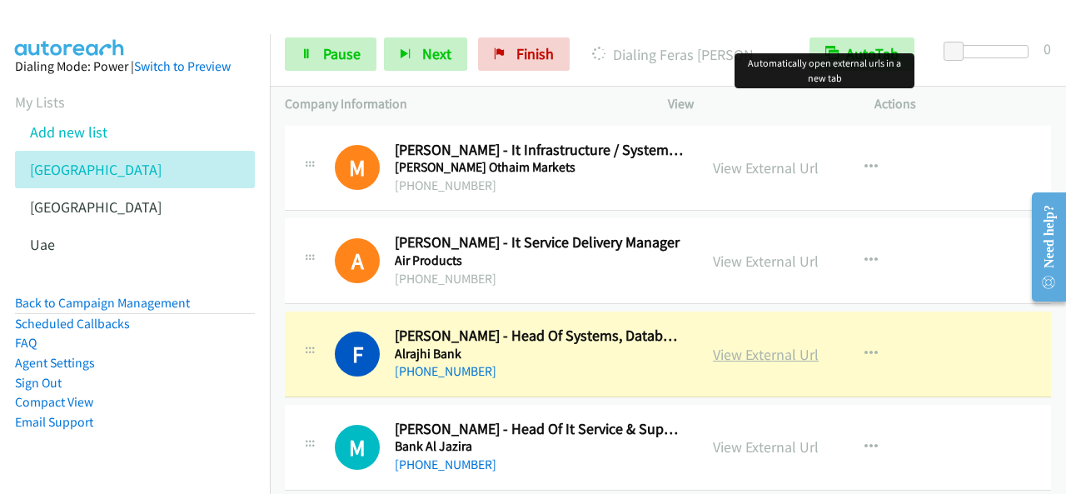
click at [741, 357] on link "View External Url" at bounding box center [766, 354] width 106 height 19
click at [323, 67] on link "Pause" at bounding box center [331, 53] width 92 height 33
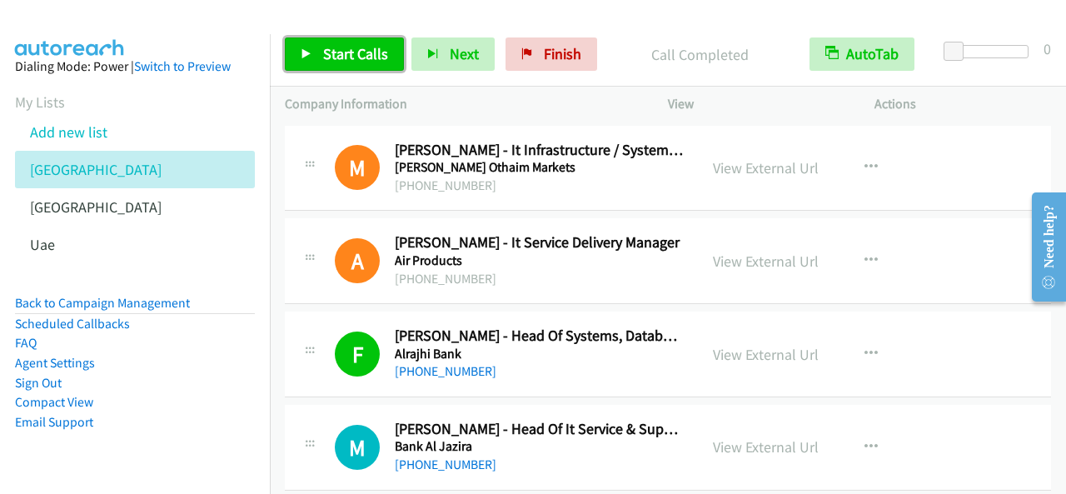
click at [345, 57] on span "Start Calls" at bounding box center [355, 53] width 65 height 19
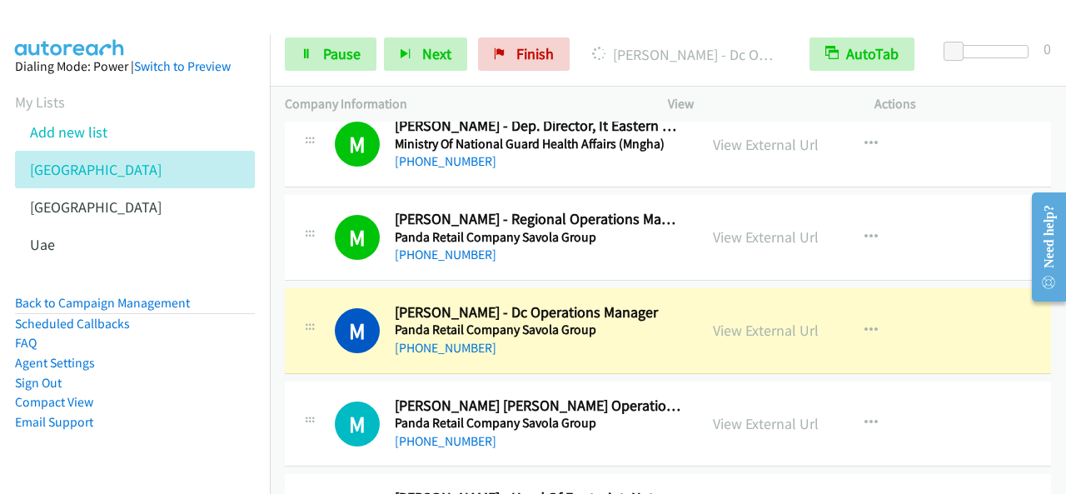
scroll to position [2249, 0]
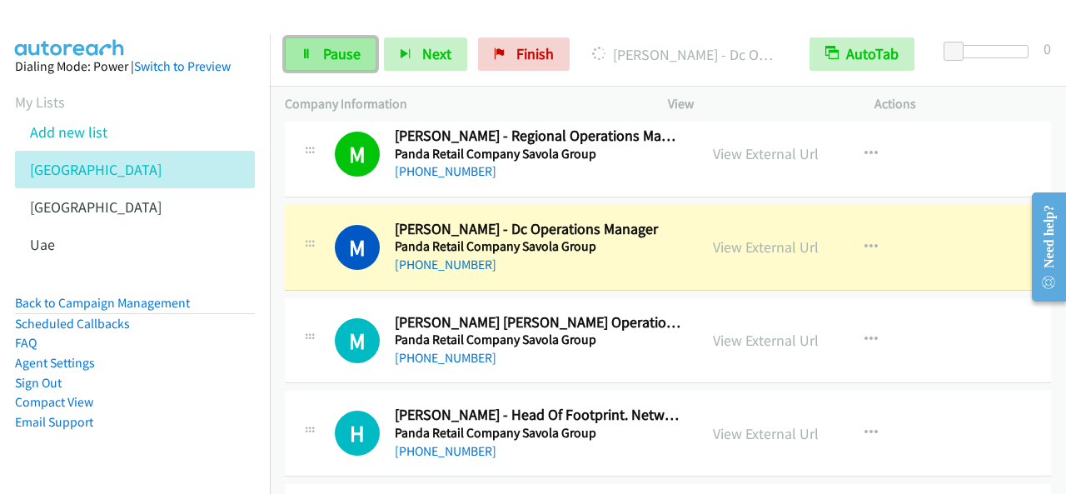
click at [360, 66] on link "Pause" at bounding box center [331, 53] width 92 height 33
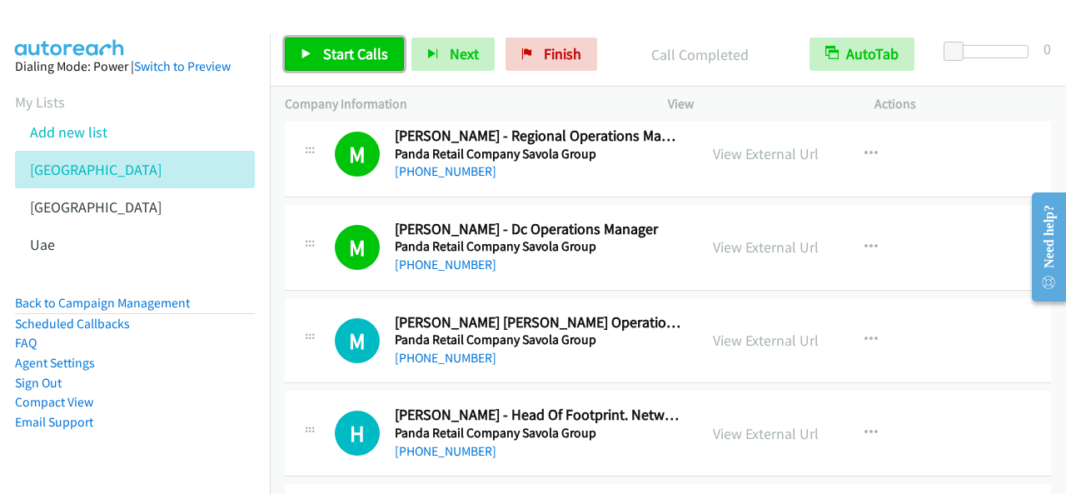
click at [343, 45] on span "Start Calls" at bounding box center [355, 53] width 65 height 19
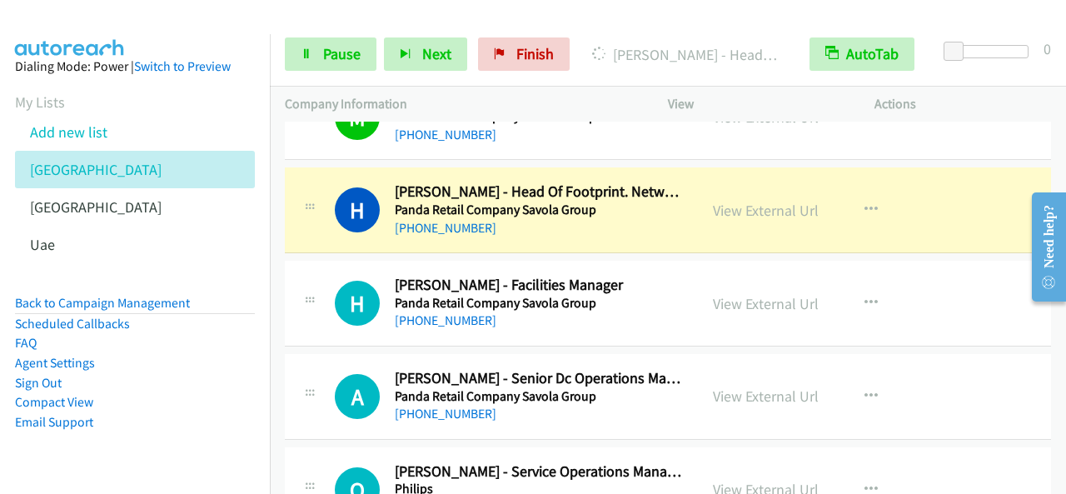
scroll to position [2499, 0]
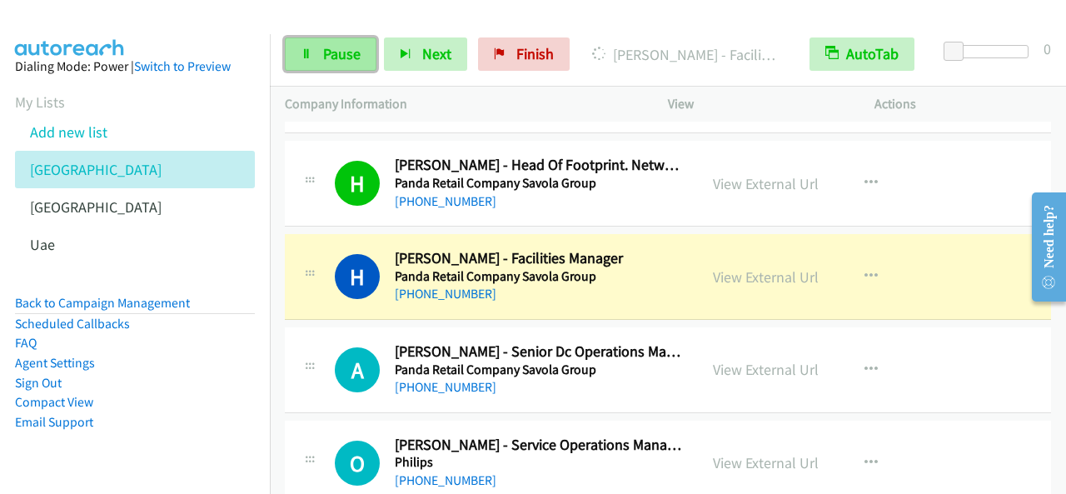
click at [348, 50] on span "Pause" at bounding box center [341, 53] width 37 height 19
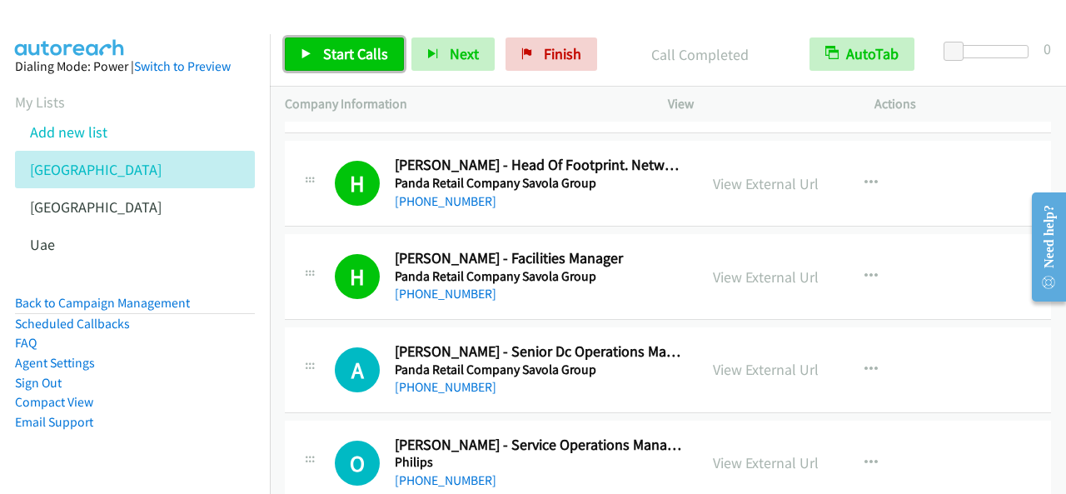
click at [373, 60] on span "Start Calls" at bounding box center [355, 53] width 65 height 19
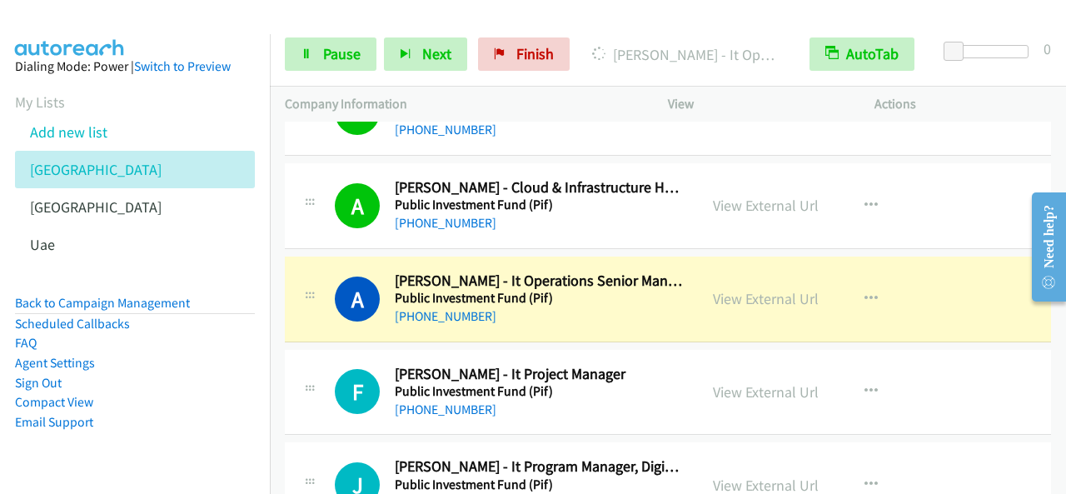
scroll to position [3248, 0]
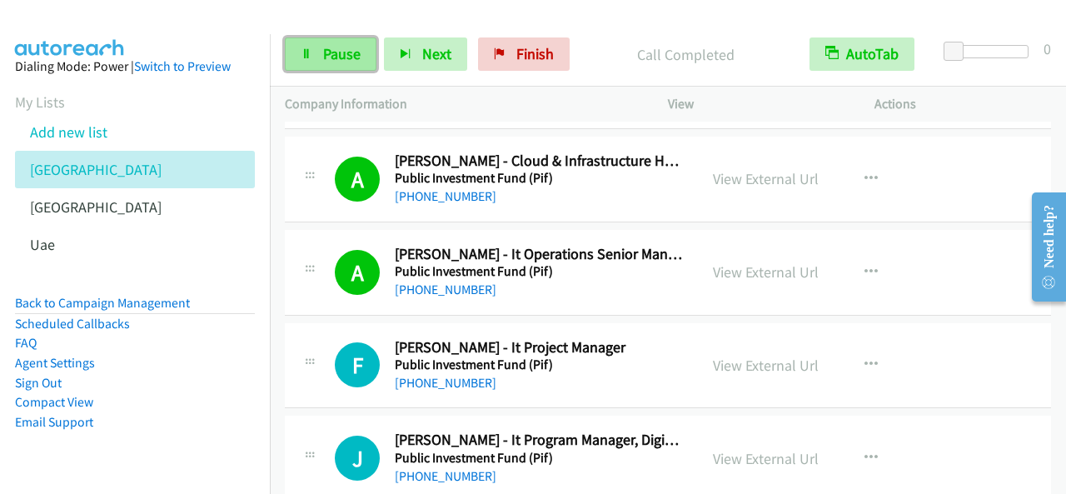
click at [363, 62] on link "Pause" at bounding box center [331, 53] width 92 height 33
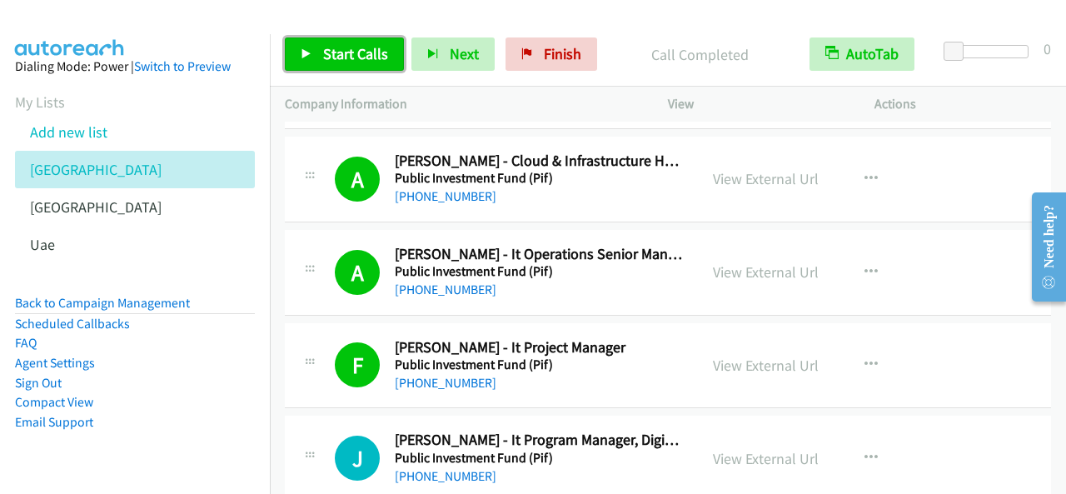
click at [353, 49] on span "Start Calls" at bounding box center [355, 53] width 65 height 19
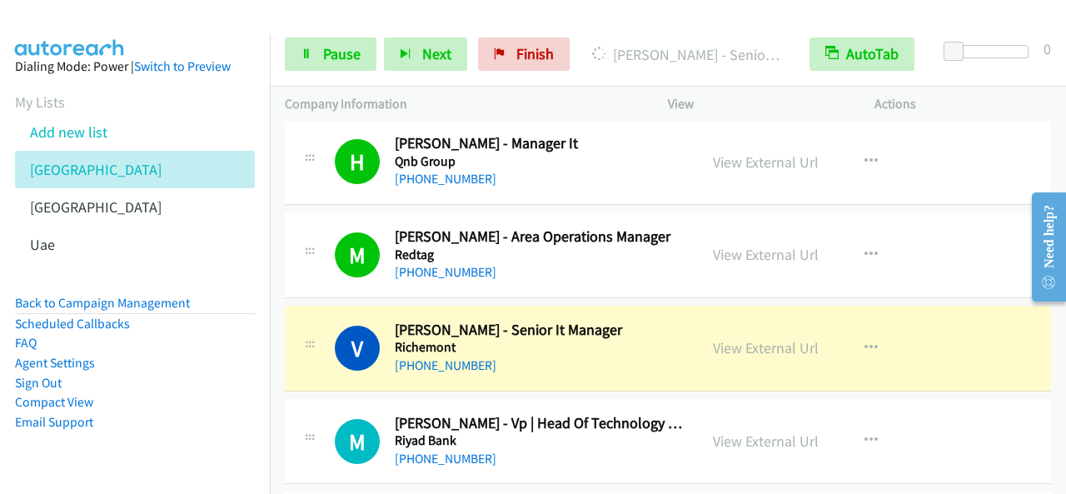
scroll to position [3665, 0]
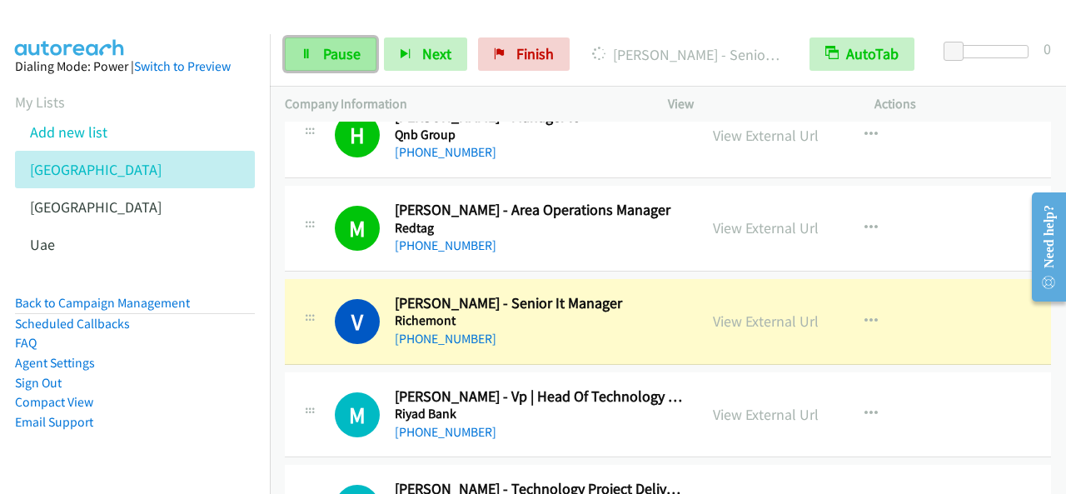
click at [326, 59] on span "Pause" at bounding box center [341, 53] width 37 height 19
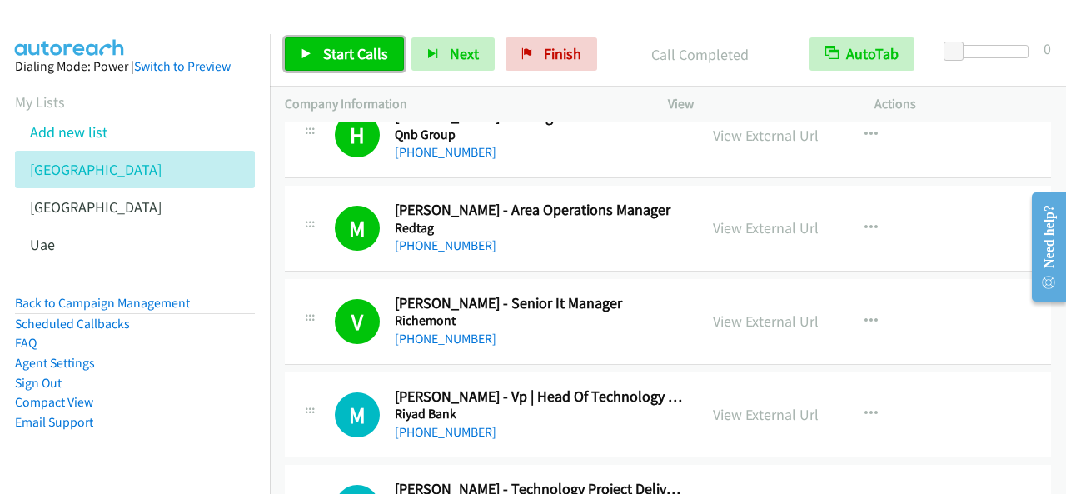
click at [350, 57] on span "Start Calls" at bounding box center [355, 53] width 65 height 19
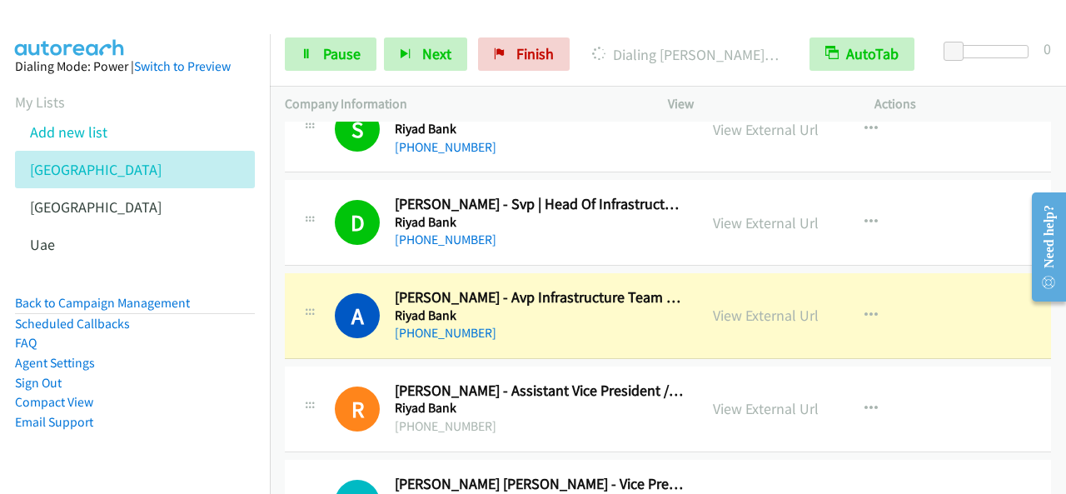
scroll to position [4081, 0]
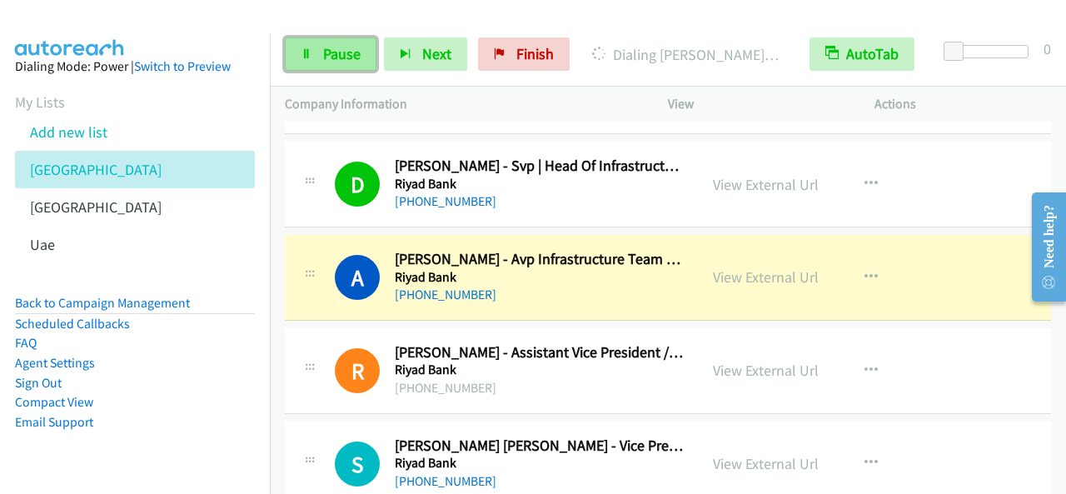
click at [344, 57] on span "Pause" at bounding box center [341, 53] width 37 height 19
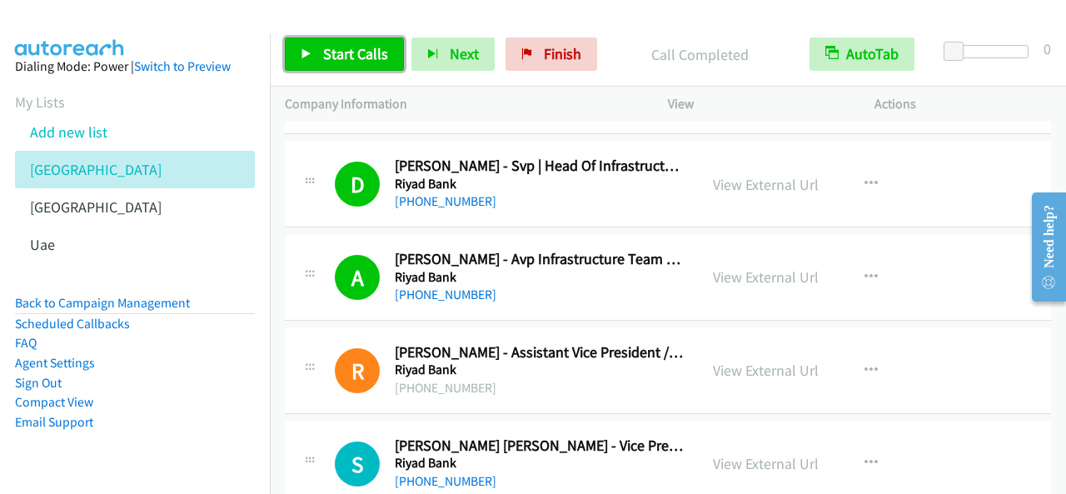
click at [356, 52] on span "Start Calls" at bounding box center [355, 53] width 65 height 19
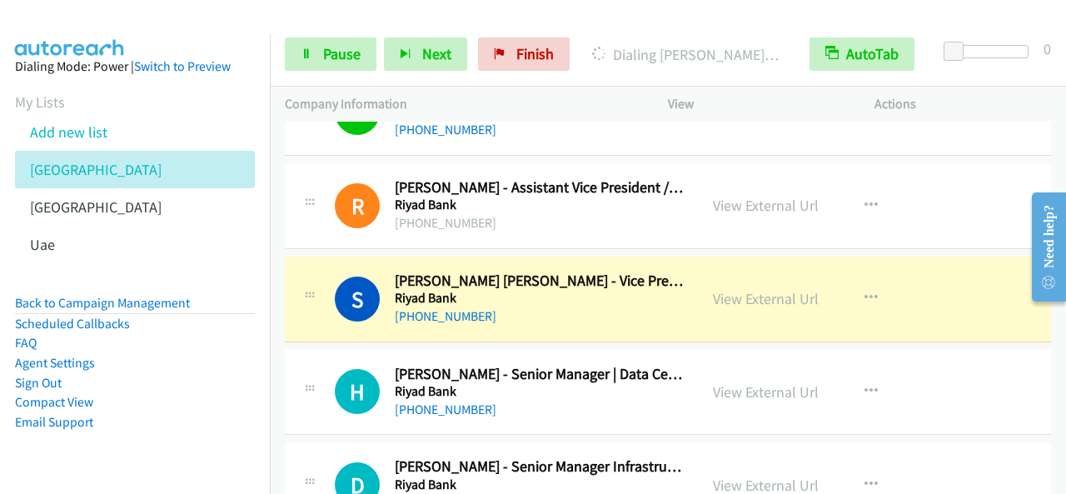
scroll to position [4248, 0]
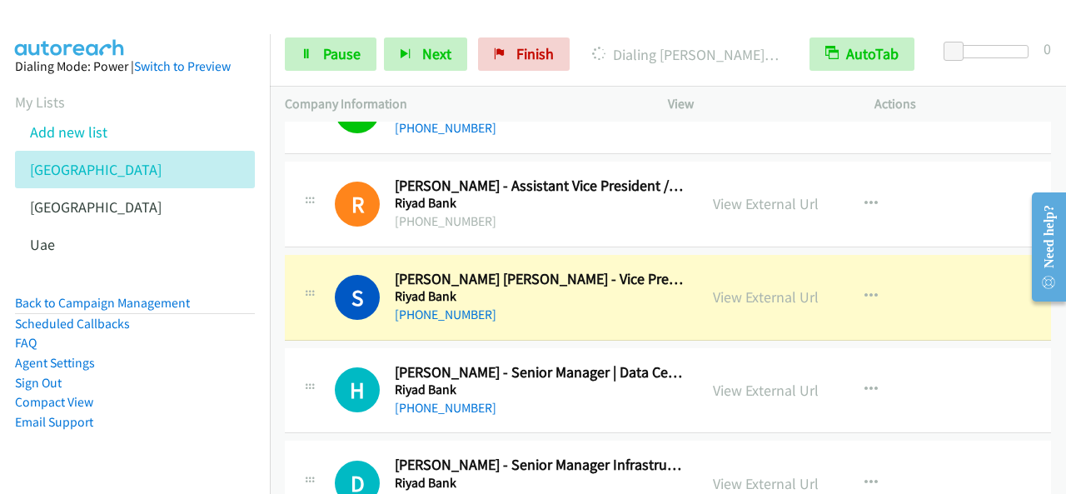
click at [608, 289] on h5 "Riyad Bank" at bounding box center [539, 296] width 288 height 17
click at [360, 67] on link "Pause" at bounding box center [331, 53] width 92 height 33
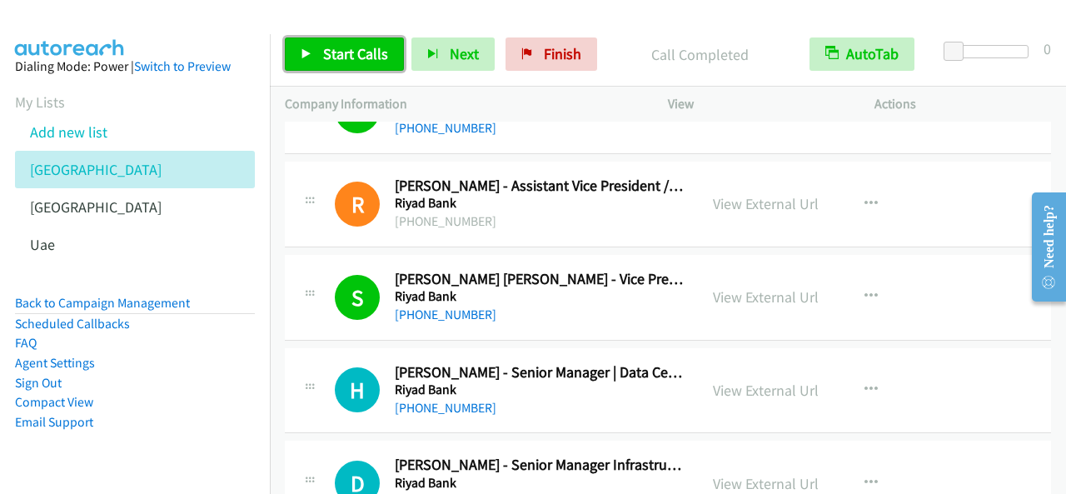
click at [361, 47] on span "Start Calls" at bounding box center [355, 53] width 65 height 19
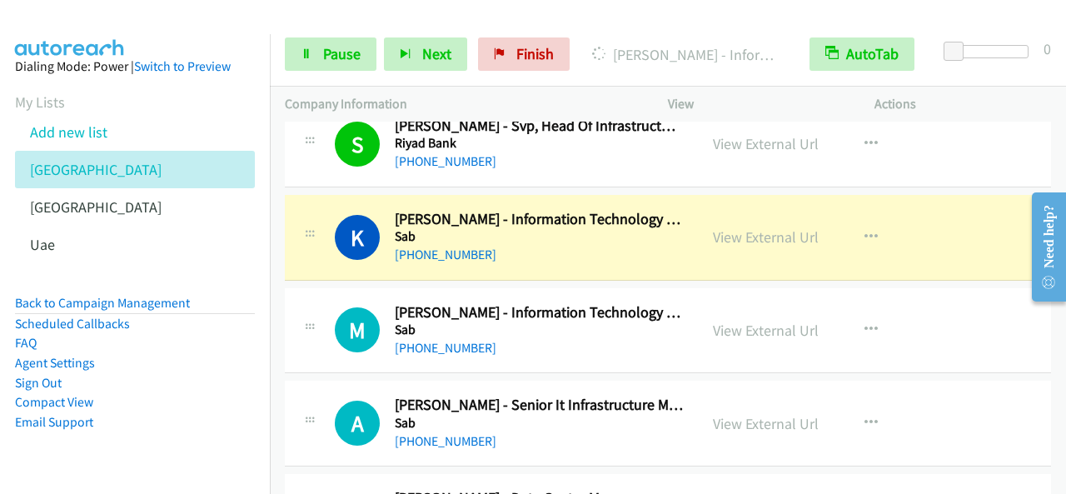
scroll to position [4748, 0]
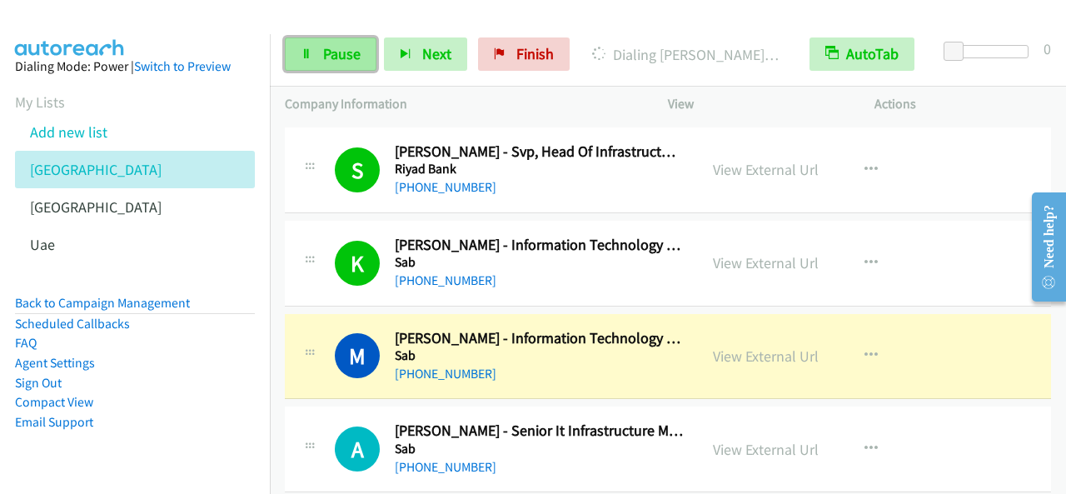
click at [356, 62] on span "Pause" at bounding box center [341, 53] width 37 height 19
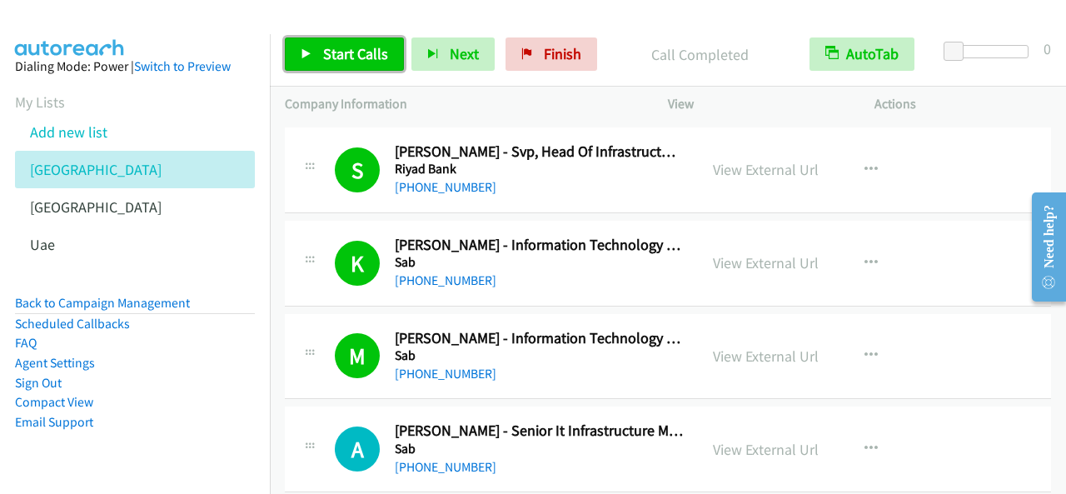
click at [356, 47] on span "Start Calls" at bounding box center [355, 53] width 65 height 19
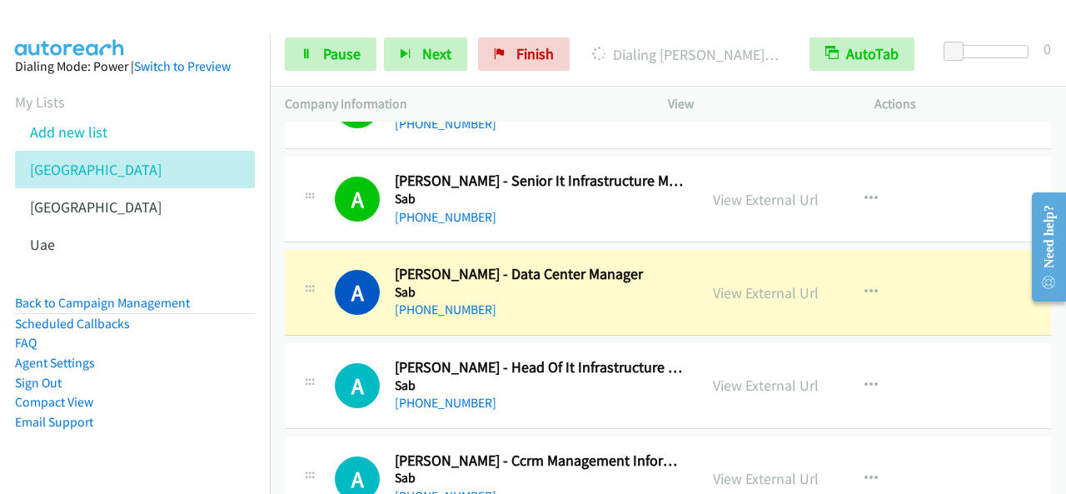
scroll to position [5081, 0]
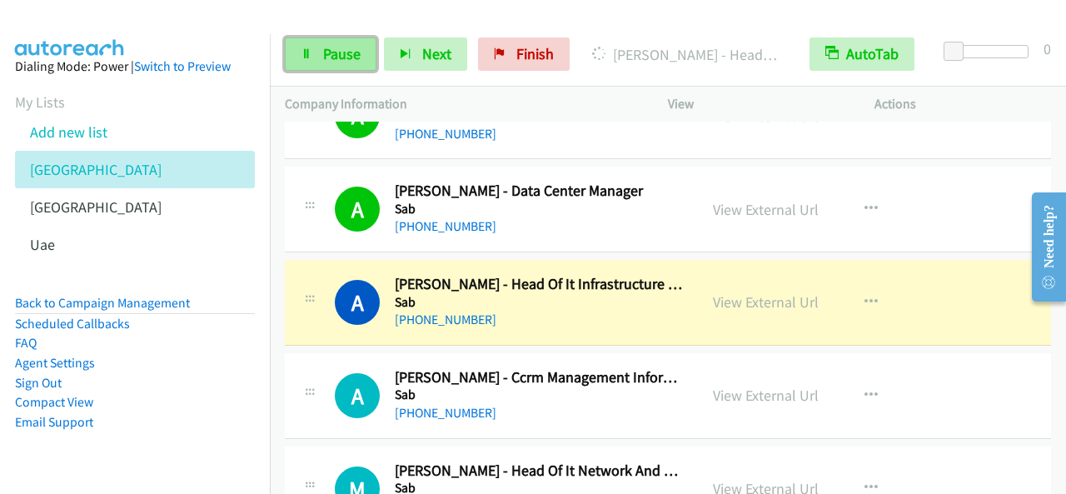
click at [353, 50] on span "Pause" at bounding box center [341, 53] width 37 height 19
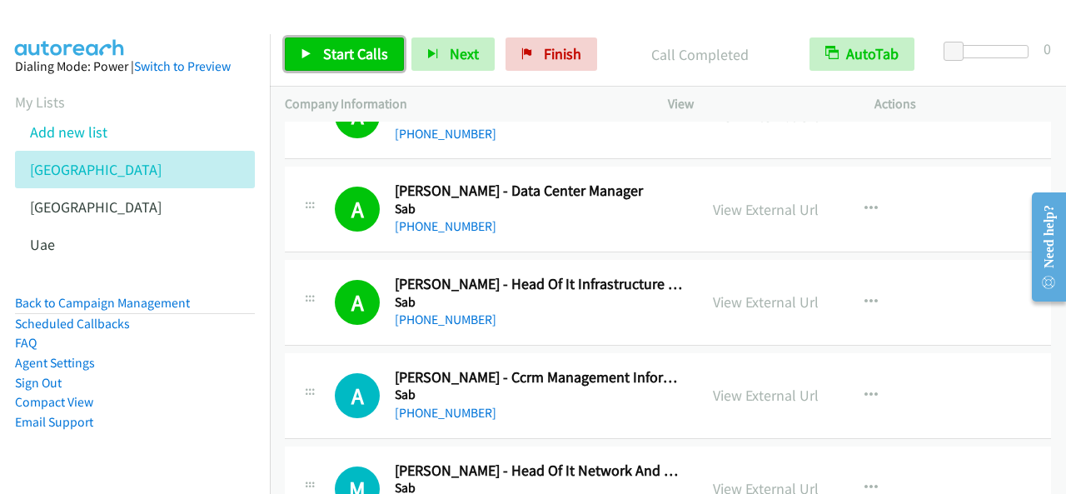
click at [365, 48] on span "Start Calls" at bounding box center [355, 53] width 65 height 19
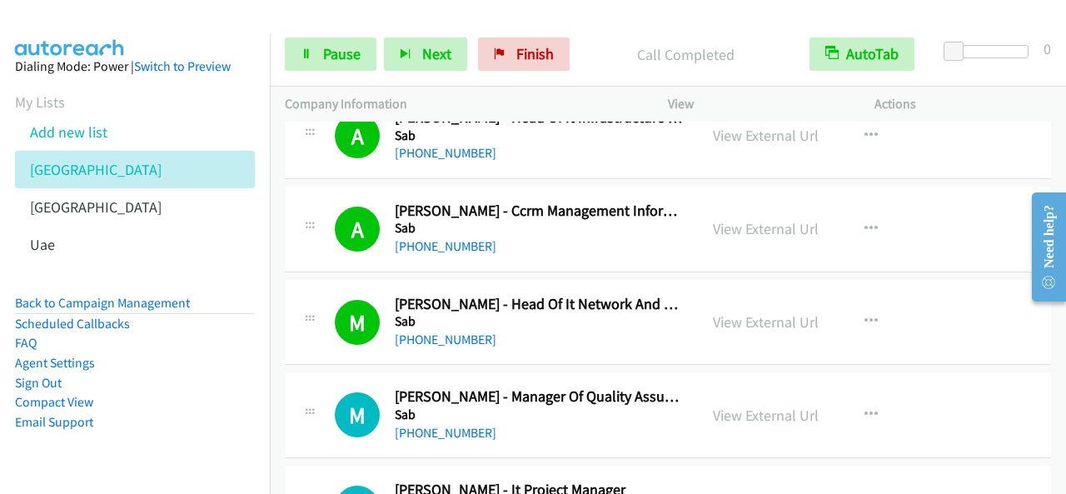
scroll to position [5331, 0]
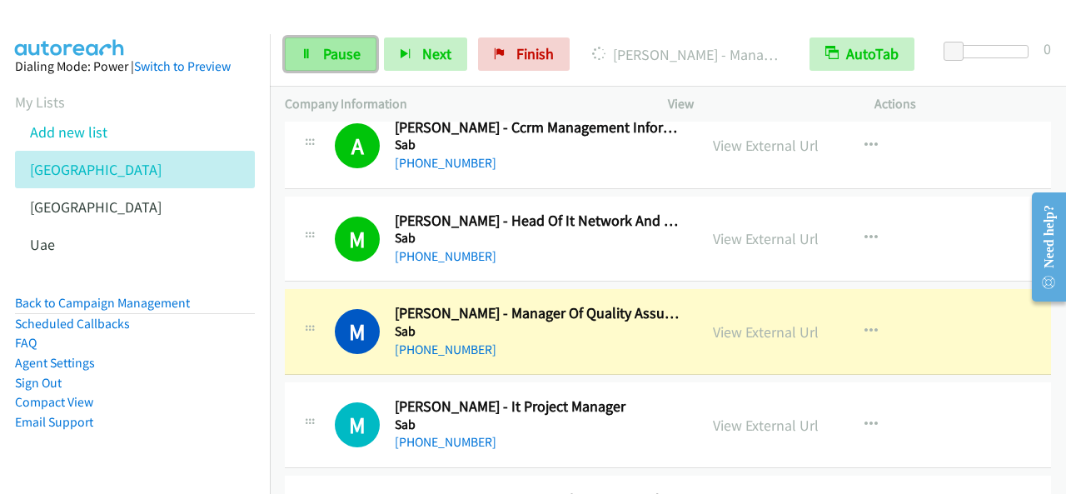
click at [320, 42] on link "Pause" at bounding box center [331, 53] width 92 height 33
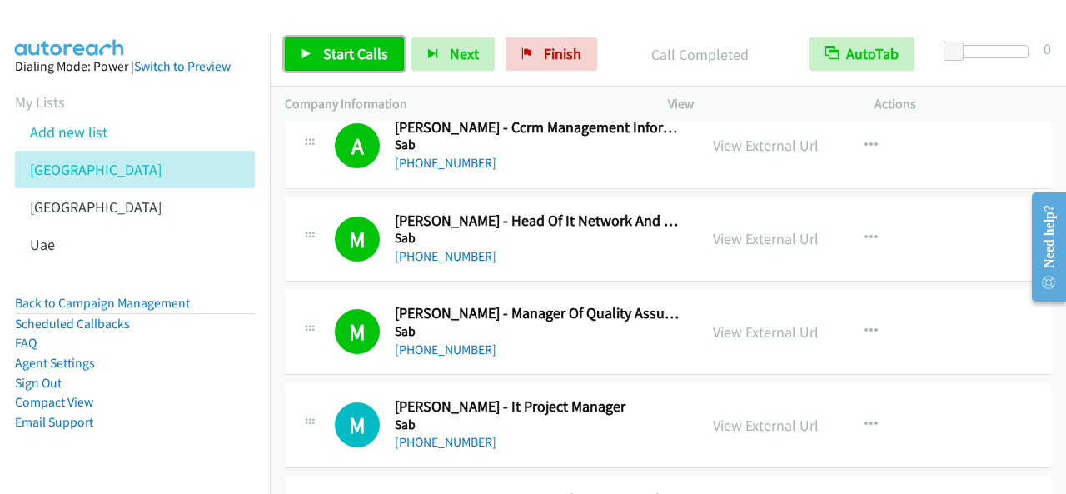
click at [345, 67] on link "Start Calls" at bounding box center [344, 53] width 119 height 33
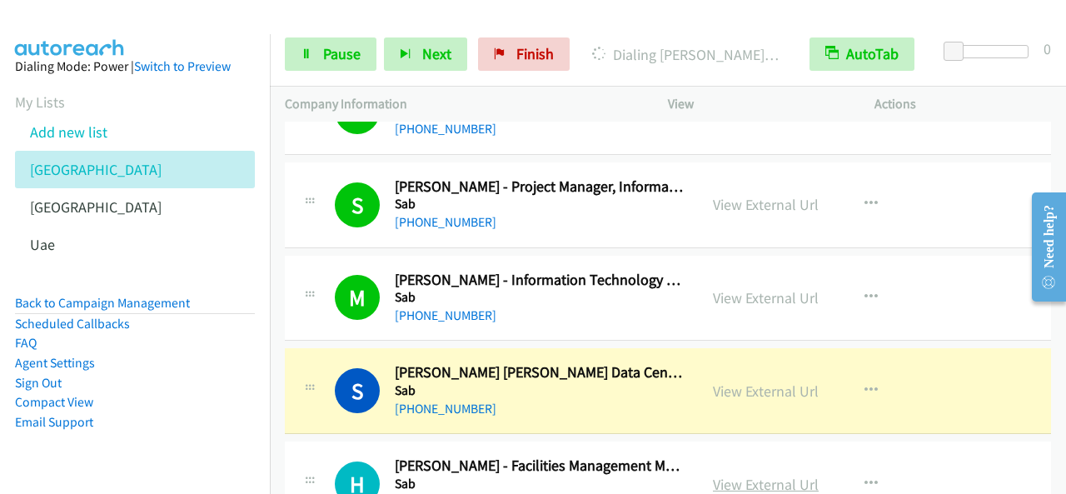
scroll to position [5914, 0]
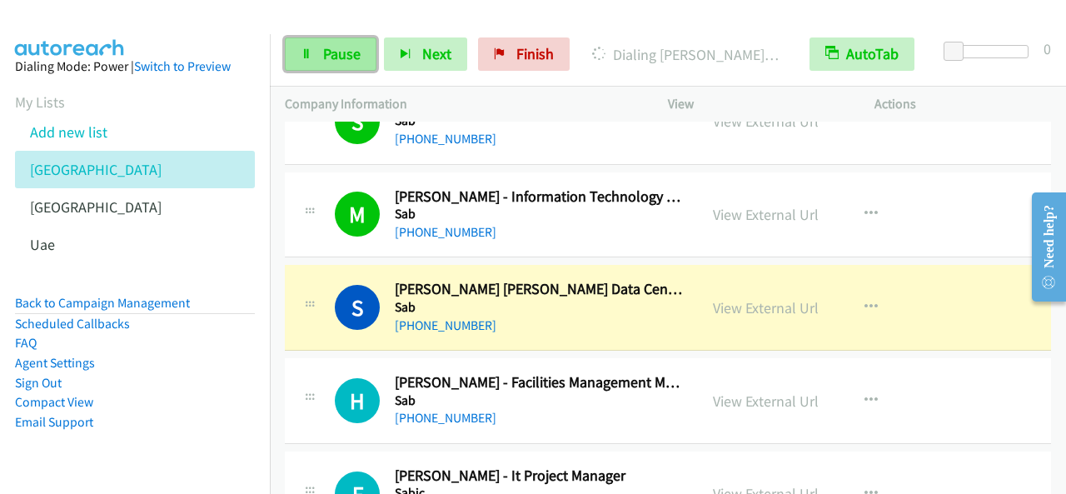
click at [325, 65] on link "Pause" at bounding box center [331, 53] width 92 height 33
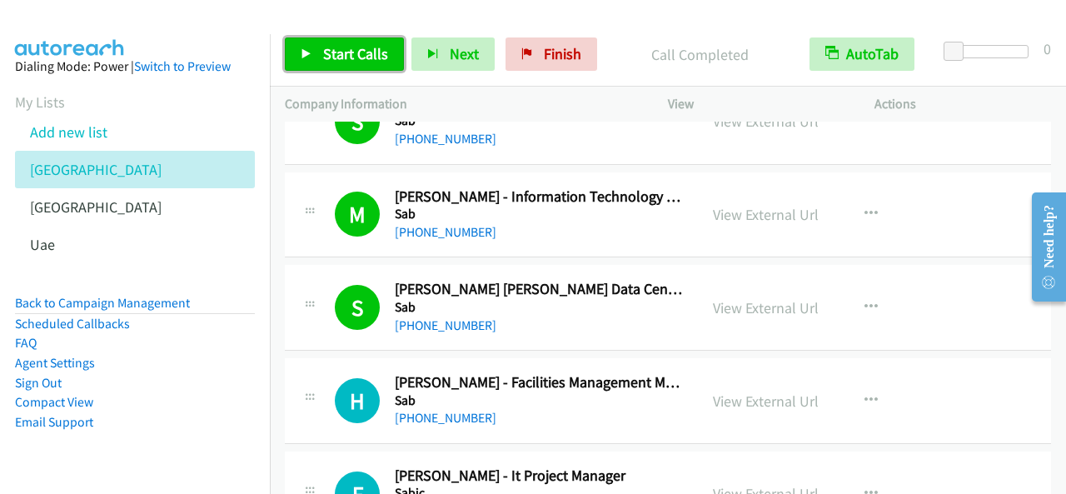
click at [376, 61] on span "Start Calls" at bounding box center [355, 53] width 65 height 19
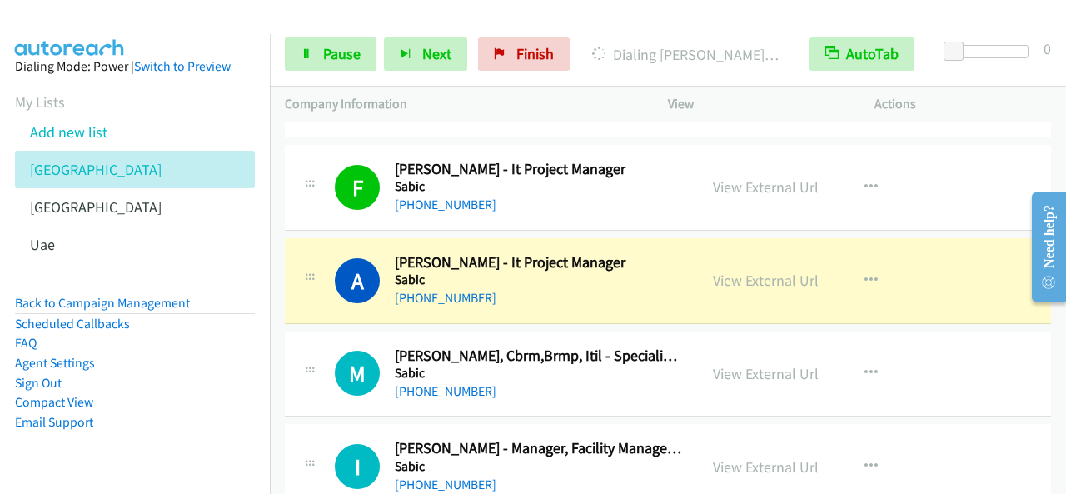
scroll to position [6330, 0]
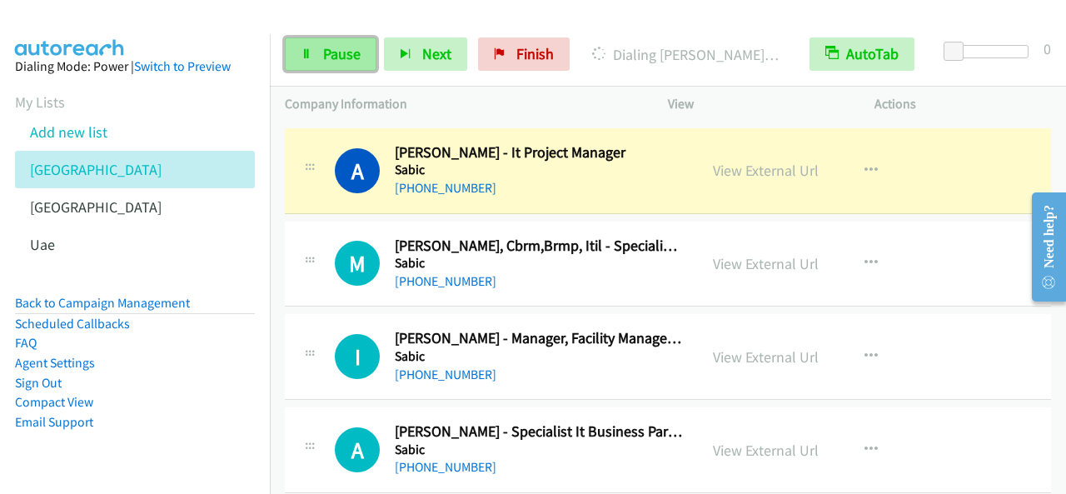
click at [340, 60] on span "Pause" at bounding box center [341, 53] width 37 height 19
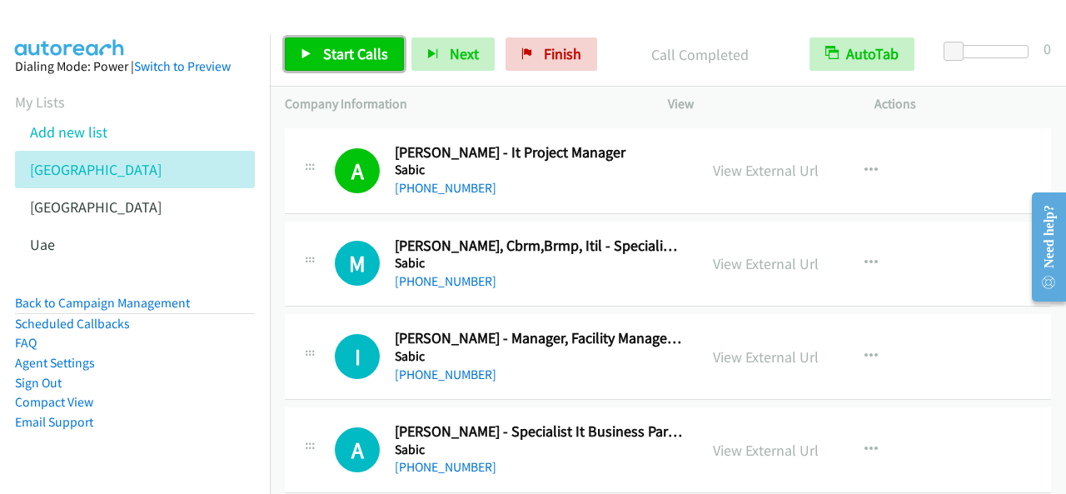
click at [364, 50] on span "Start Calls" at bounding box center [355, 53] width 65 height 19
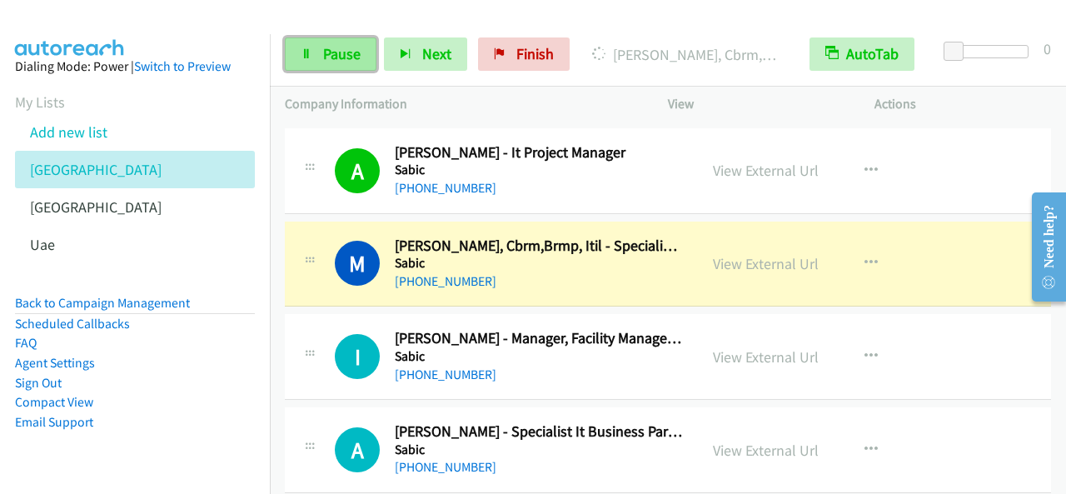
click at [356, 42] on link "Pause" at bounding box center [331, 53] width 92 height 33
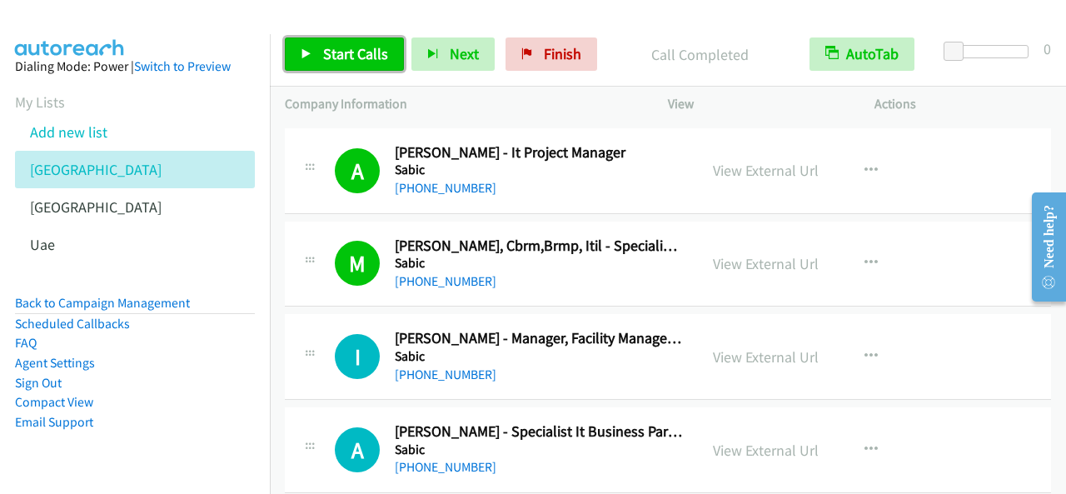
click at [360, 59] on span "Start Calls" at bounding box center [355, 53] width 65 height 19
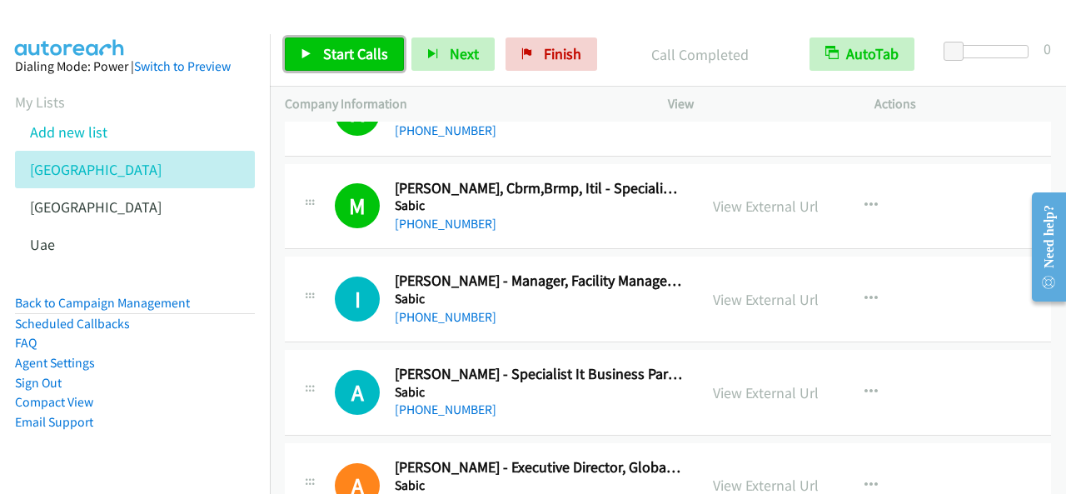
scroll to position [6413, 0]
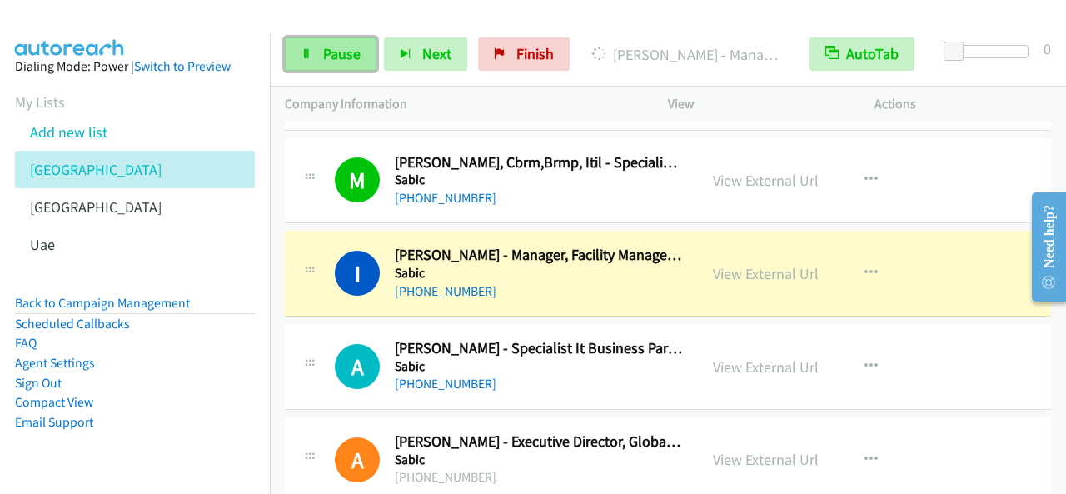
click at [350, 51] on span "Pause" at bounding box center [341, 53] width 37 height 19
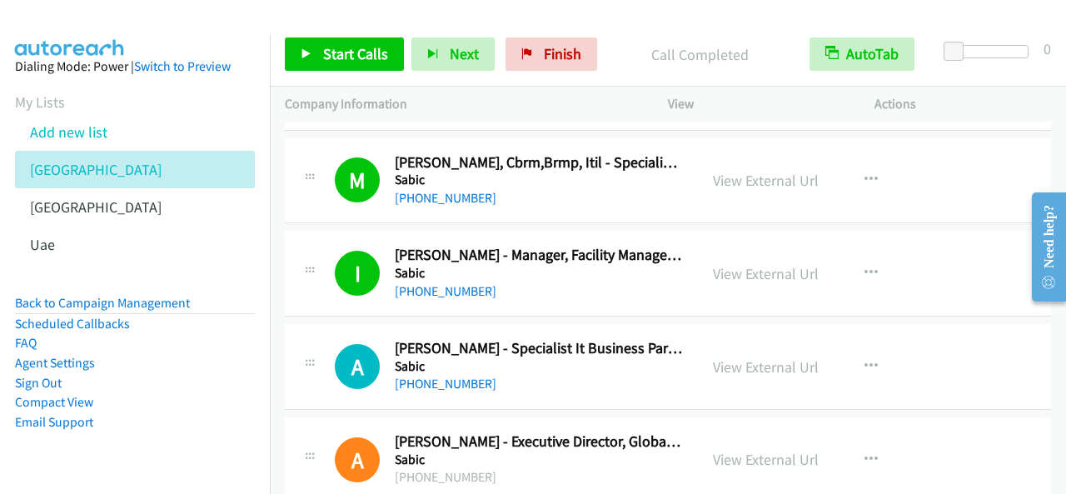
scroll to position [6497, 0]
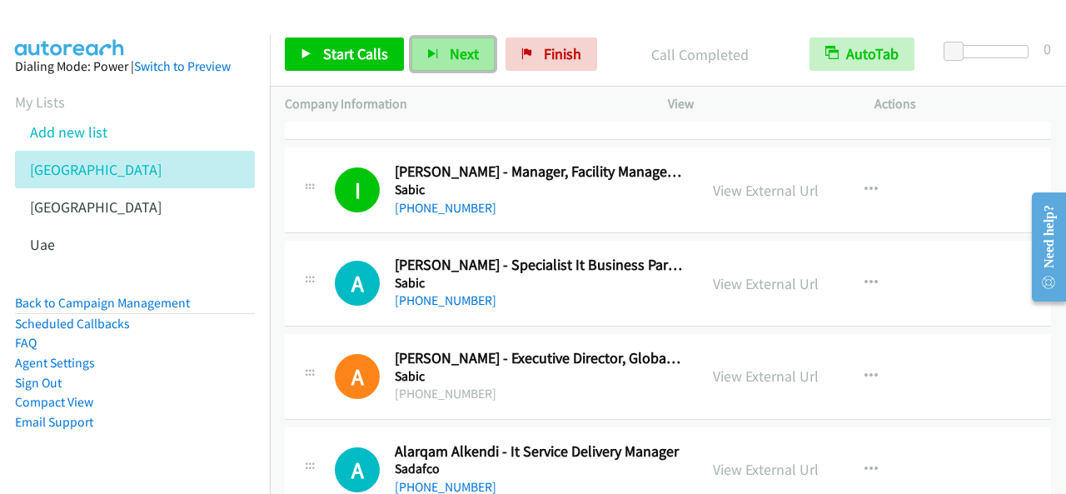
click at [466, 51] on span "Next" at bounding box center [464, 53] width 29 height 19
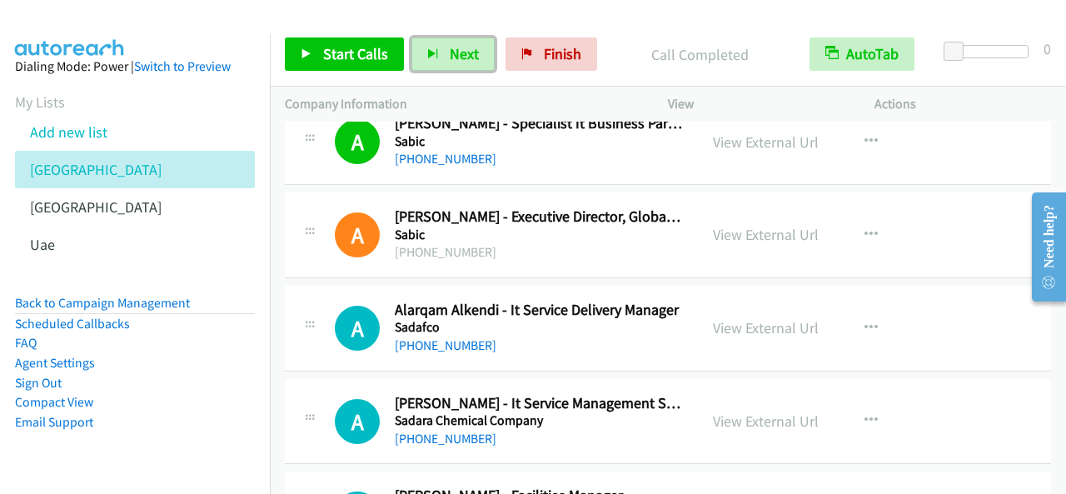
scroll to position [6663, 0]
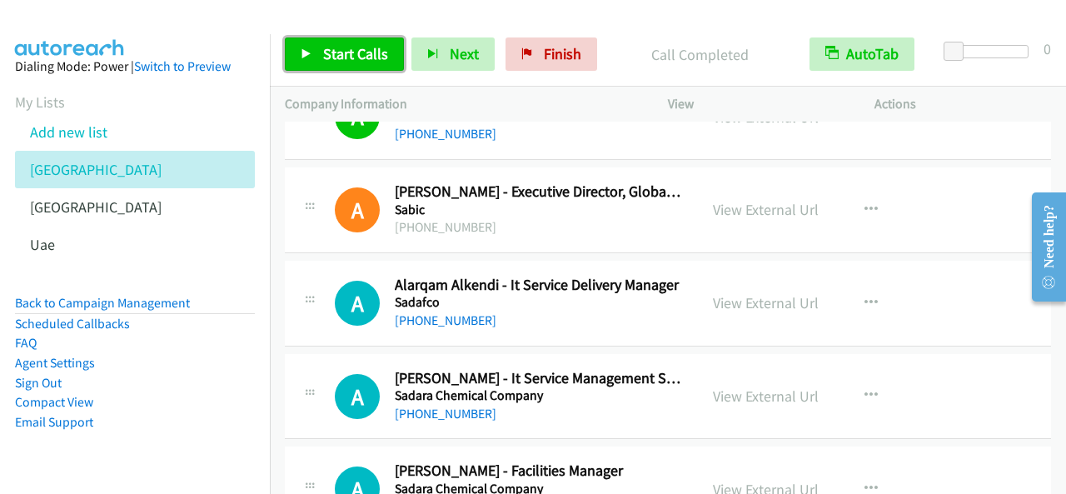
click at [316, 53] on link "Start Calls" at bounding box center [344, 53] width 119 height 33
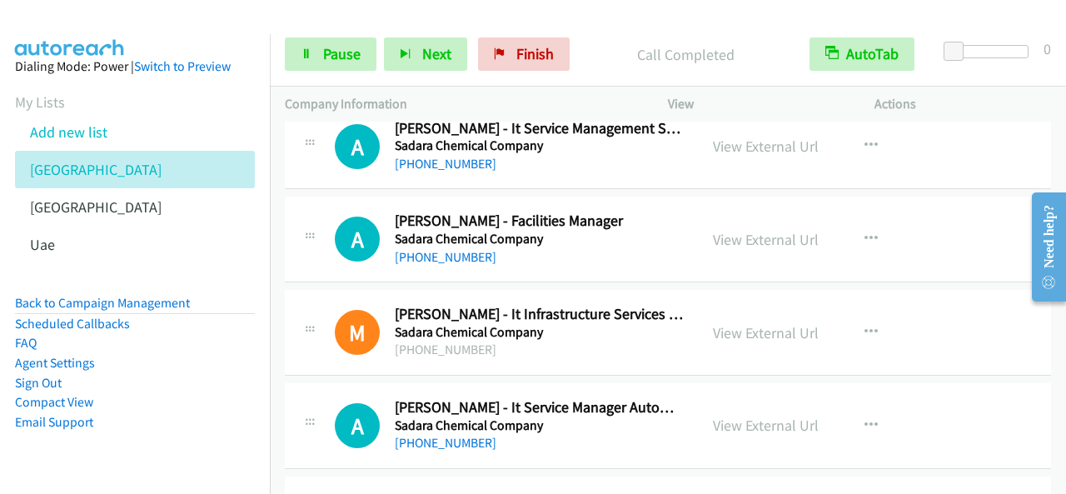
scroll to position [6830, 0]
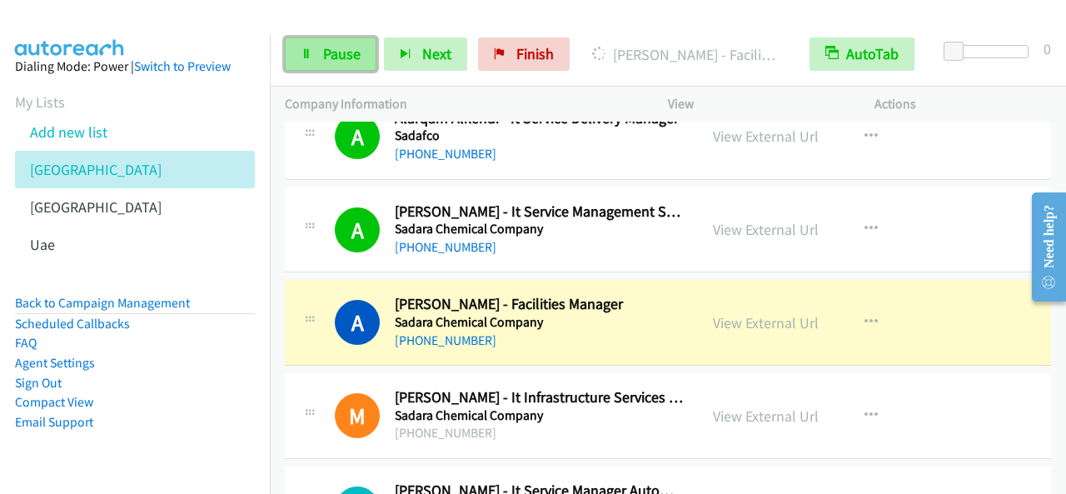
click at [329, 47] on span "Pause" at bounding box center [341, 53] width 37 height 19
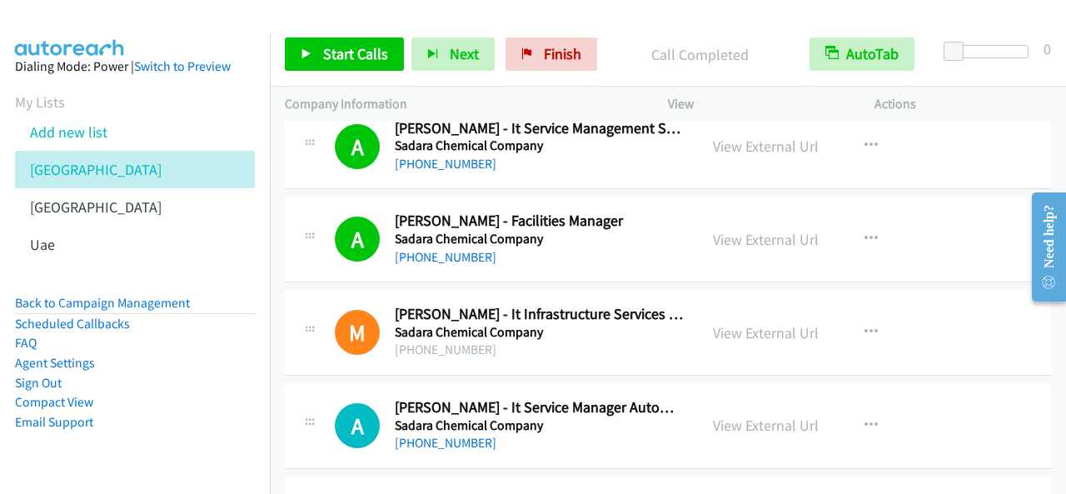
scroll to position [6997, 0]
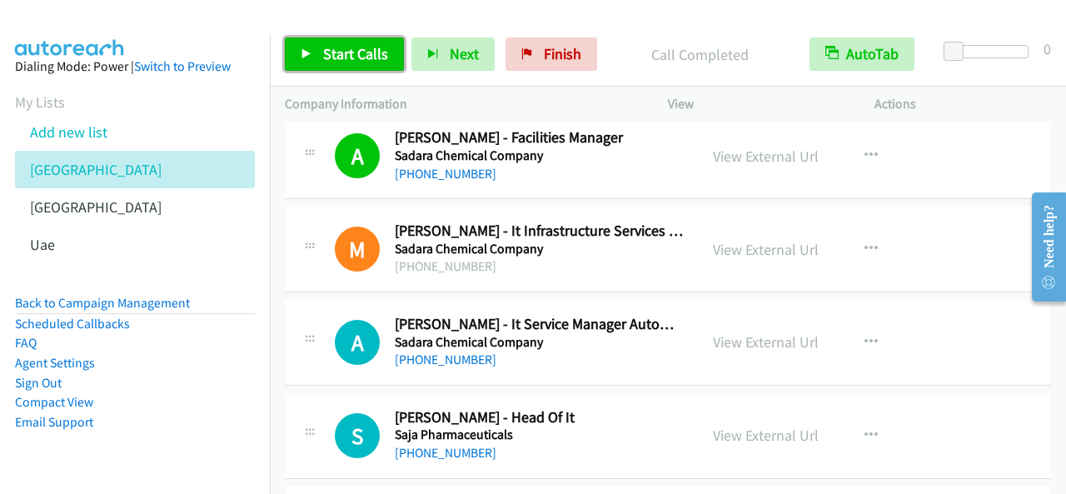
click at [323, 50] on span "Start Calls" at bounding box center [355, 53] width 65 height 19
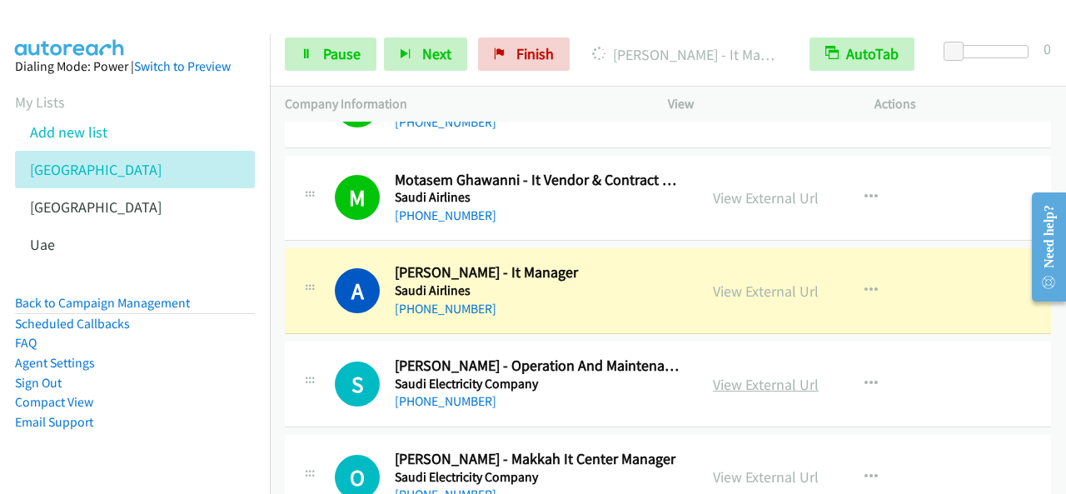
scroll to position [7913, 0]
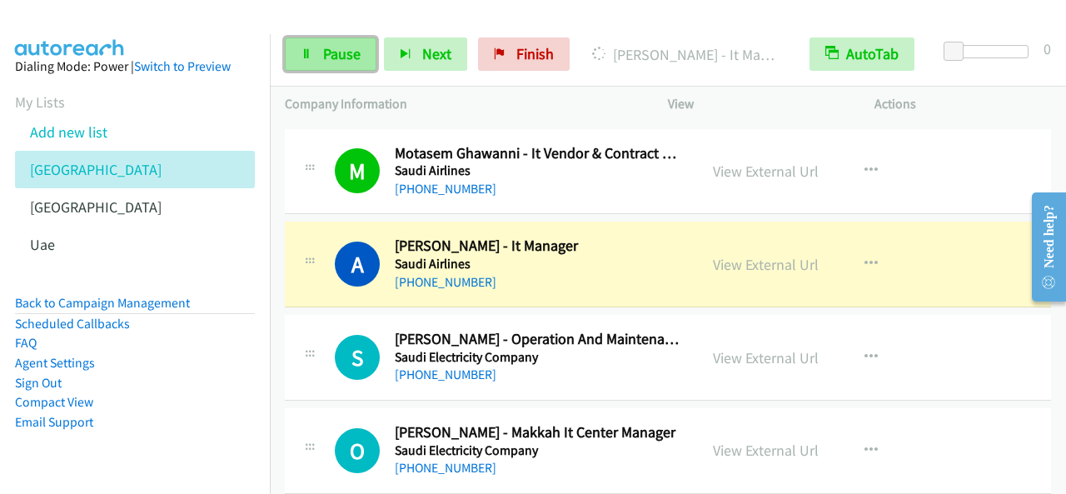
click at [329, 57] on span "Pause" at bounding box center [341, 53] width 37 height 19
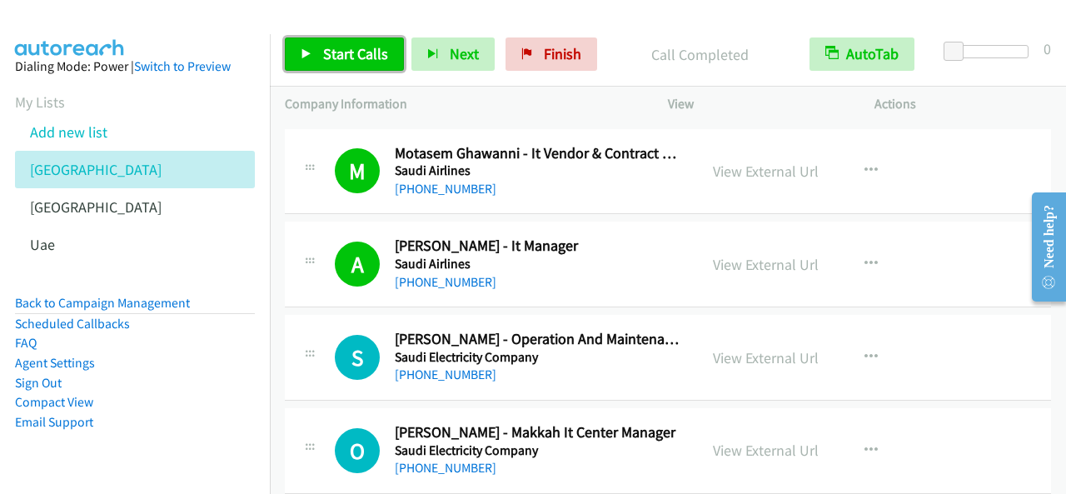
click at [377, 39] on link "Start Calls" at bounding box center [344, 53] width 119 height 33
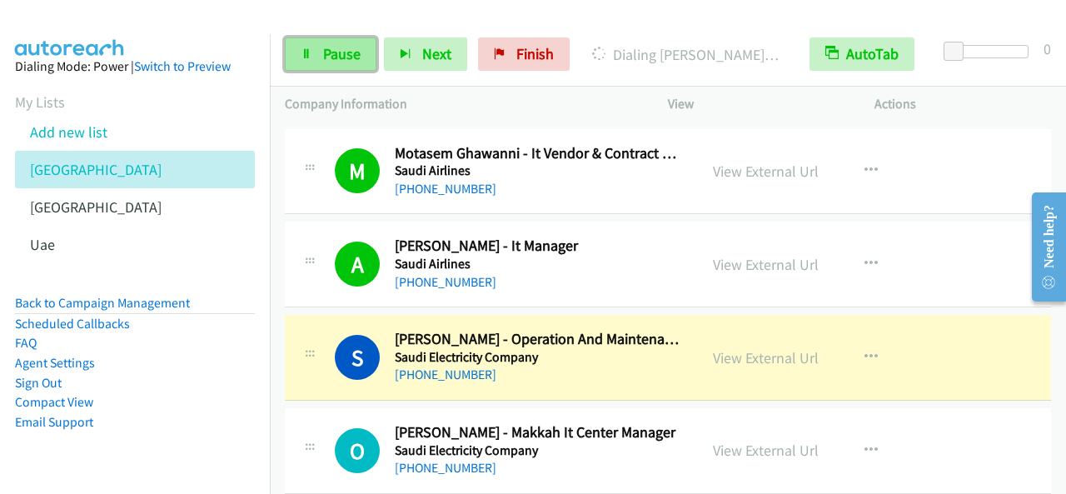
click at [327, 45] on span "Pause" at bounding box center [341, 53] width 37 height 19
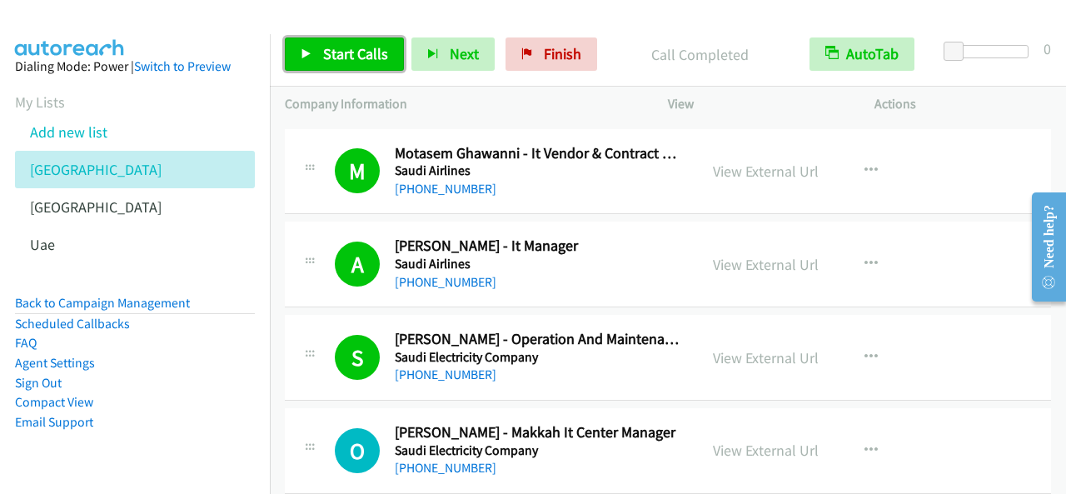
click at [325, 52] on span "Start Calls" at bounding box center [355, 53] width 65 height 19
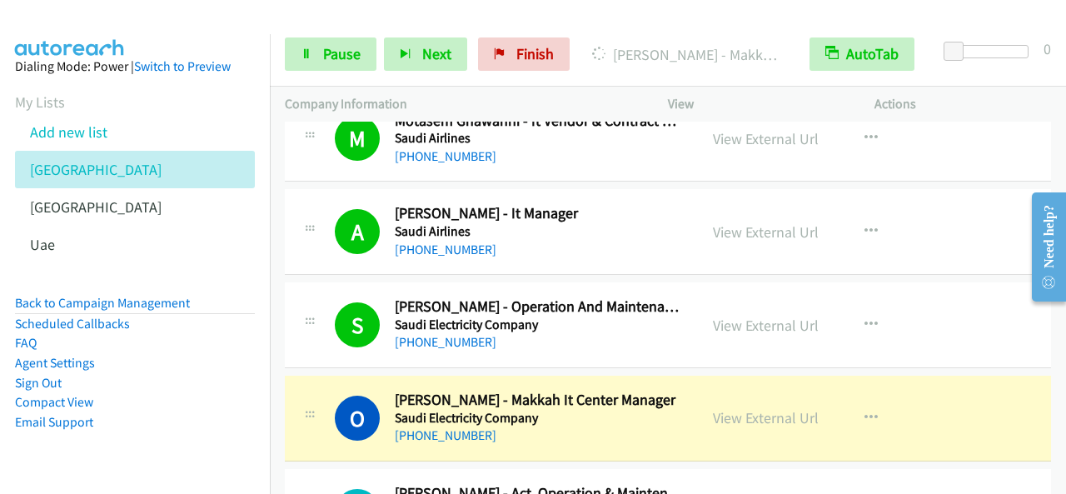
scroll to position [7996, 0]
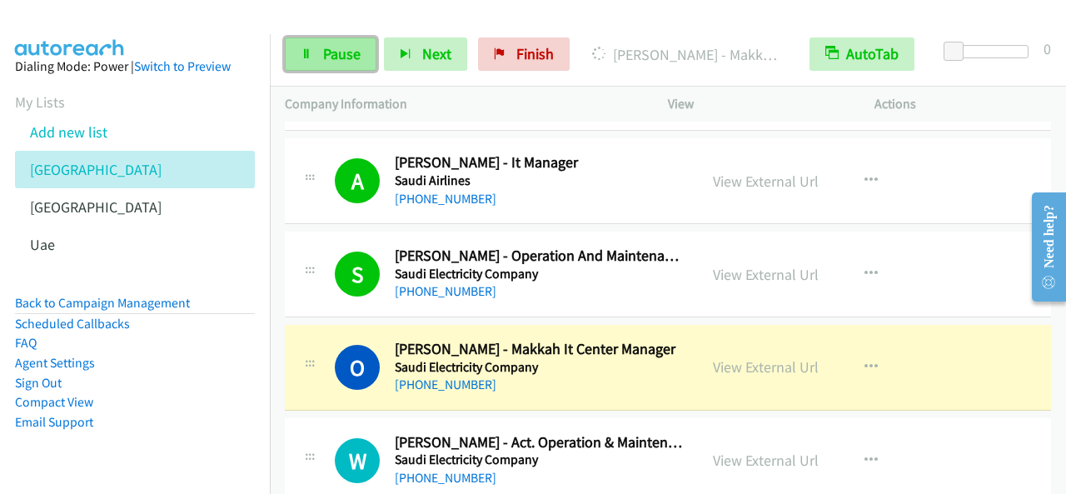
click at [346, 66] on link "Pause" at bounding box center [331, 53] width 92 height 33
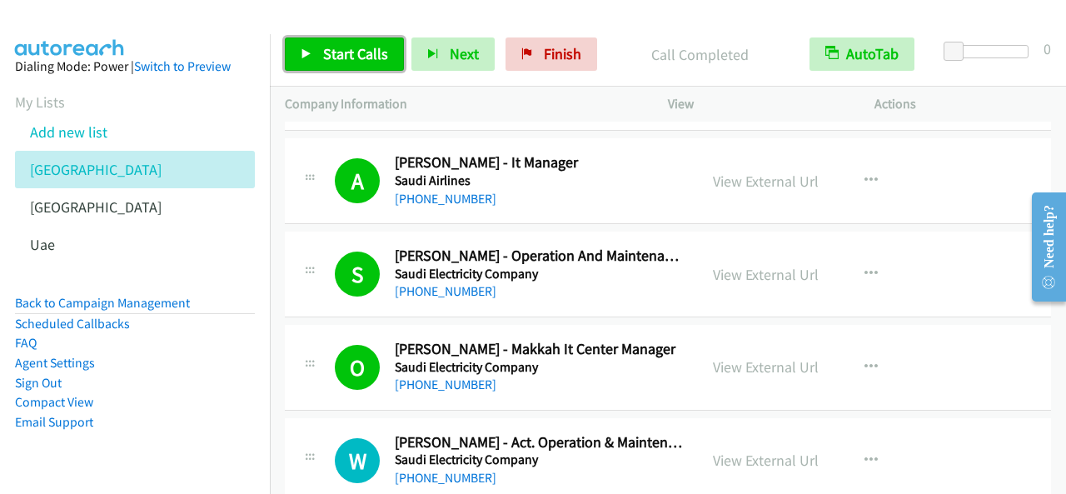
click at [373, 59] on span "Start Calls" at bounding box center [355, 53] width 65 height 19
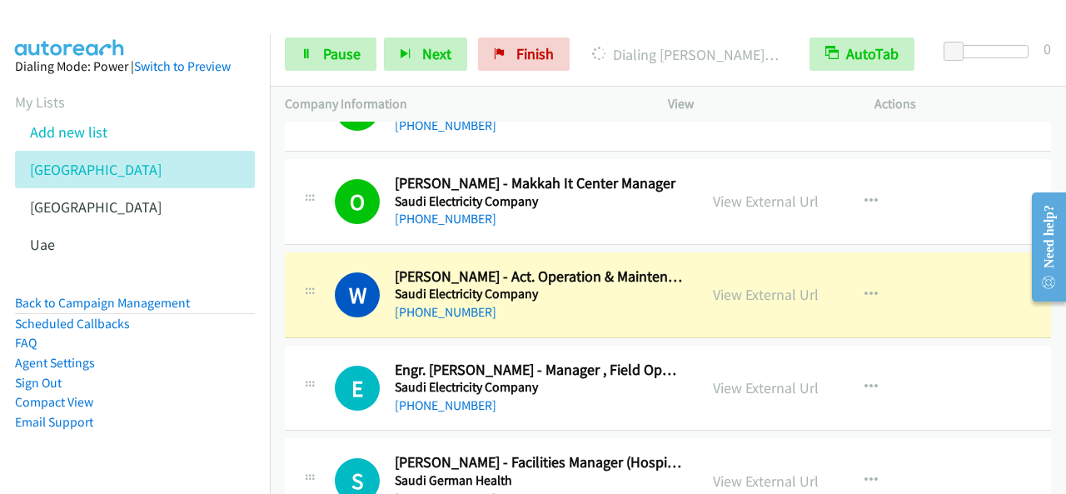
scroll to position [8163, 0]
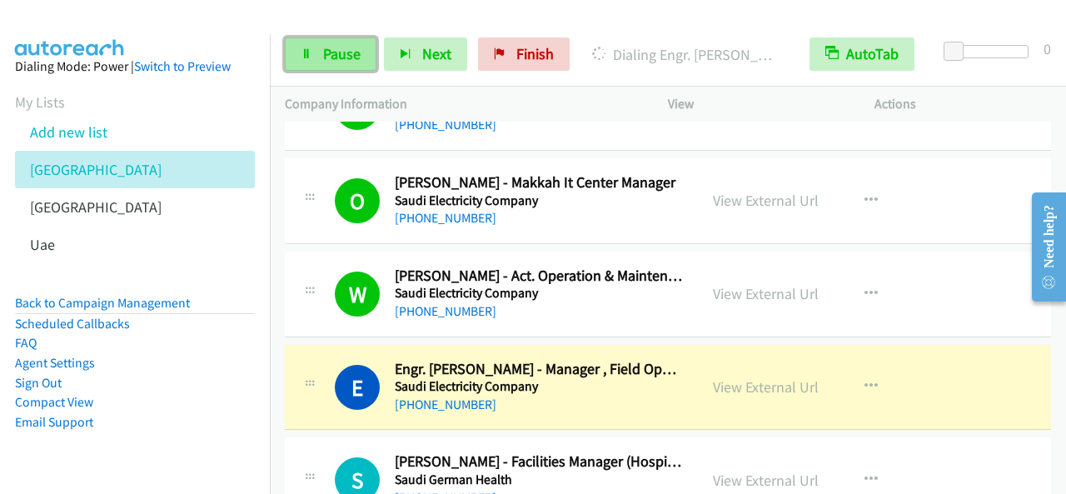
click at [345, 52] on span "Pause" at bounding box center [341, 53] width 37 height 19
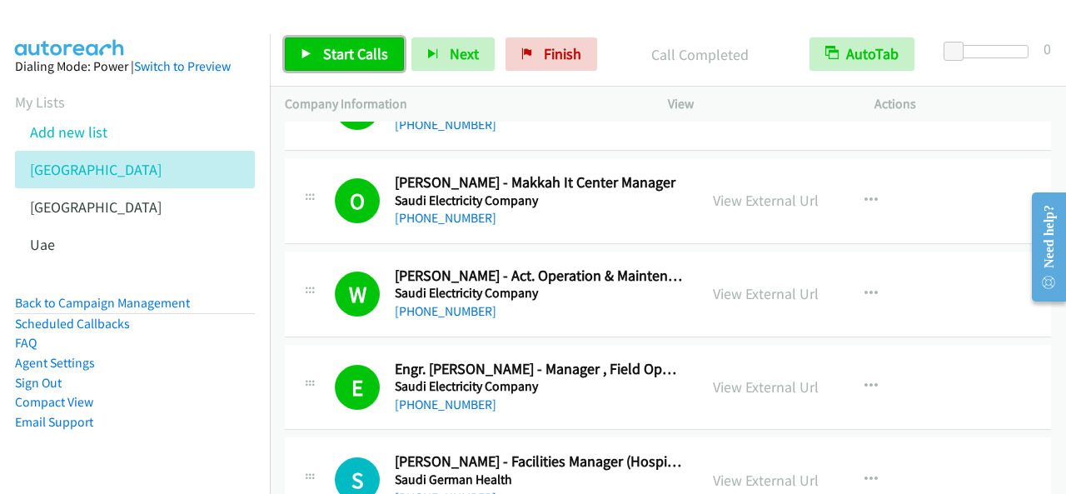
click at [360, 39] on link "Start Calls" at bounding box center [344, 53] width 119 height 33
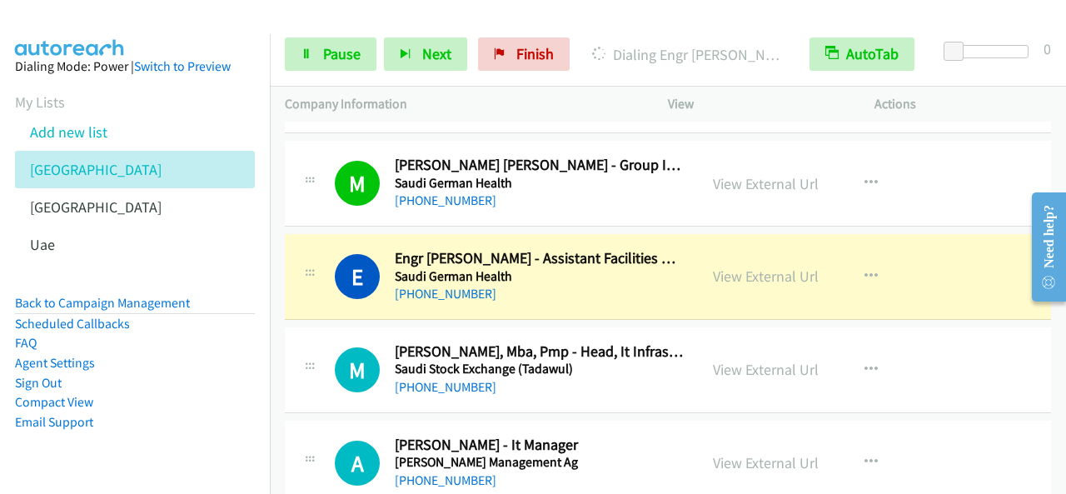
scroll to position [8579, 0]
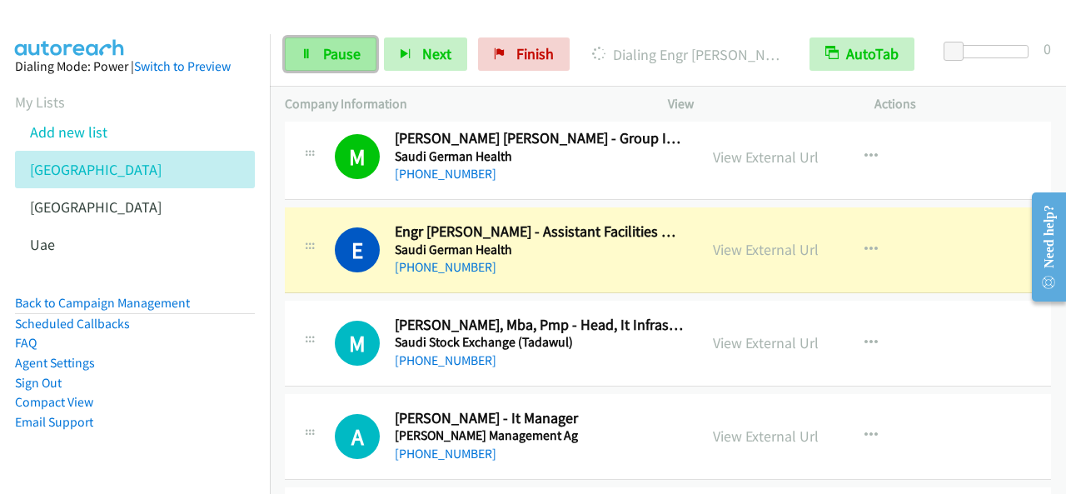
click at [345, 59] on span "Pause" at bounding box center [341, 53] width 37 height 19
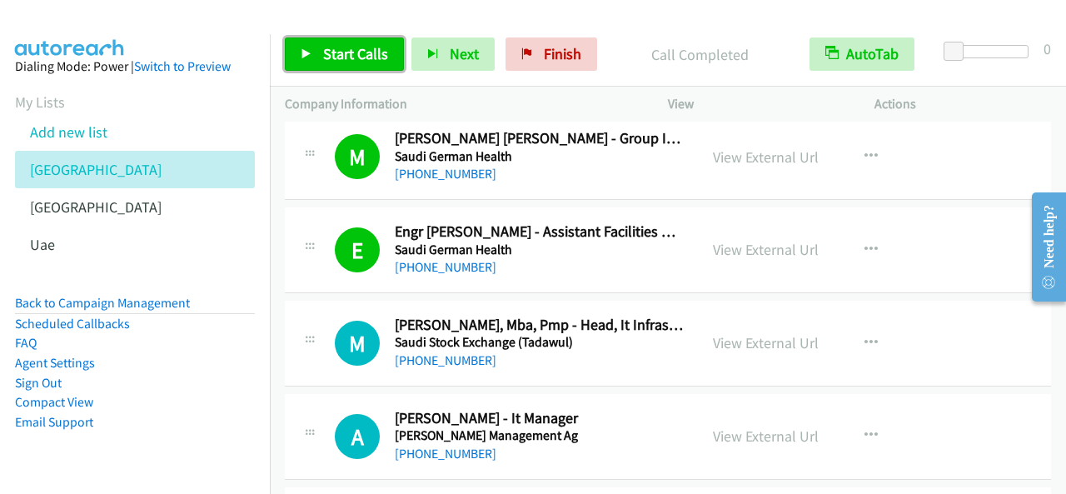
click at [363, 61] on span "Start Calls" at bounding box center [355, 53] width 65 height 19
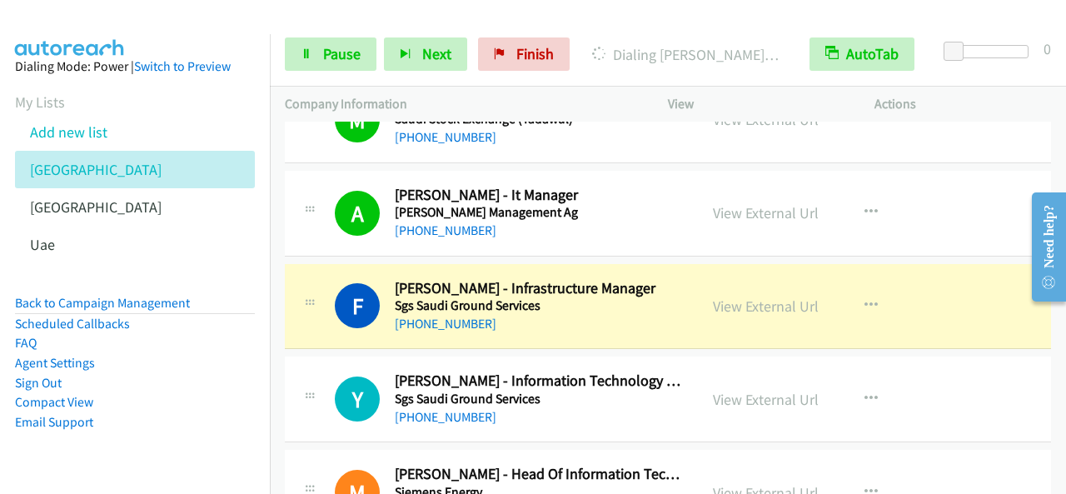
scroll to position [8829, 0]
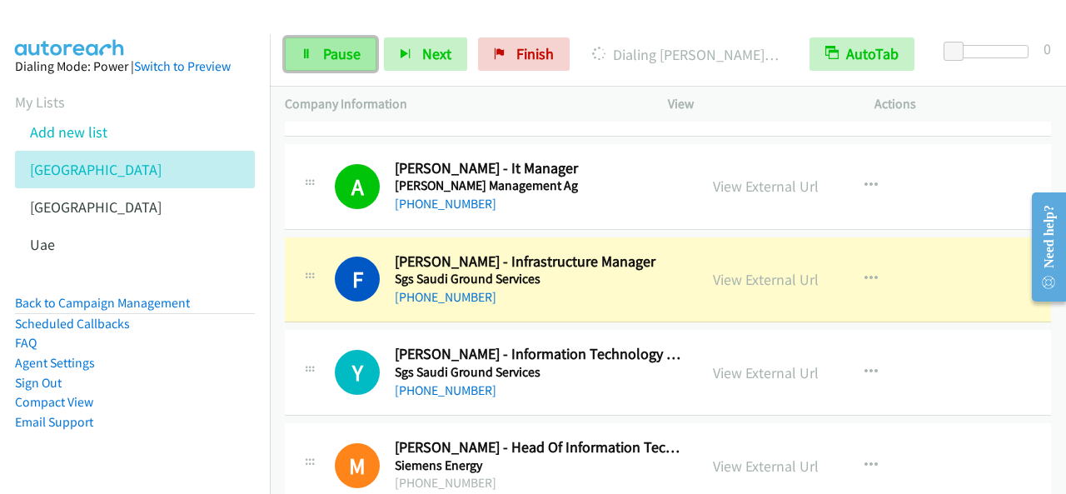
click at [360, 51] on link "Pause" at bounding box center [331, 53] width 92 height 33
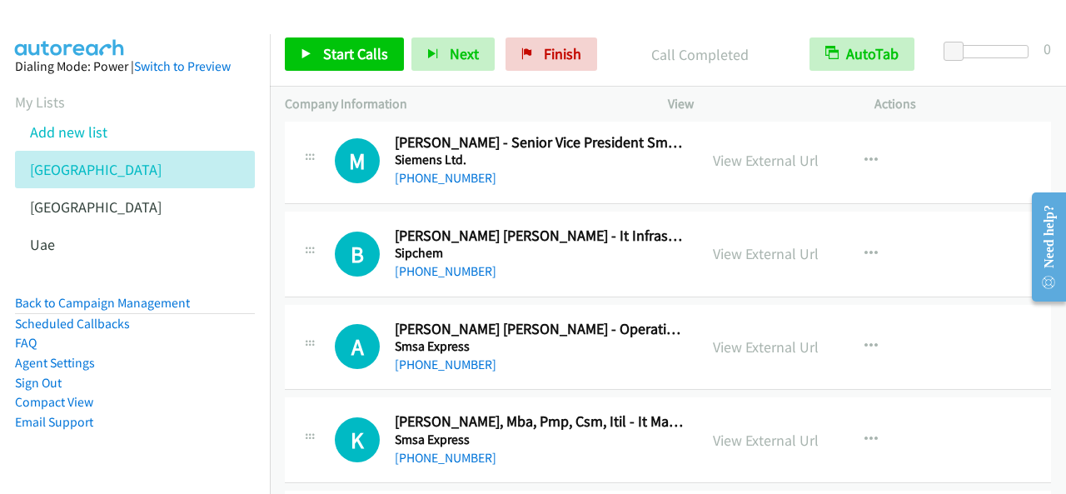
scroll to position [8996, 0]
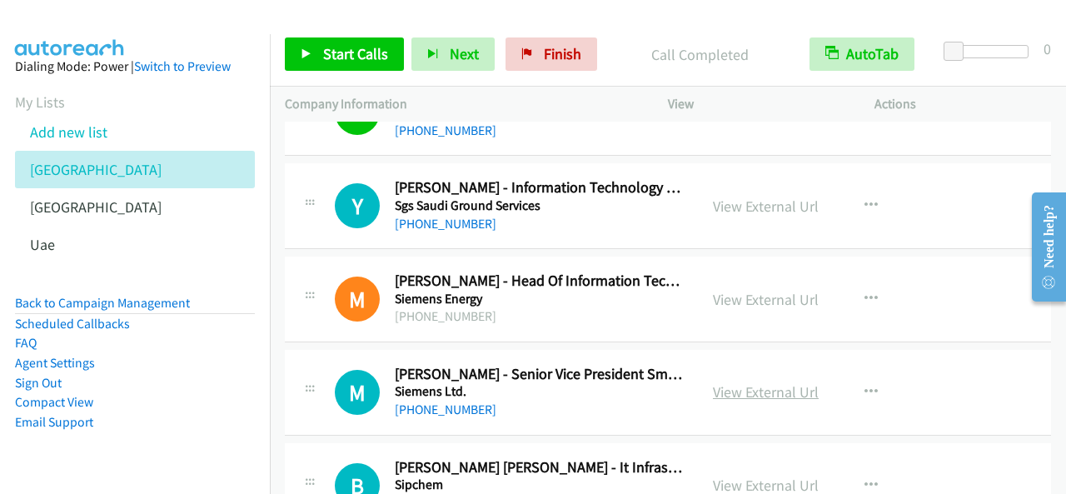
click at [792, 382] on link "View External Url" at bounding box center [766, 391] width 106 height 19
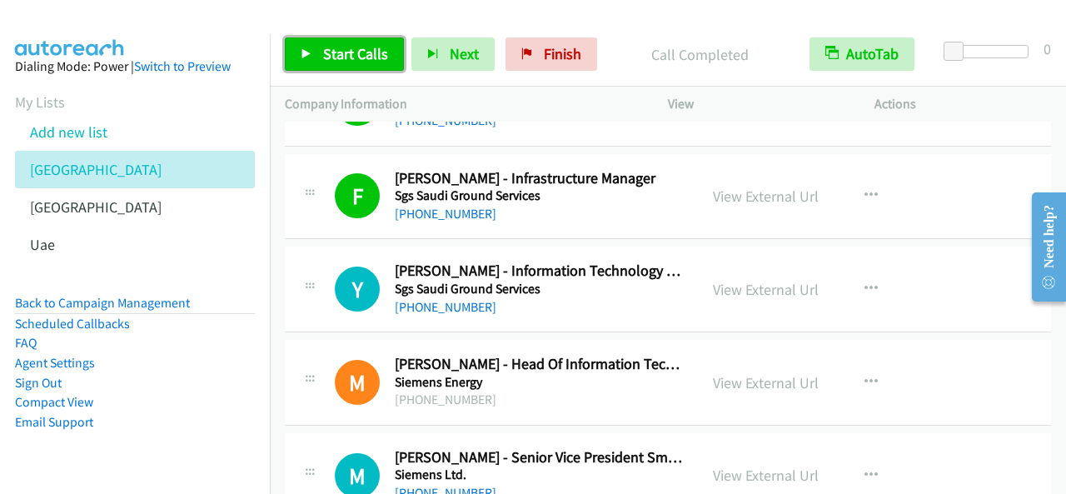
click at [343, 57] on span "Start Calls" at bounding box center [355, 53] width 65 height 19
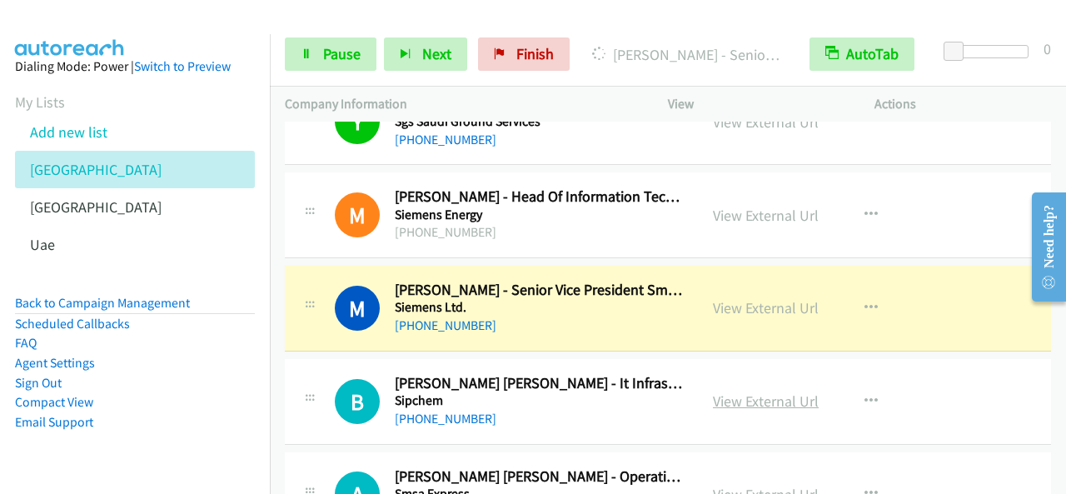
scroll to position [9162, 0]
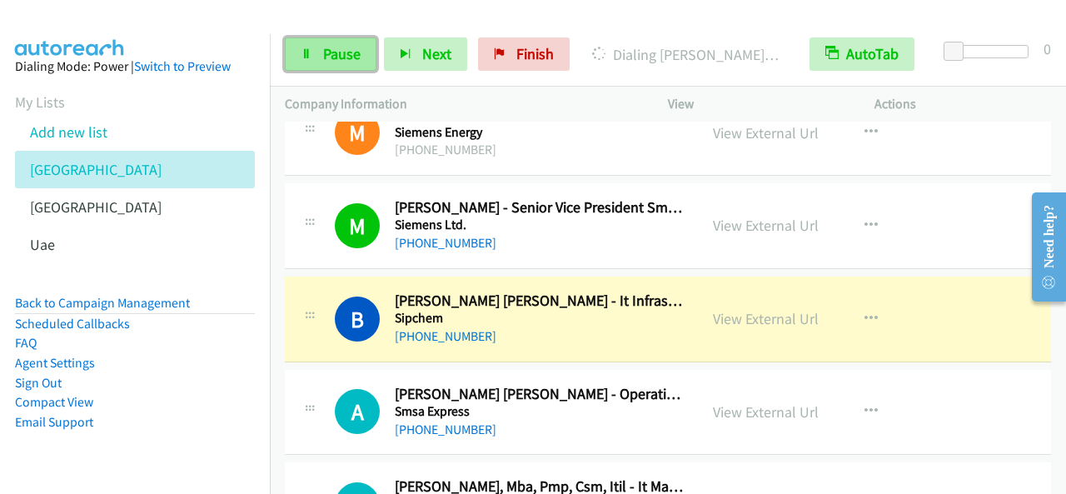
click at [335, 57] on span "Pause" at bounding box center [341, 53] width 37 height 19
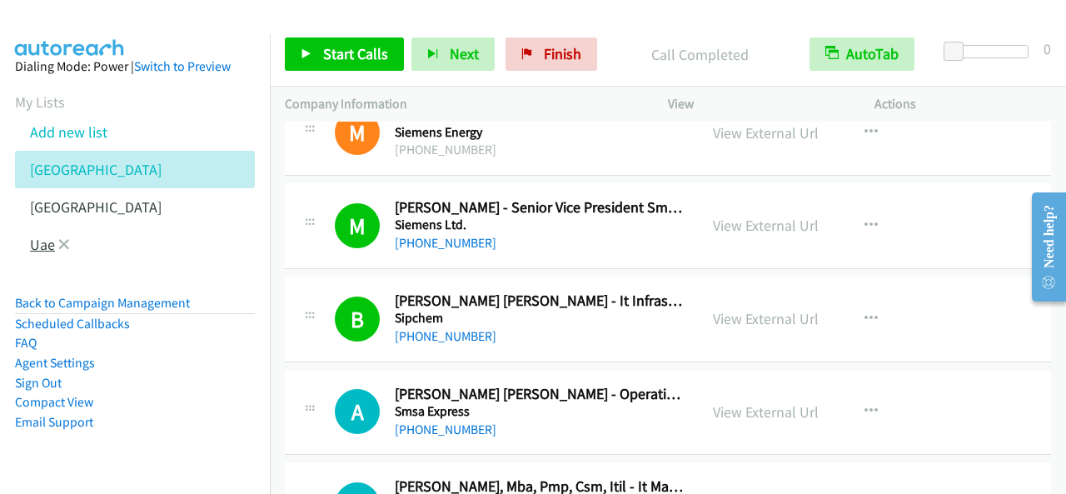
click at [38, 238] on link "Uae" at bounding box center [42, 244] width 25 height 19
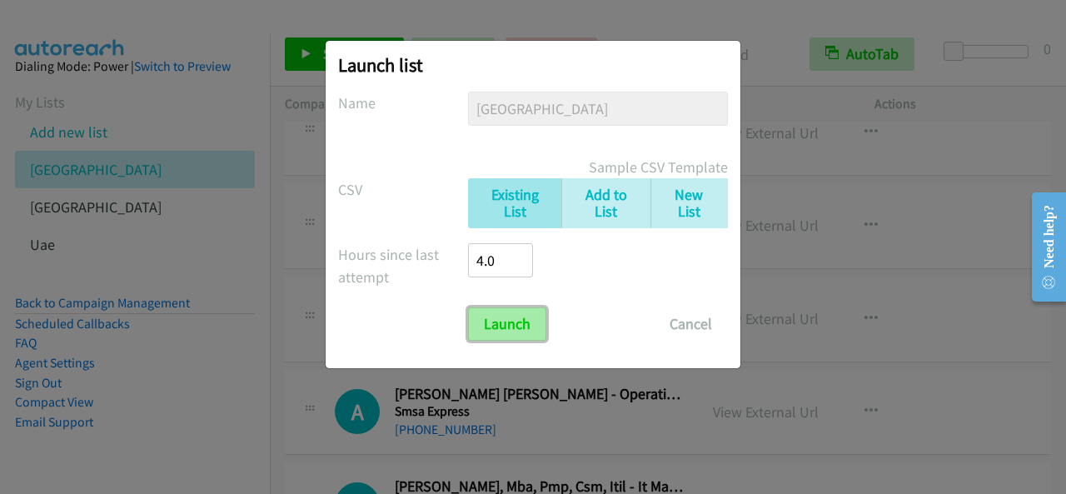
click at [497, 318] on input "Launch" at bounding box center [507, 323] width 78 height 33
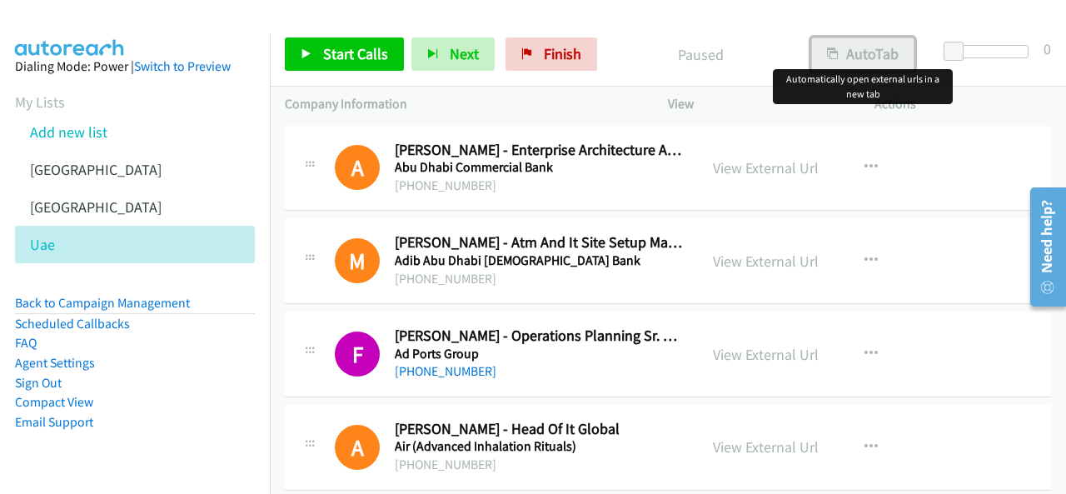
click at [867, 63] on button "AutoTab" at bounding box center [862, 53] width 103 height 33
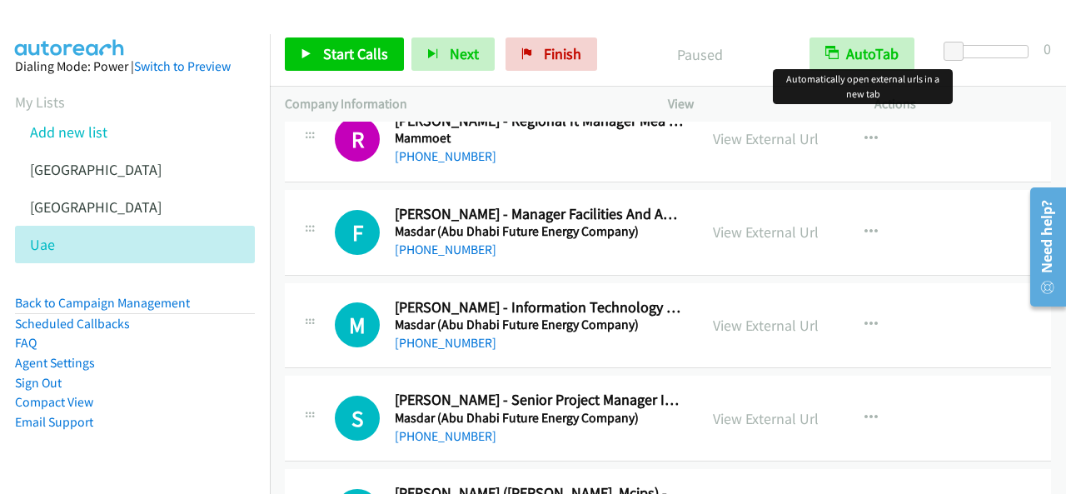
scroll to position [9245, 0]
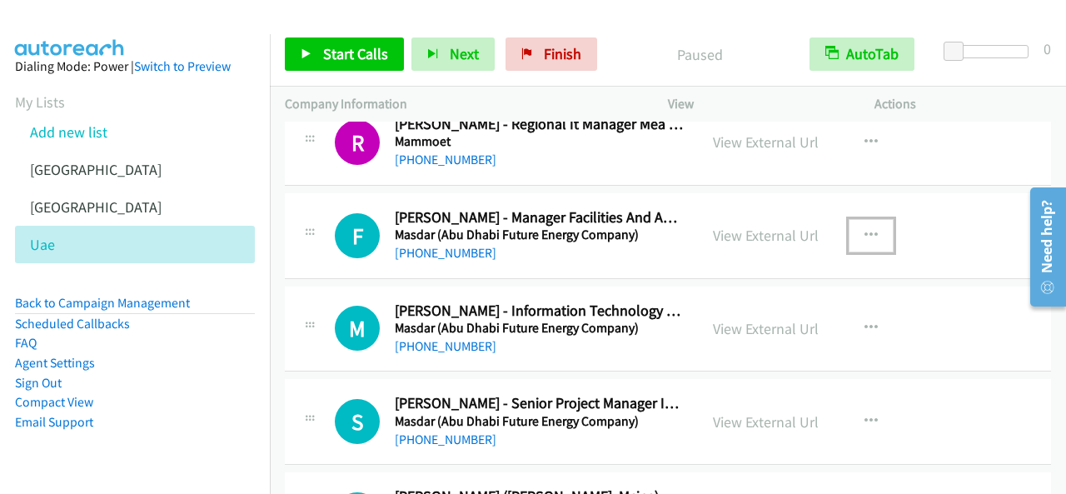
click at [865, 229] on icon "button" at bounding box center [871, 235] width 13 height 13
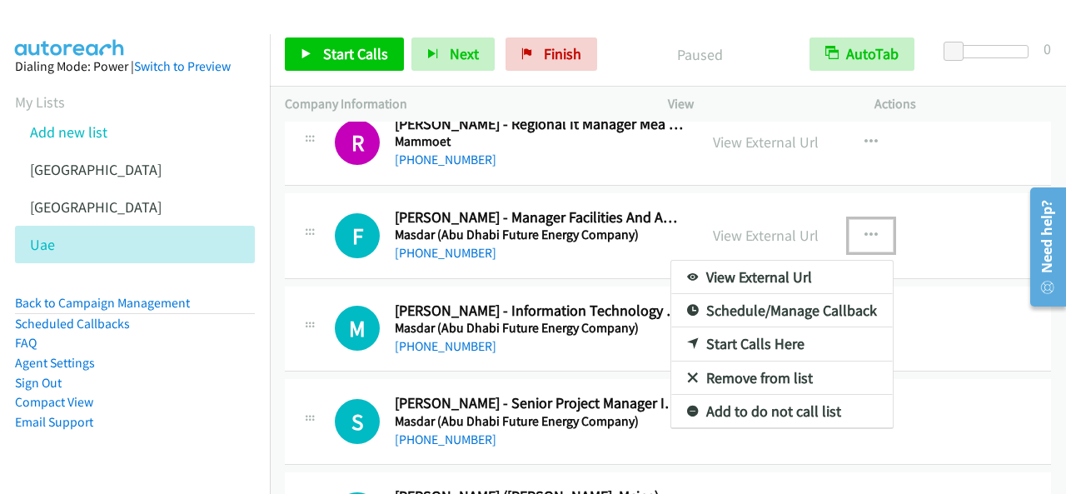
drag, startPoint x: 781, startPoint y: 321, endPoint x: 775, endPoint y: 307, distance: 14.5
drag, startPoint x: 380, startPoint y: 62, endPoint x: 374, endPoint y: 76, distance: 14.5
click at [380, 62] on div at bounding box center [533, 247] width 1066 height 494
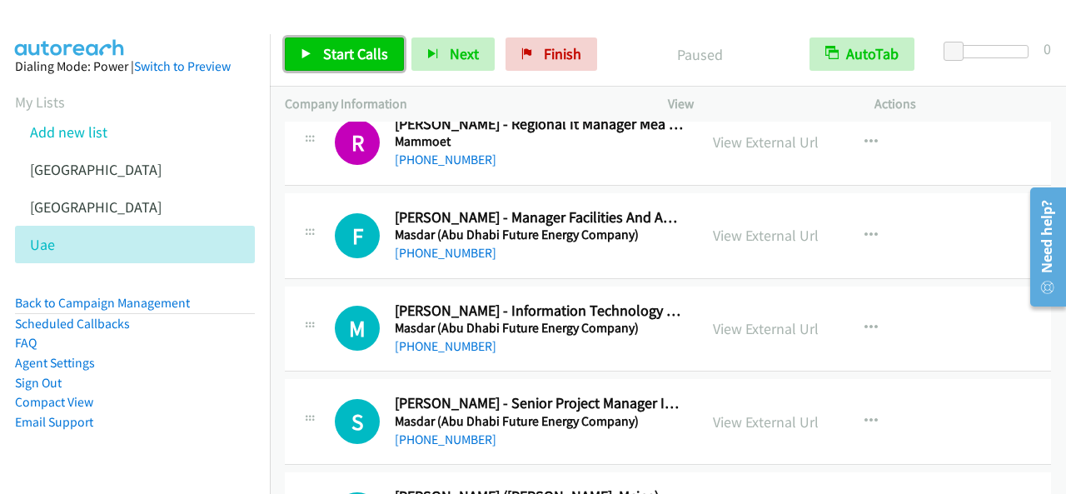
click at [377, 67] on link "Start Calls" at bounding box center [344, 53] width 119 height 33
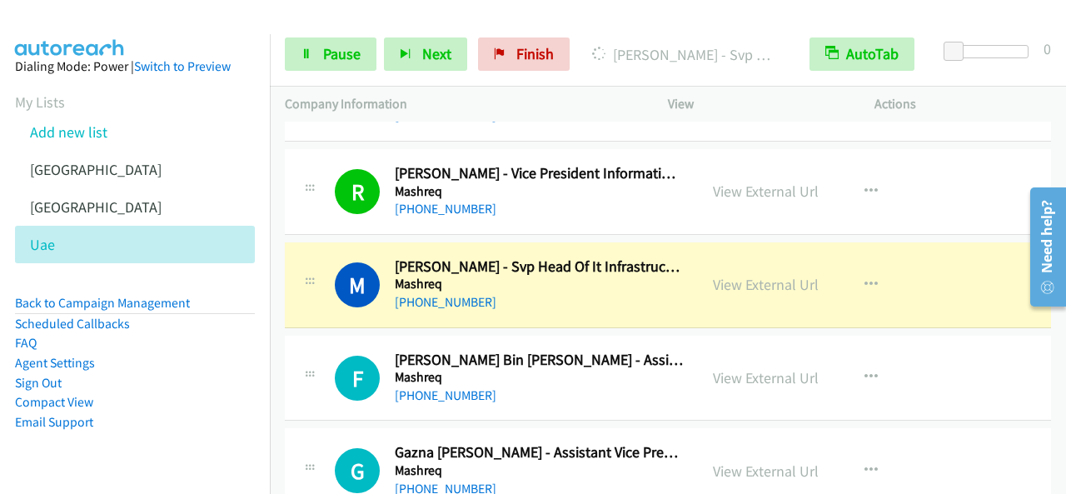
scroll to position [9828, 0]
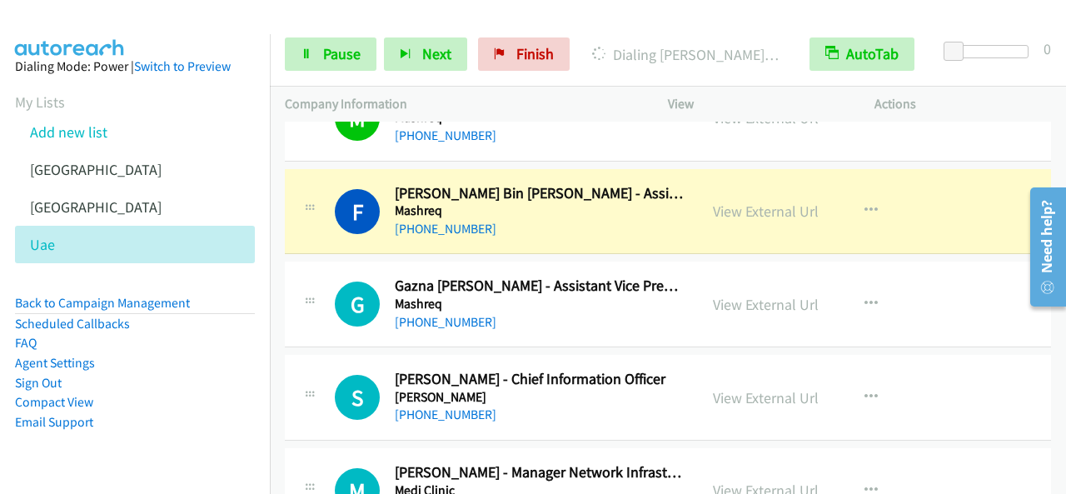
click at [378, 65] on div "Start Calls Pause Next Finish" at bounding box center [431, 53] width 292 height 33
click at [361, 62] on link "Pause" at bounding box center [331, 53] width 92 height 33
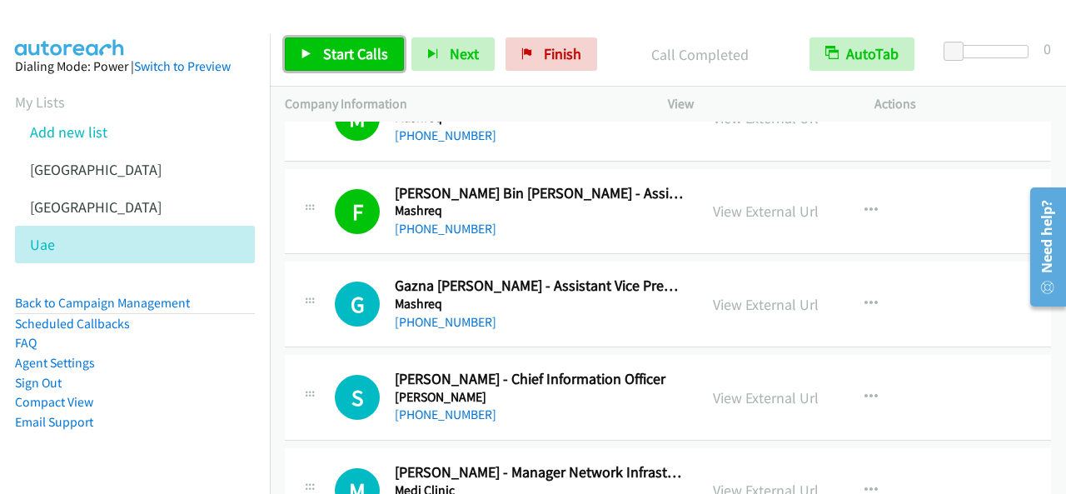
click at [343, 56] on span "Start Calls" at bounding box center [355, 53] width 65 height 19
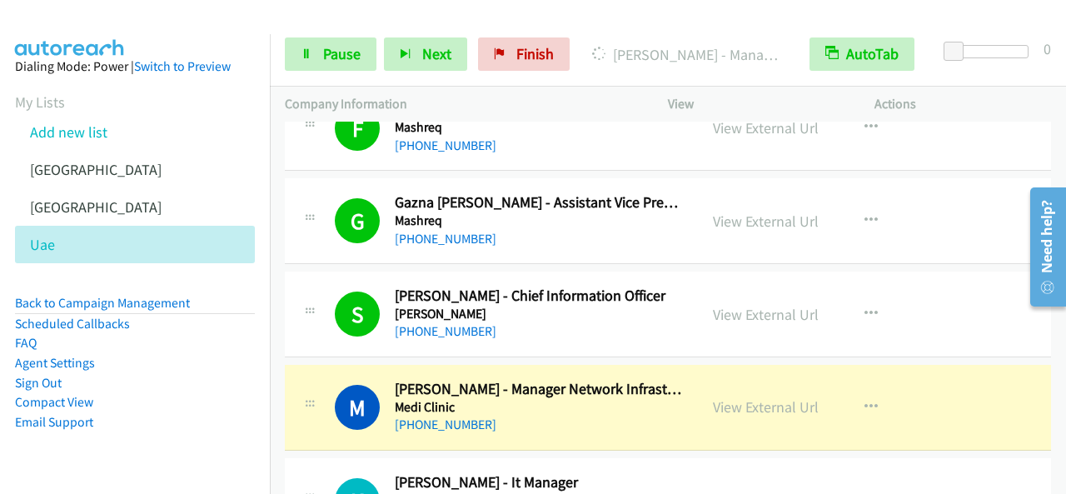
scroll to position [9995, 0]
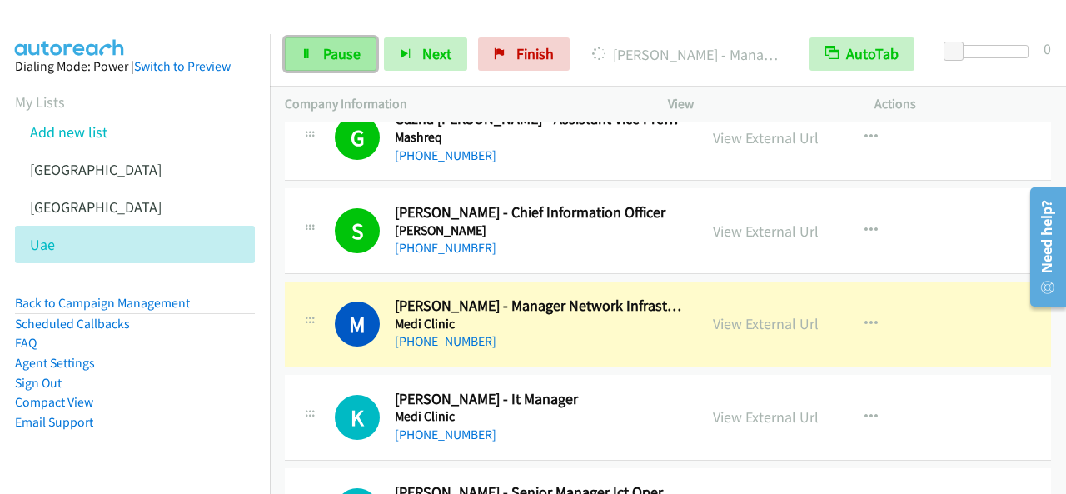
click at [346, 48] on span "Pause" at bounding box center [341, 53] width 37 height 19
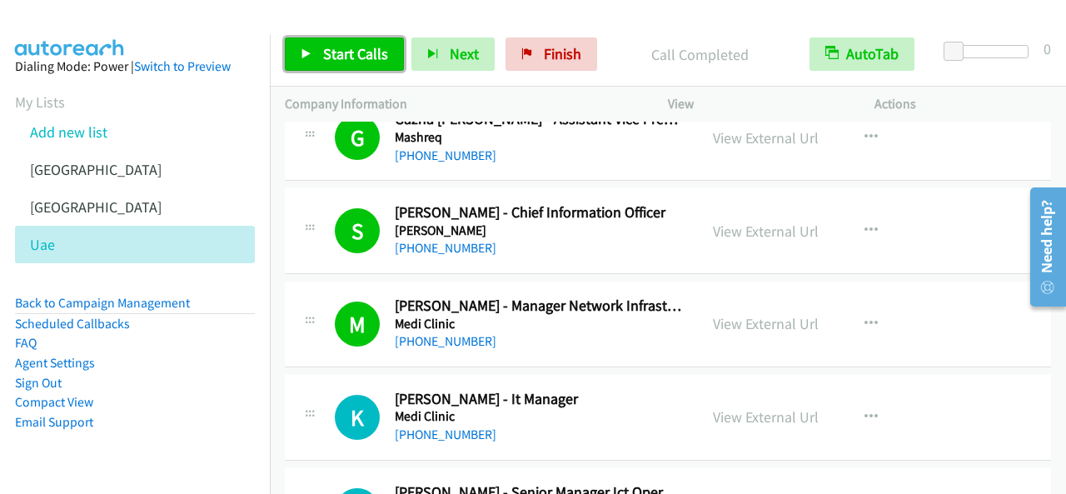
click at [346, 50] on span "Start Calls" at bounding box center [355, 53] width 65 height 19
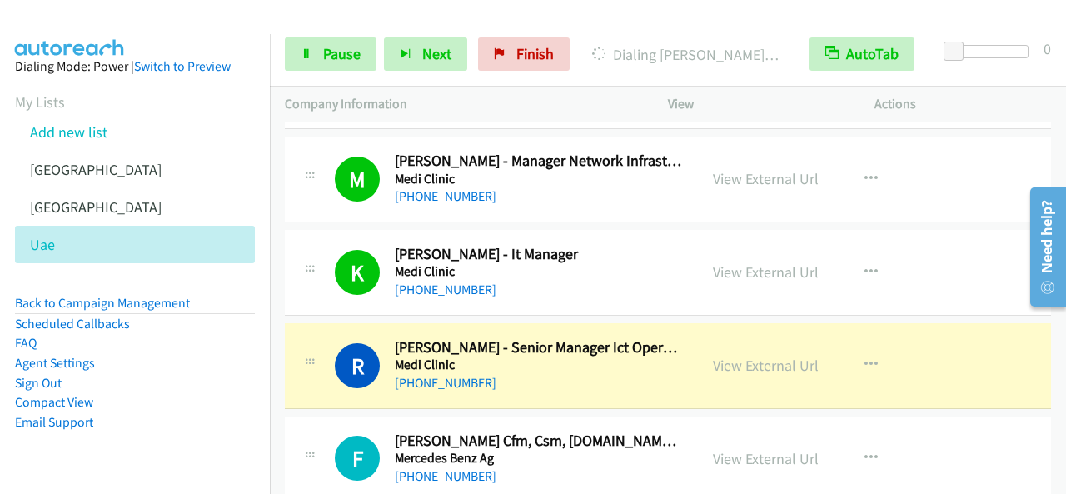
scroll to position [10245, 0]
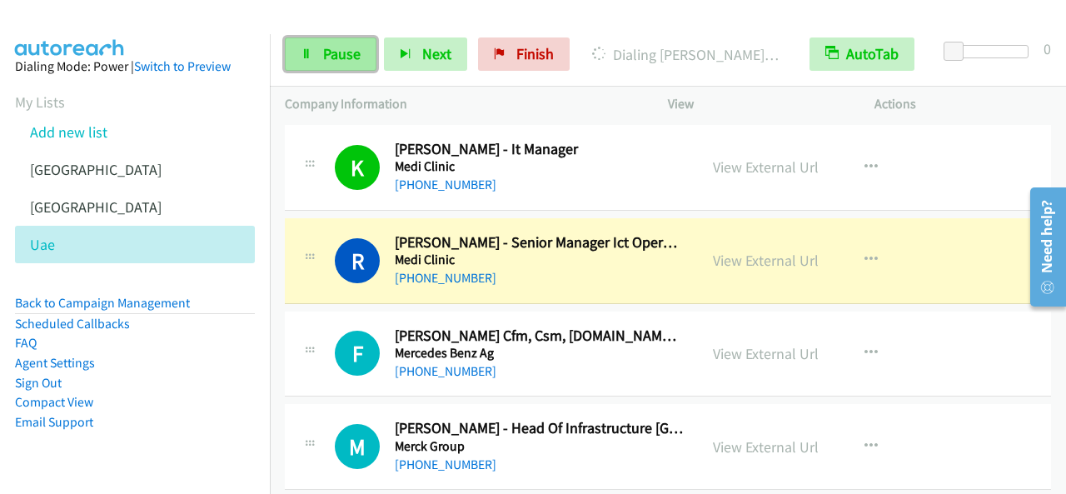
click at [348, 57] on span "Pause" at bounding box center [341, 53] width 37 height 19
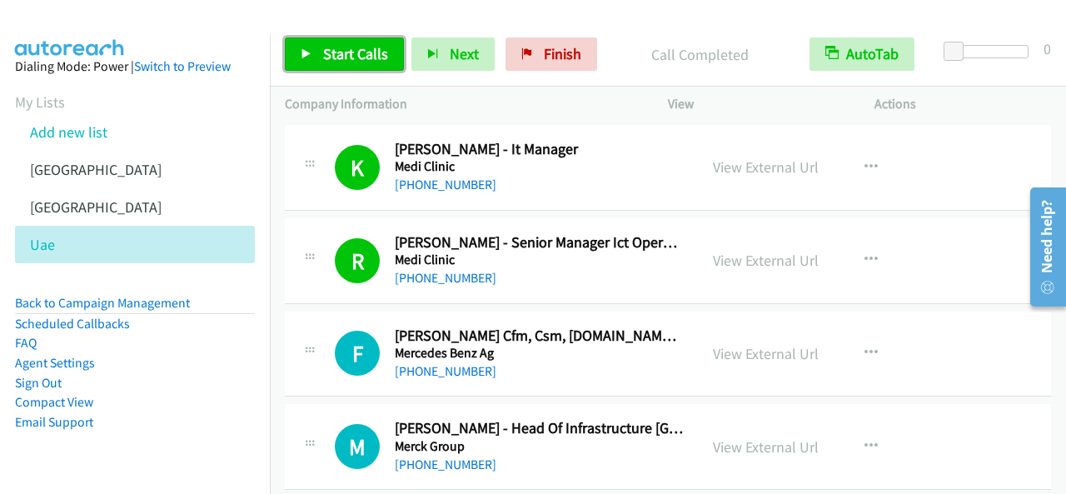
click at [330, 53] on span "Start Calls" at bounding box center [355, 53] width 65 height 19
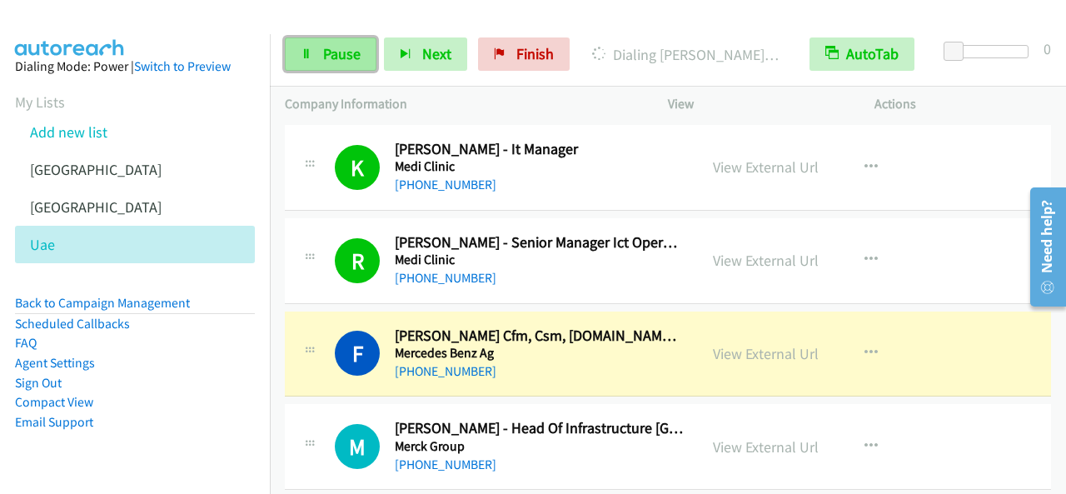
click at [308, 49] on icon at bounding box center [307, 55] width 12 height 12
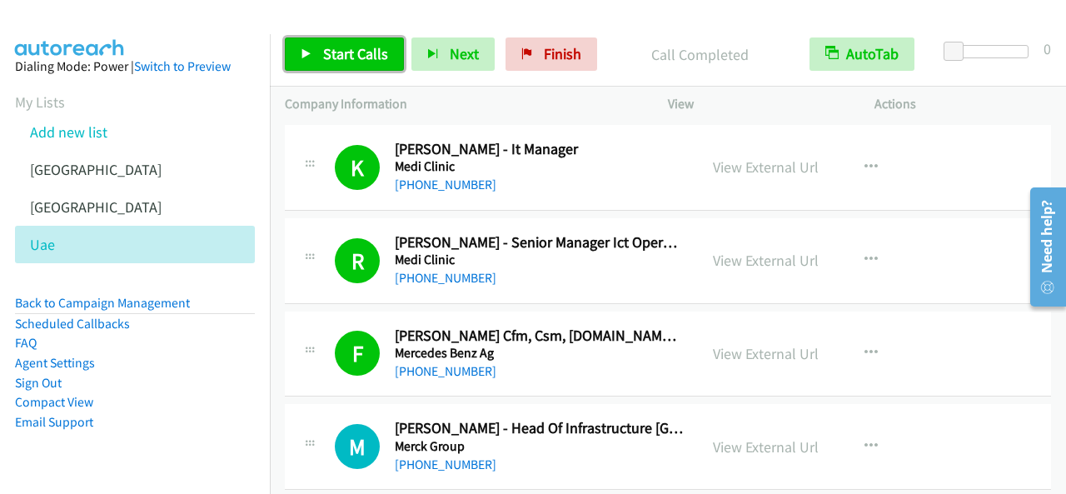
click at [323, 54] on span "Start Calls" at bounding box center [355, 53] width 65 height 19
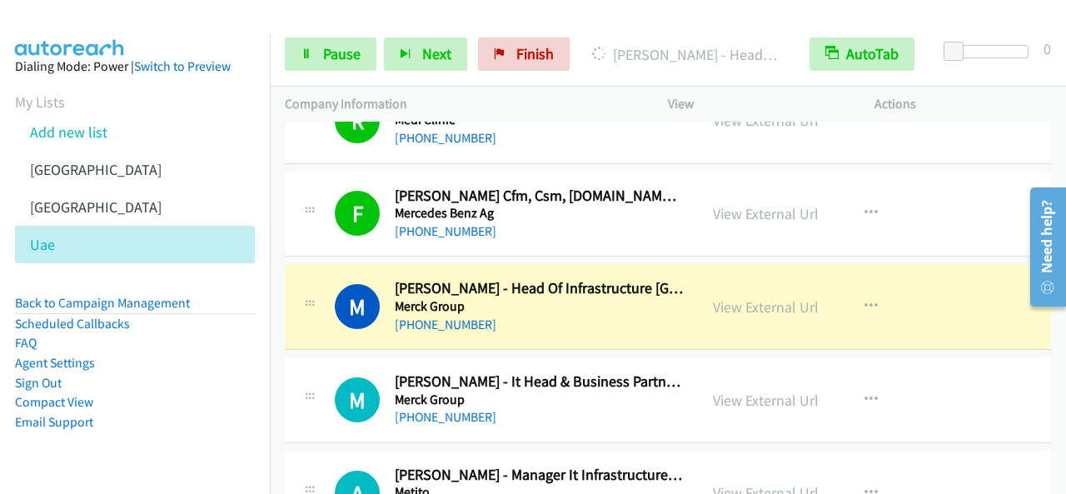
scroll to position [10412, 0]
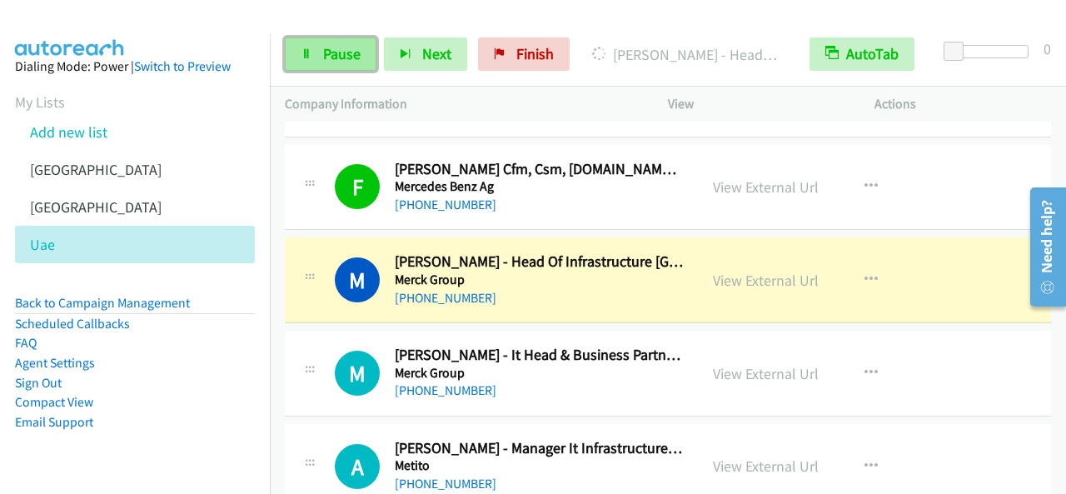
drag, startPoint x: 314, startPoint y: 52, endPoint x: 358, endPoint y: 56, distance: 44.3
click at [314, 52] on link "Pause" at bounding box center [331, 53] width 92 height 33
